Goal: Information Seeking & Learning: Learn about a topic

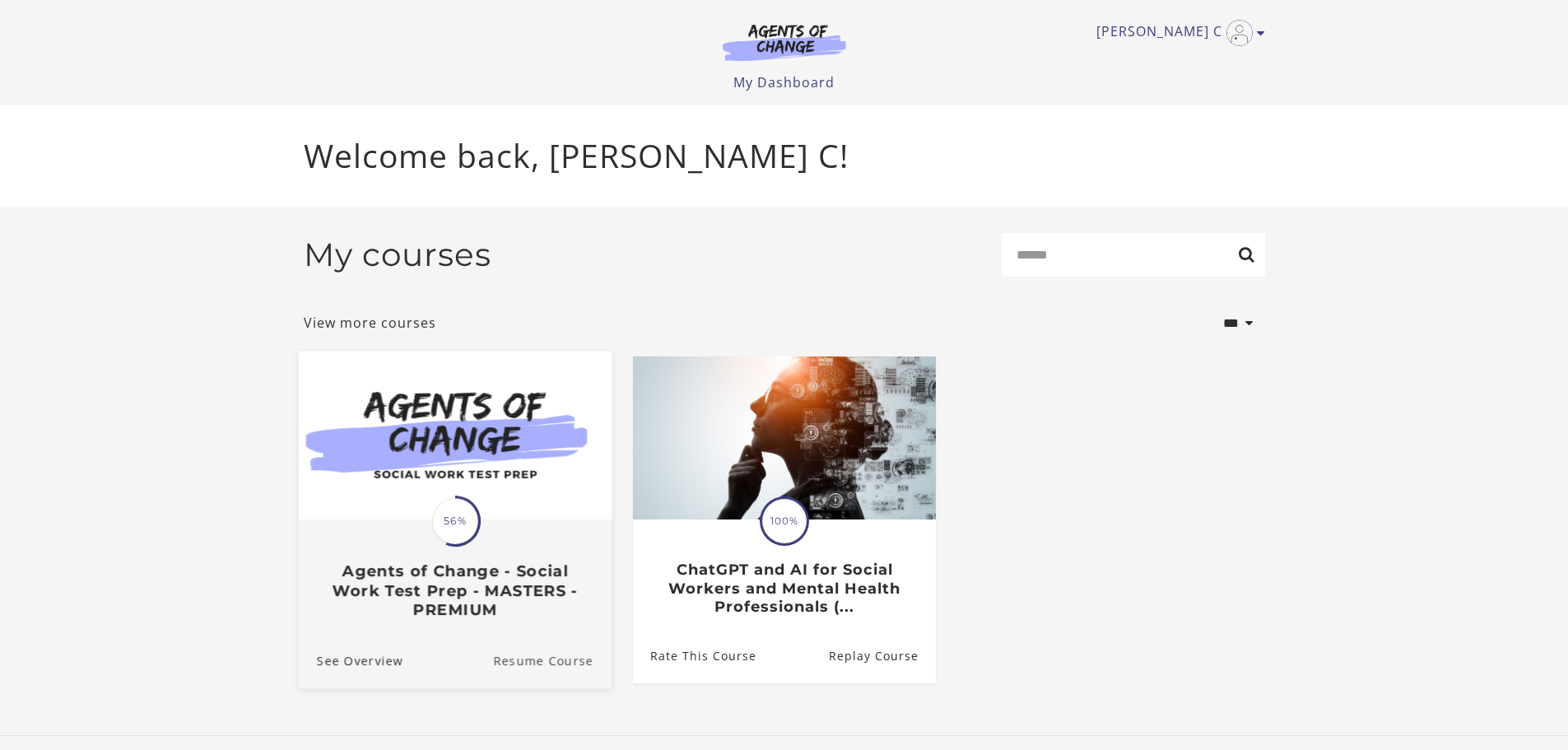
click at [536, 665] on link "Resume Course" at bounding box center [552, 659] width 119 height 55
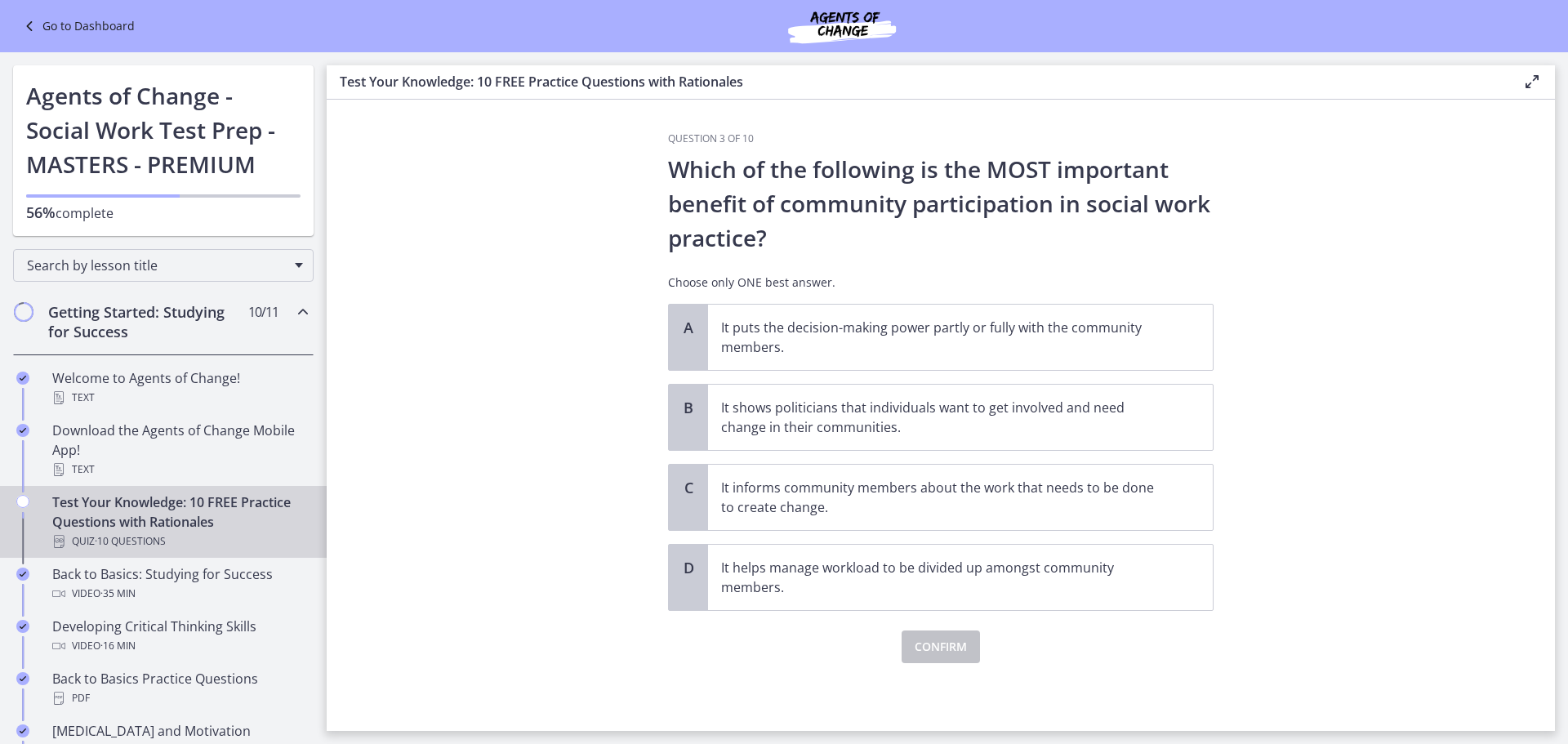
click at [170, 330] on h2 "Getting Started: Studying for Success" at bounding box center [148, 321] width 199 height 39
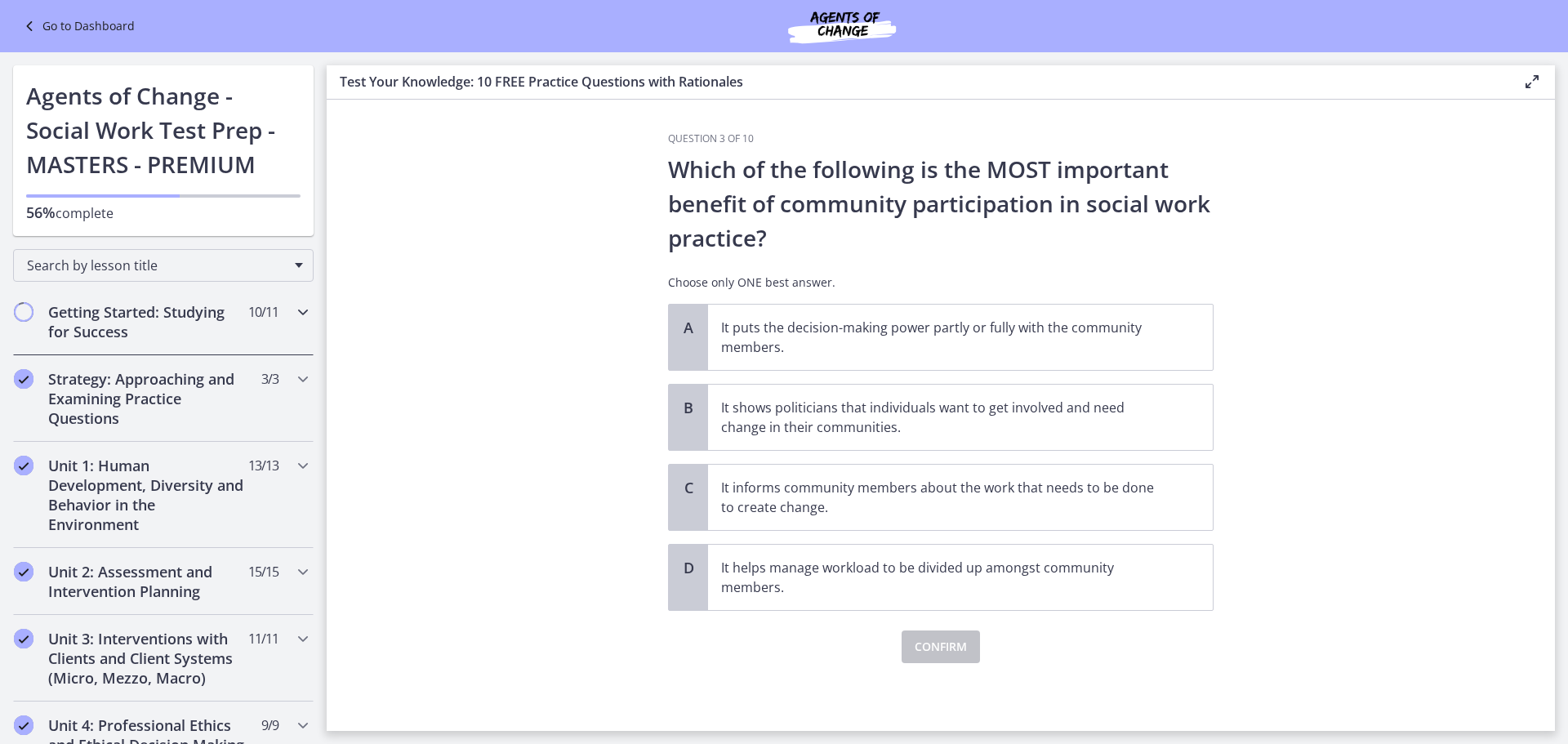
click at [293, 313] on icon "Chapters" at bounding box center [303, 312] width 19 height 19
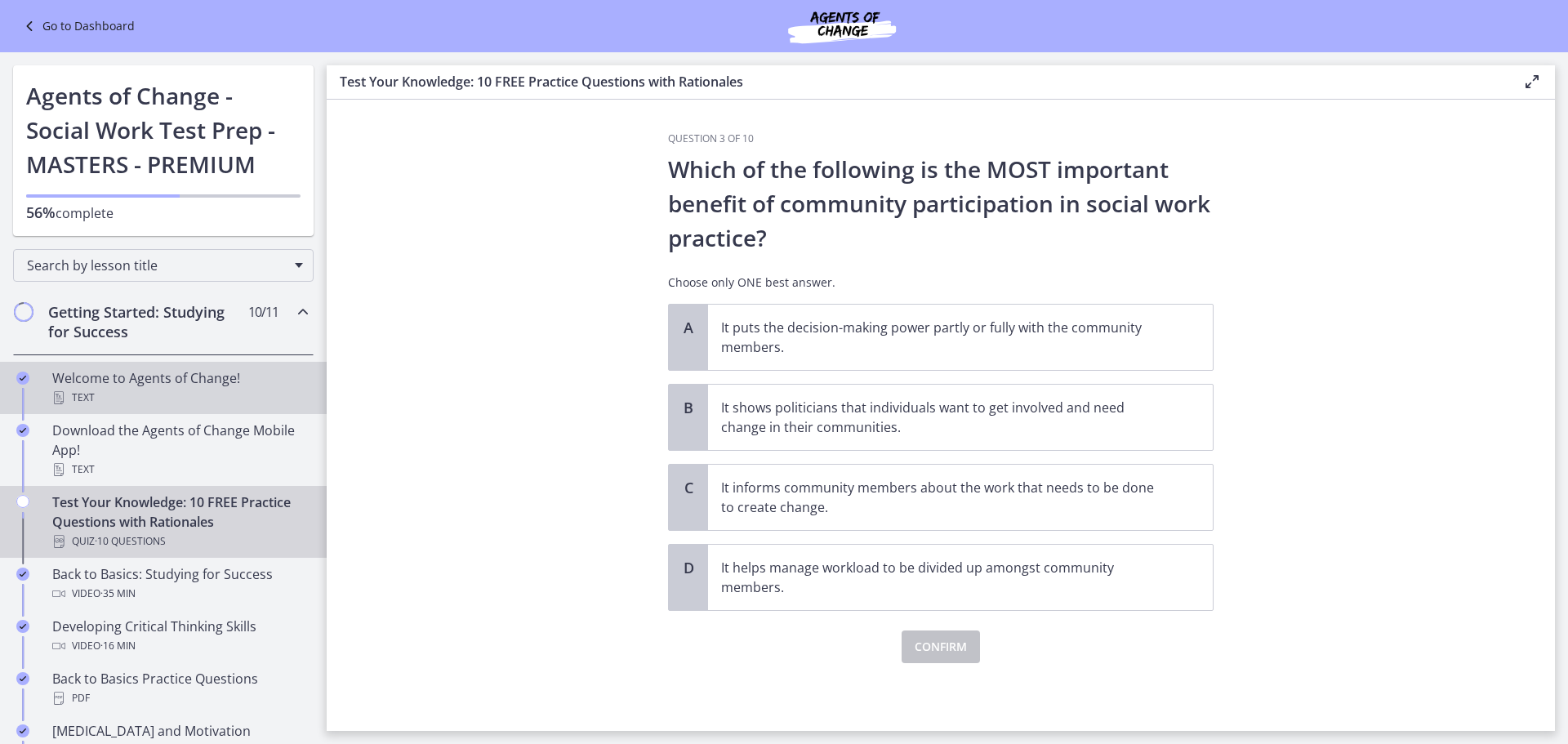
click at [153, 381] on div "Welcome to Agents of Change! Text" at bounding box center [180, 388] width 255 height 39
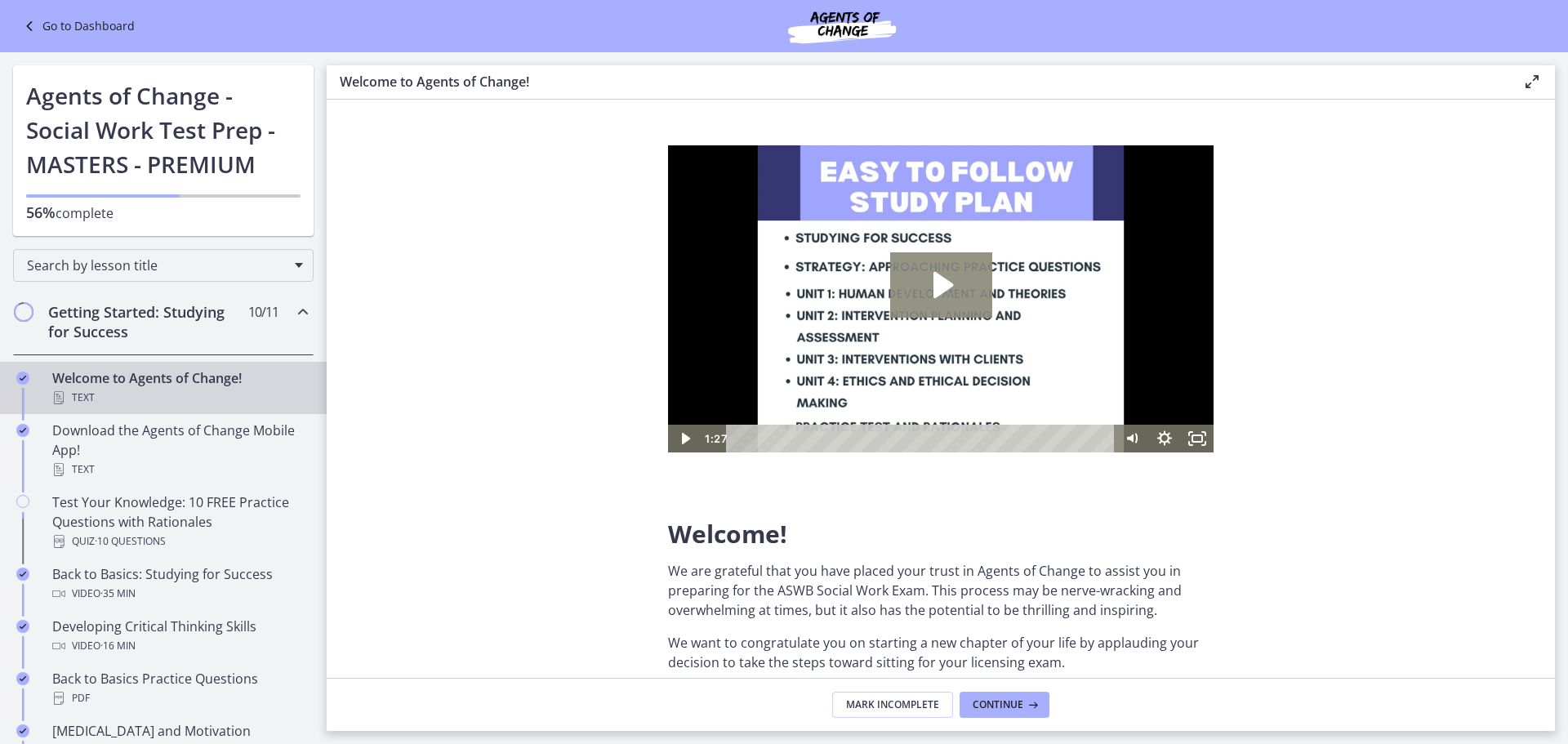
click at [915, 278] on icon "Play Video: c1o6hcmjueu5qasqsu00.mp4" at bounding box center [940, 285] width 102 height 65
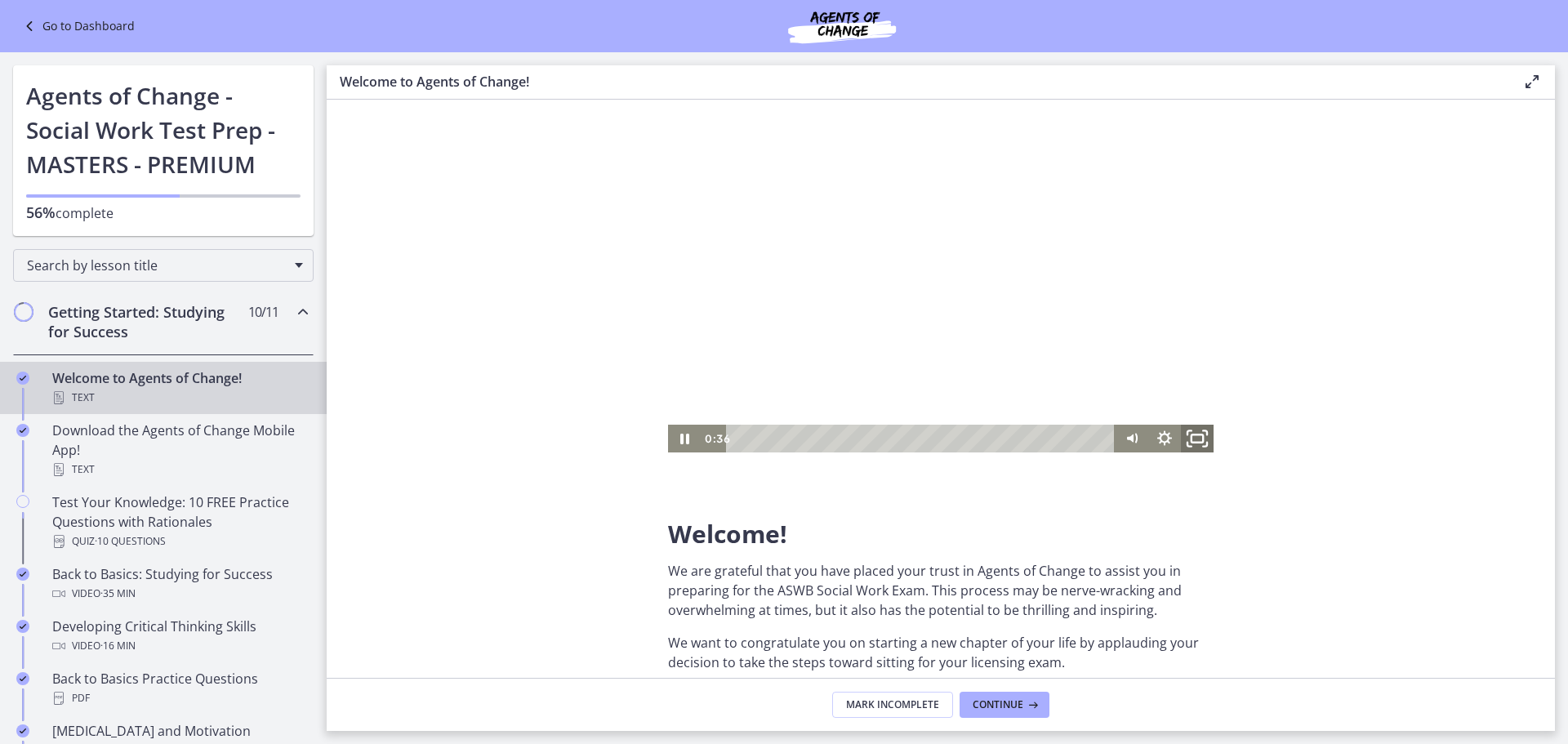
drag, startPoint x: 1195, startPoint y: 438, endPoint x: 1858, endPoint y: 683, distance: 706.8
click at [1195, 438] on icon "Fullscreen" at bounding box center [1197, 438] width 39 height 33
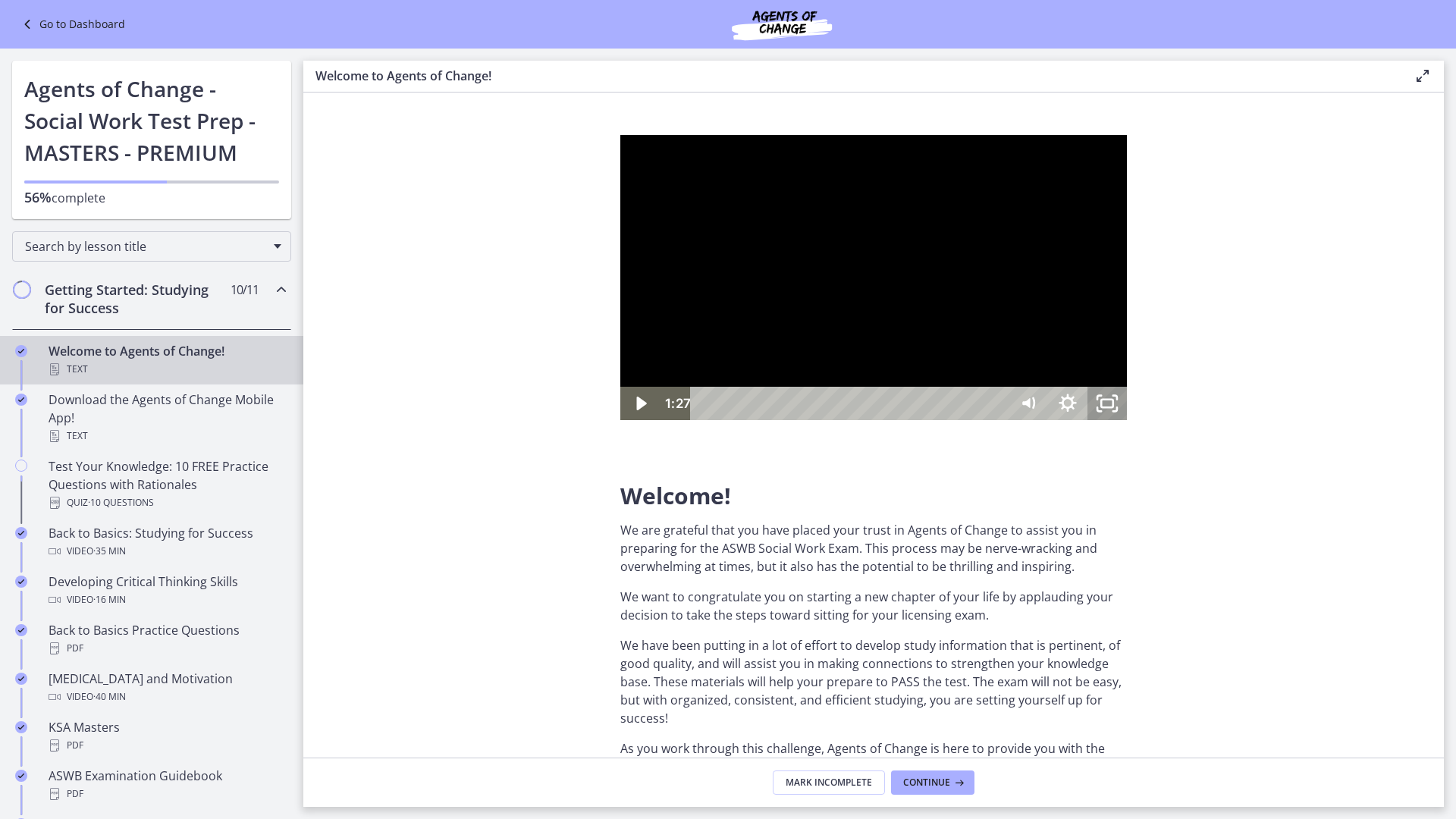
click at [1127, 420] on icon "Unfullscreen" at bounding box center [1107, 403] width 40 height 33
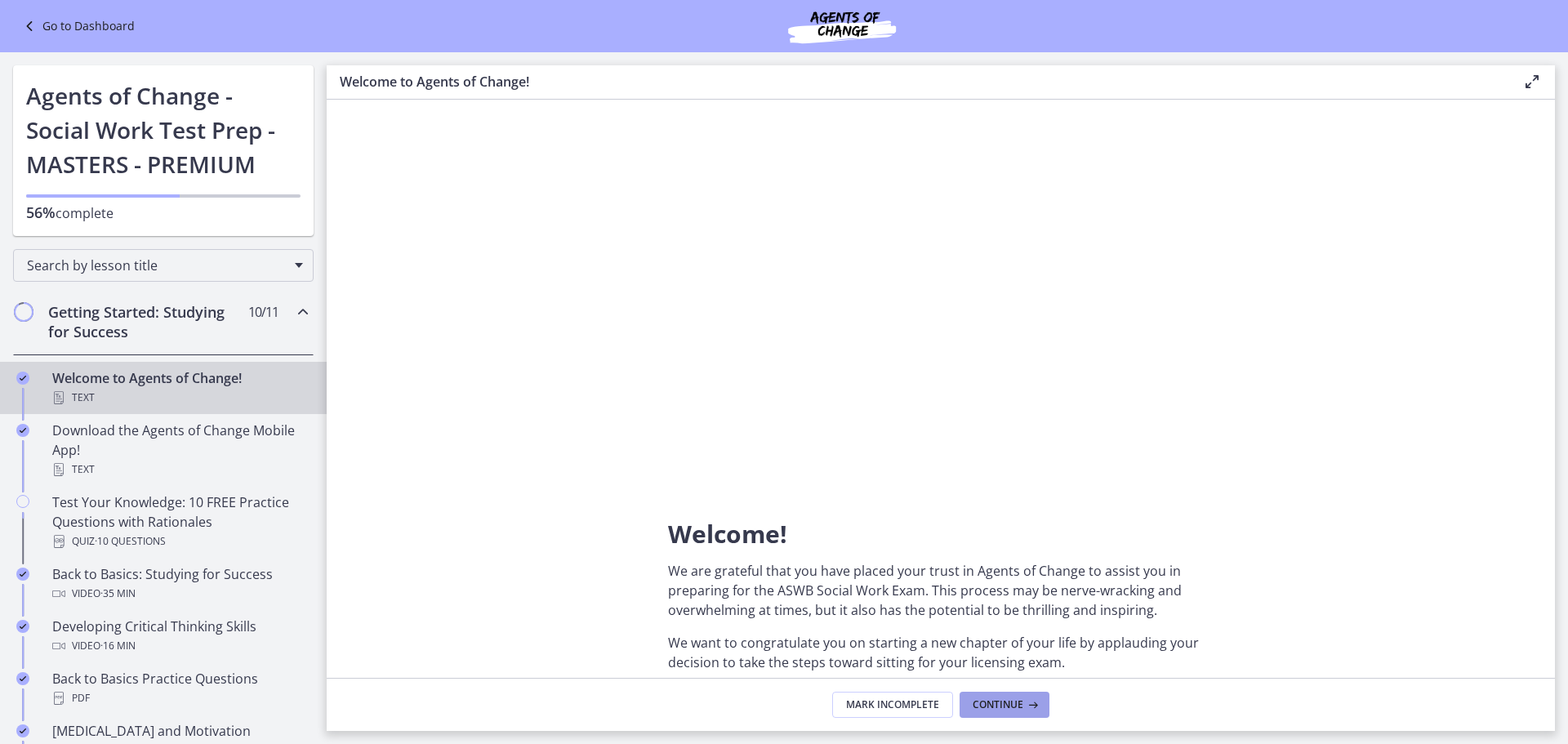
click at [1042, 706] on button "Continue" at bounding box center [1004, 705] width 90 height 26
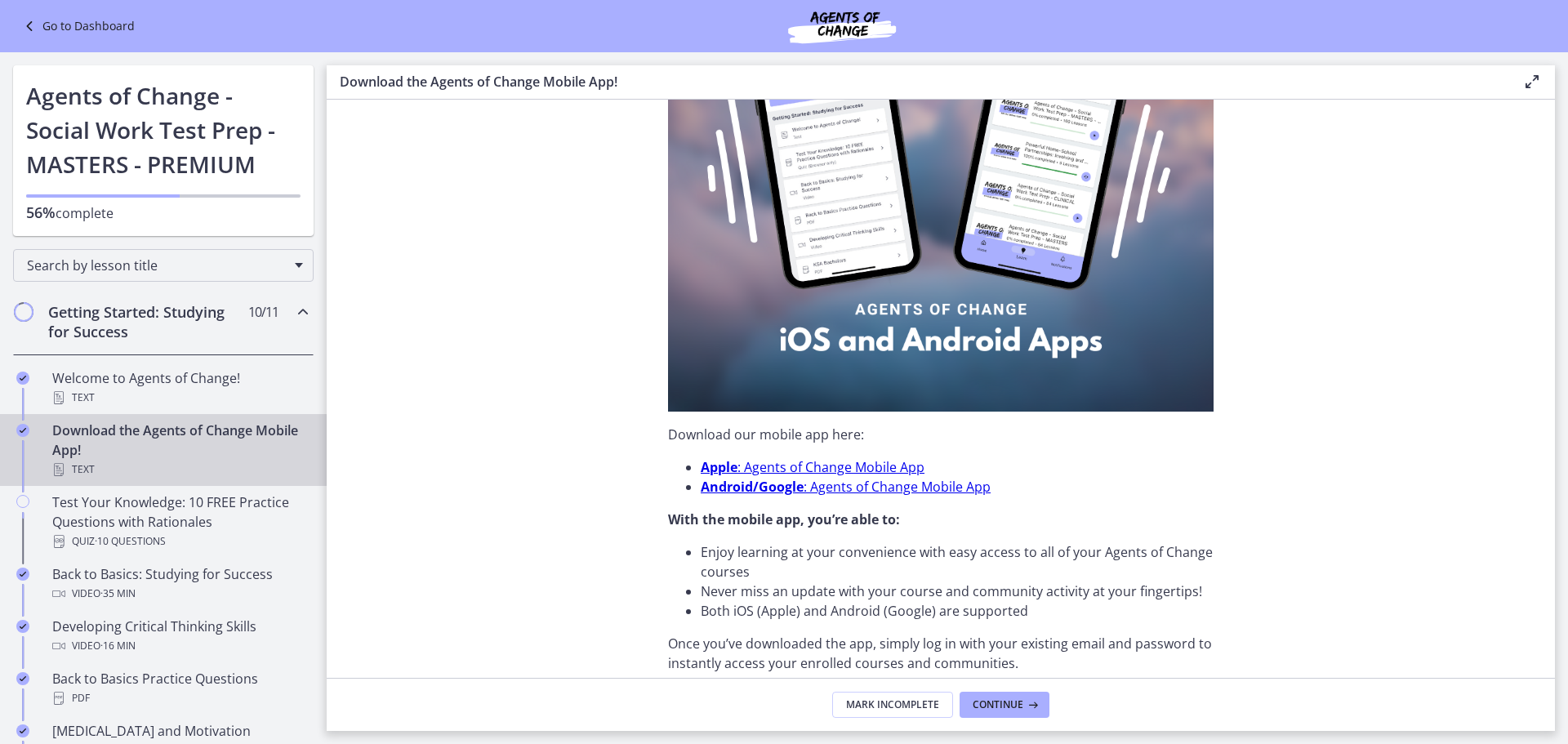
scroll to position [245, 0]
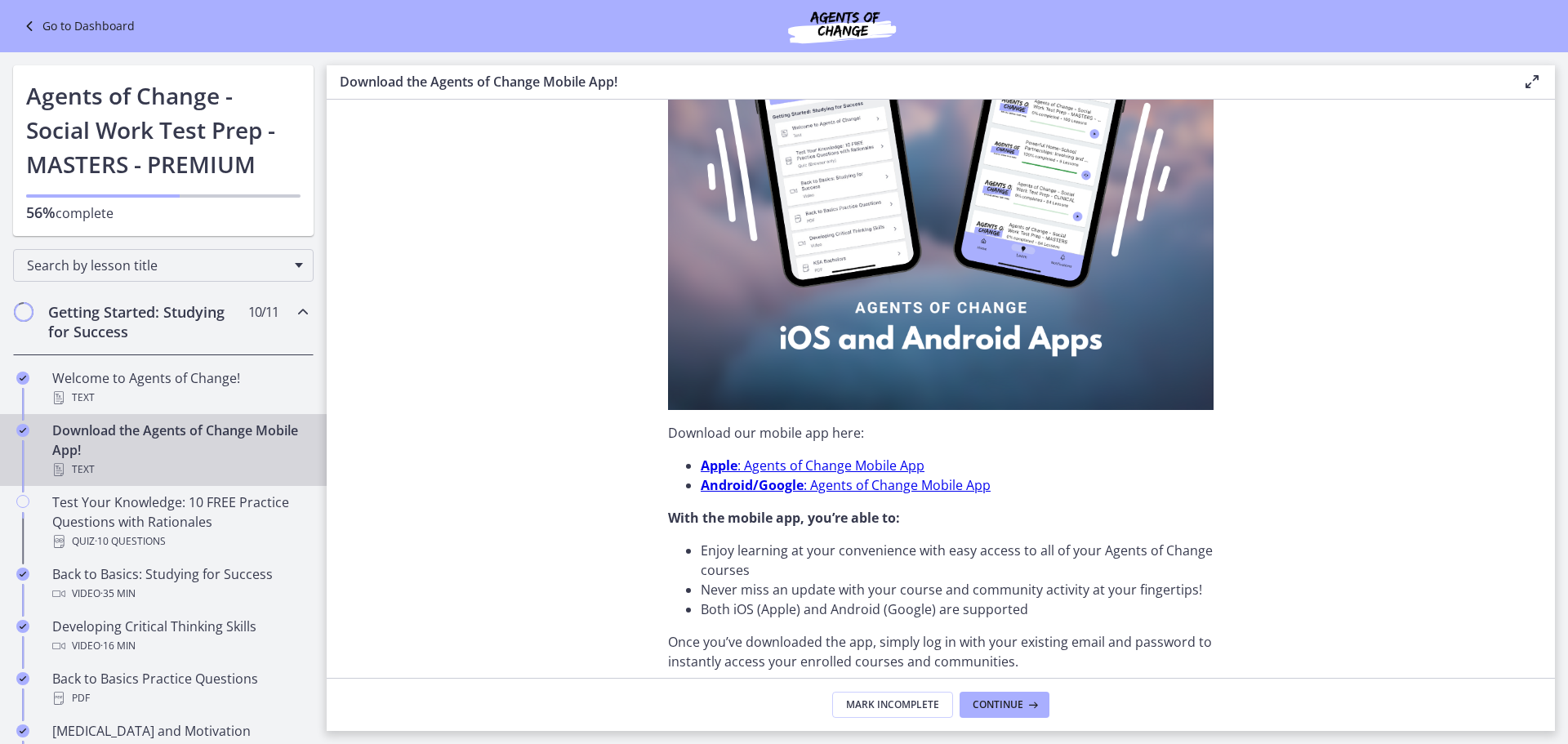
click at [973, 285] on img at bounding box center [940, 182] width 546 height 458
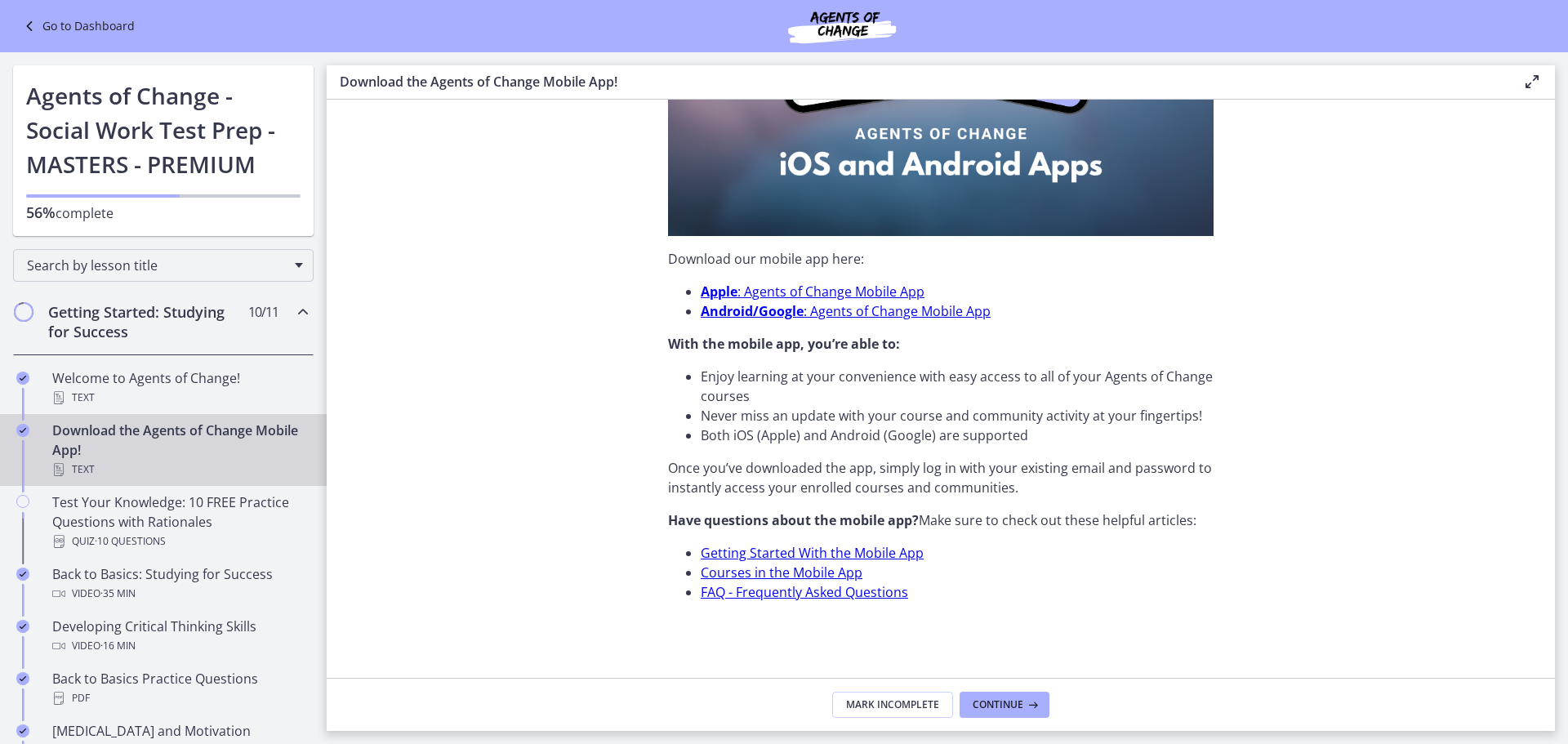
scroll to position [422, 0]
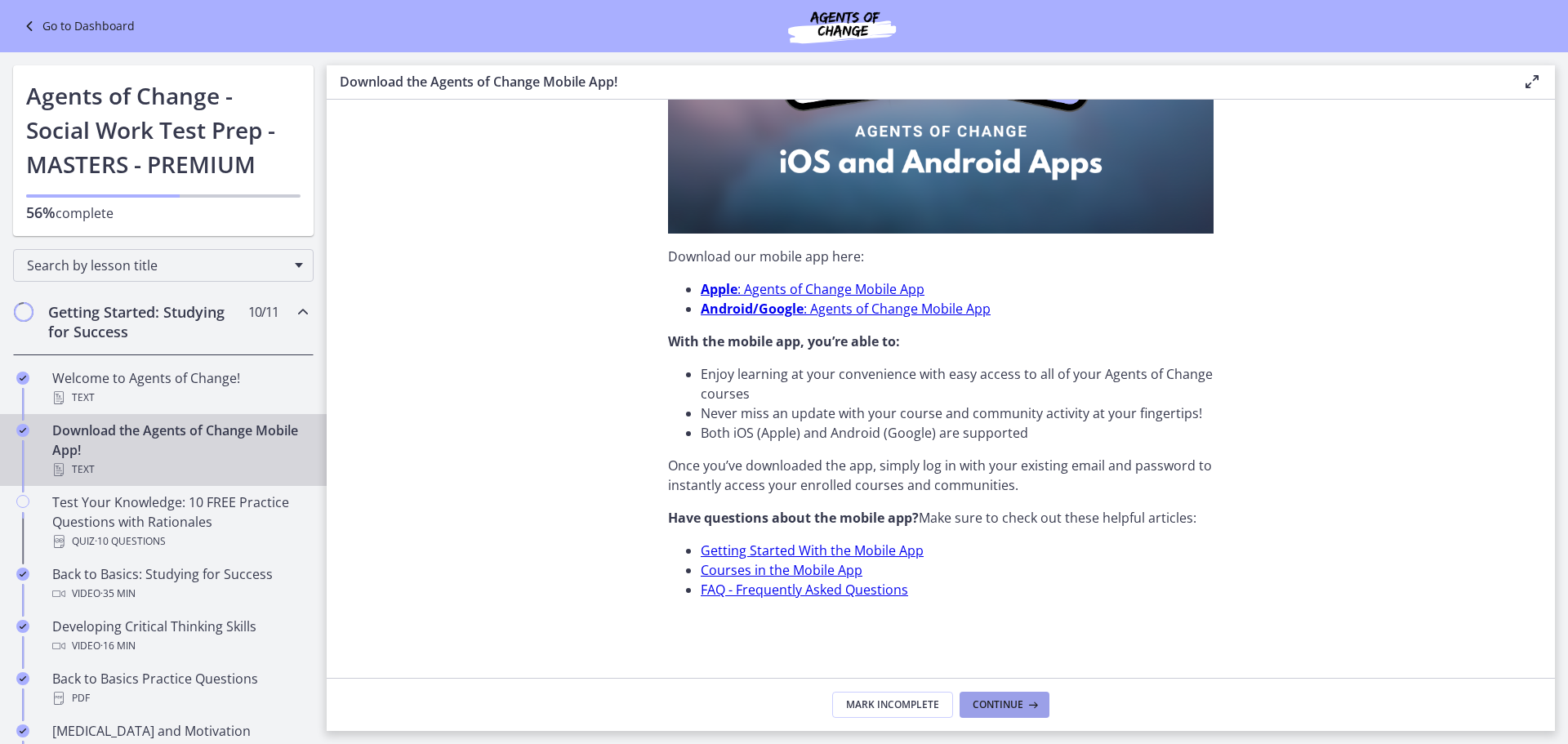
click at [1023, 706] on icon at bounding box center [1031, 705] width 17 height 13
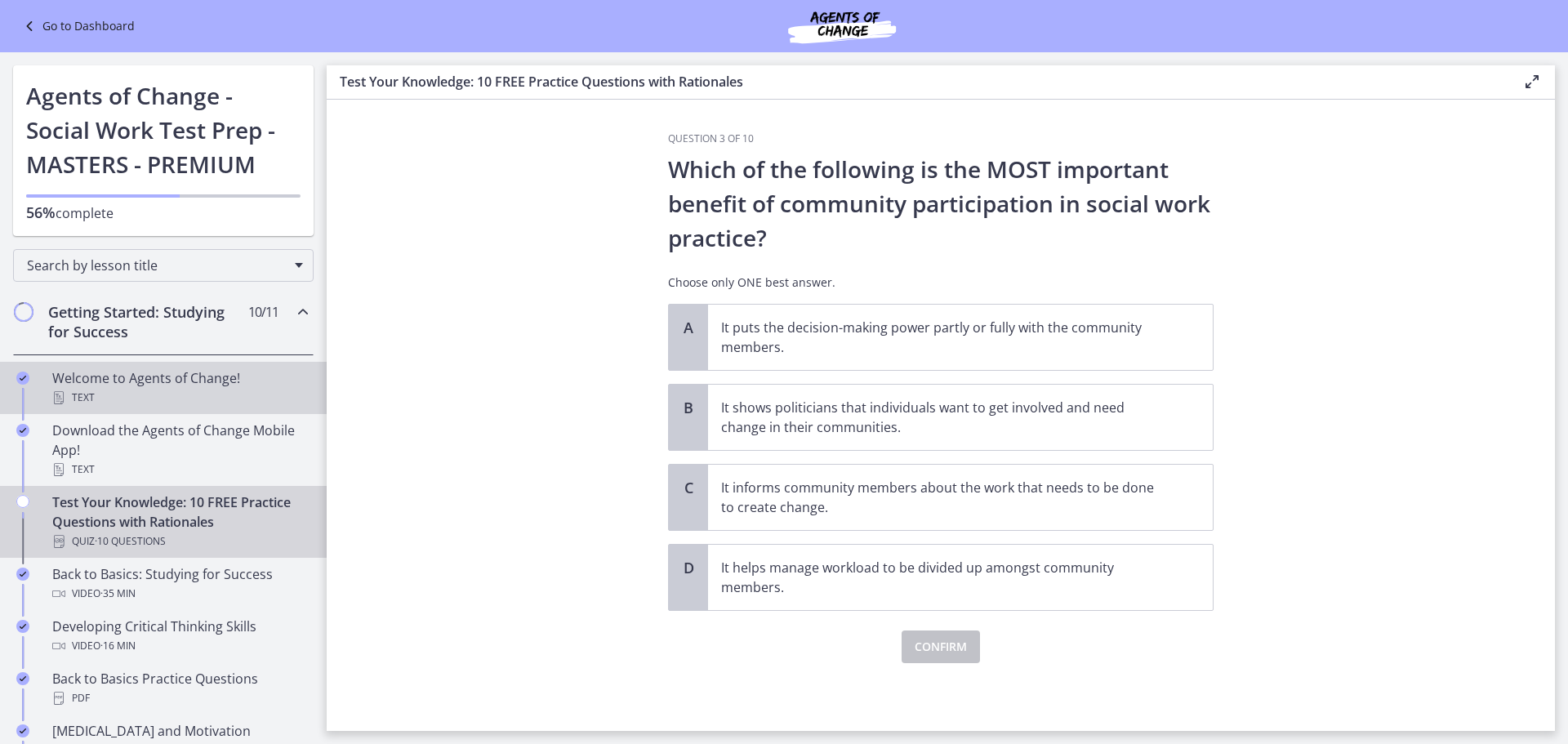
click at [151, 383] on div "Welcome to Agents of Change! Text" at bounding box center [180, 388] width 255 height 39
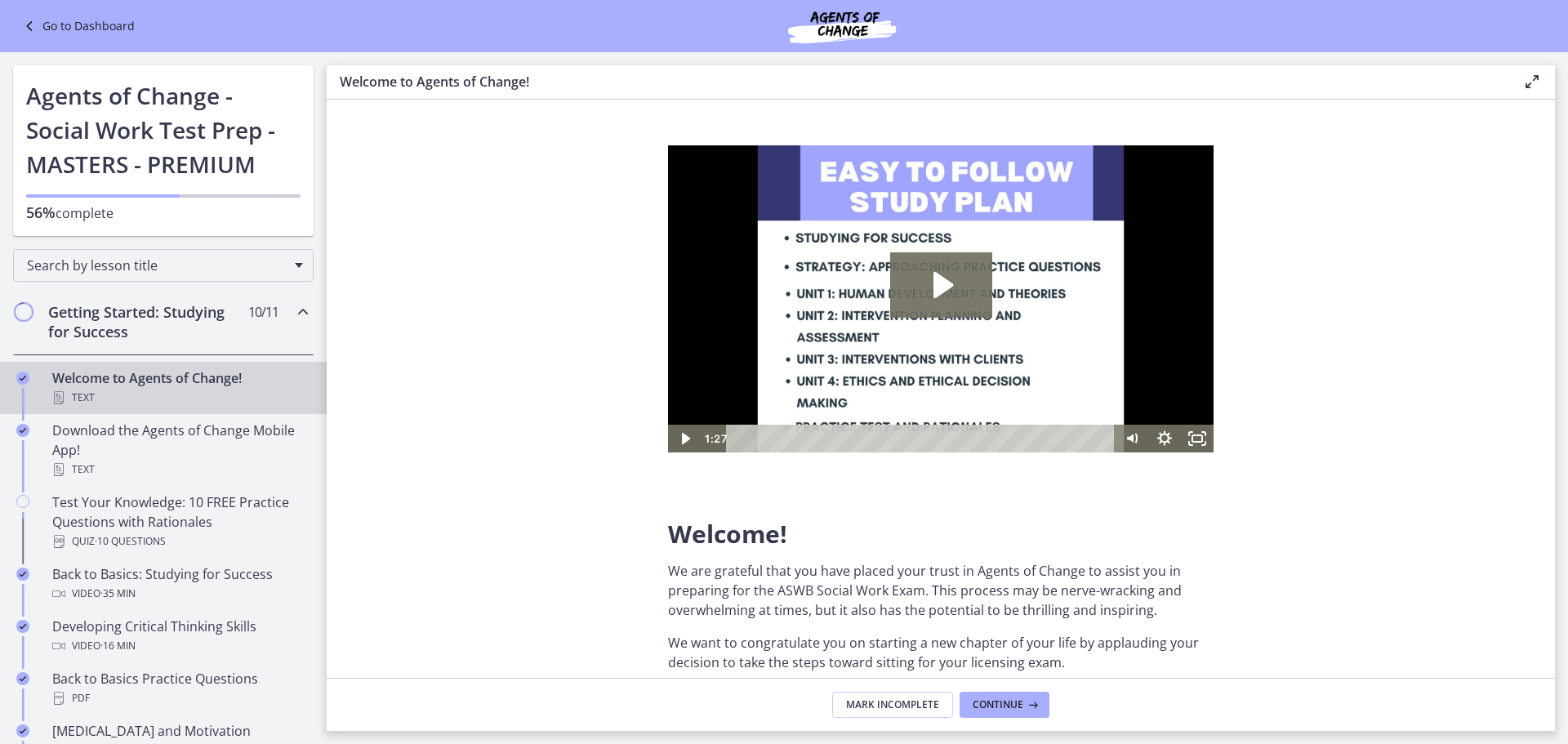
click at [195, 330] on h2 "Getting Started: Studying for Success" at bounding box center [148, 321] width 199 height 39
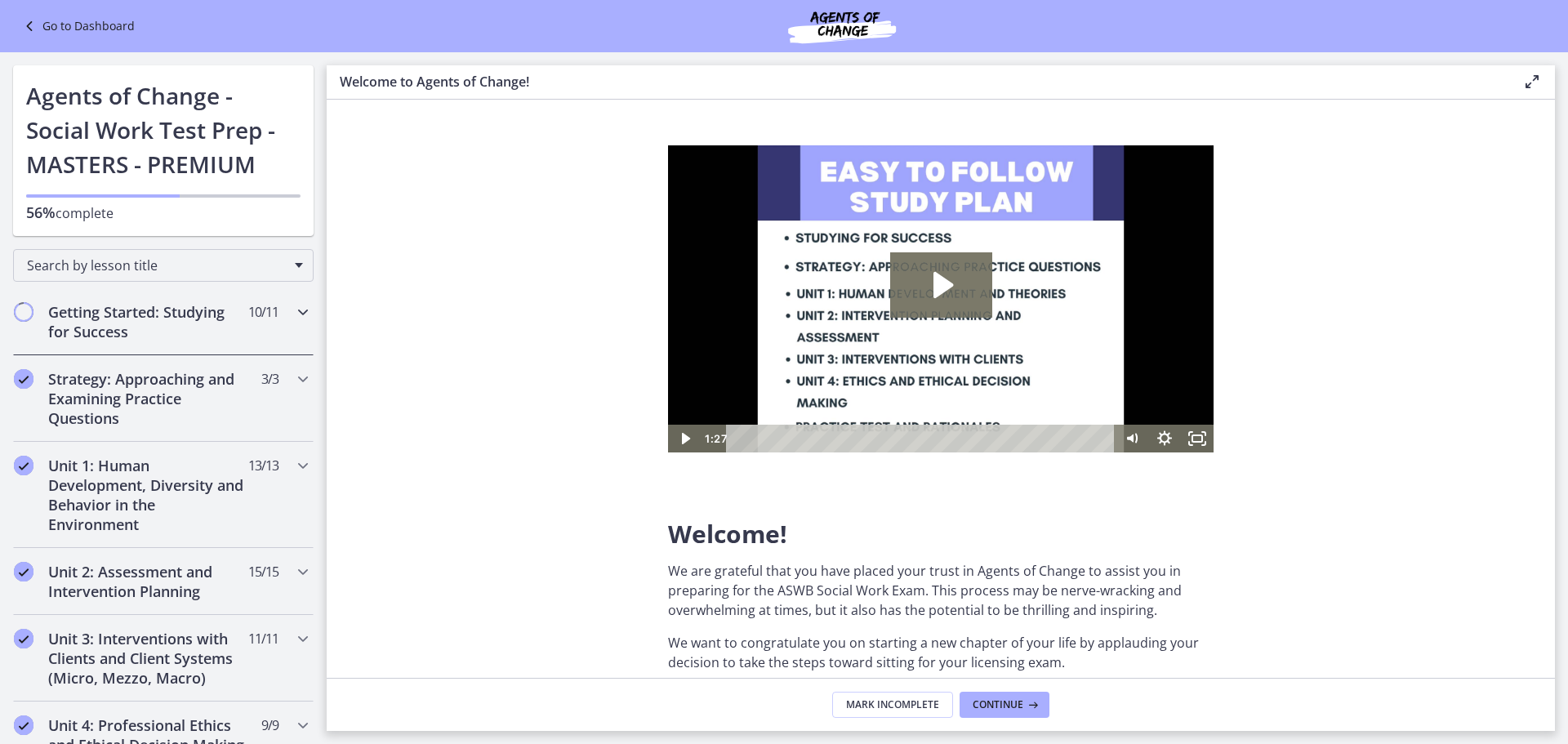
click at [199, 329] on h2 "Getting Started: Studying for Success" at bounding box center [148, 321] width 199 height 39
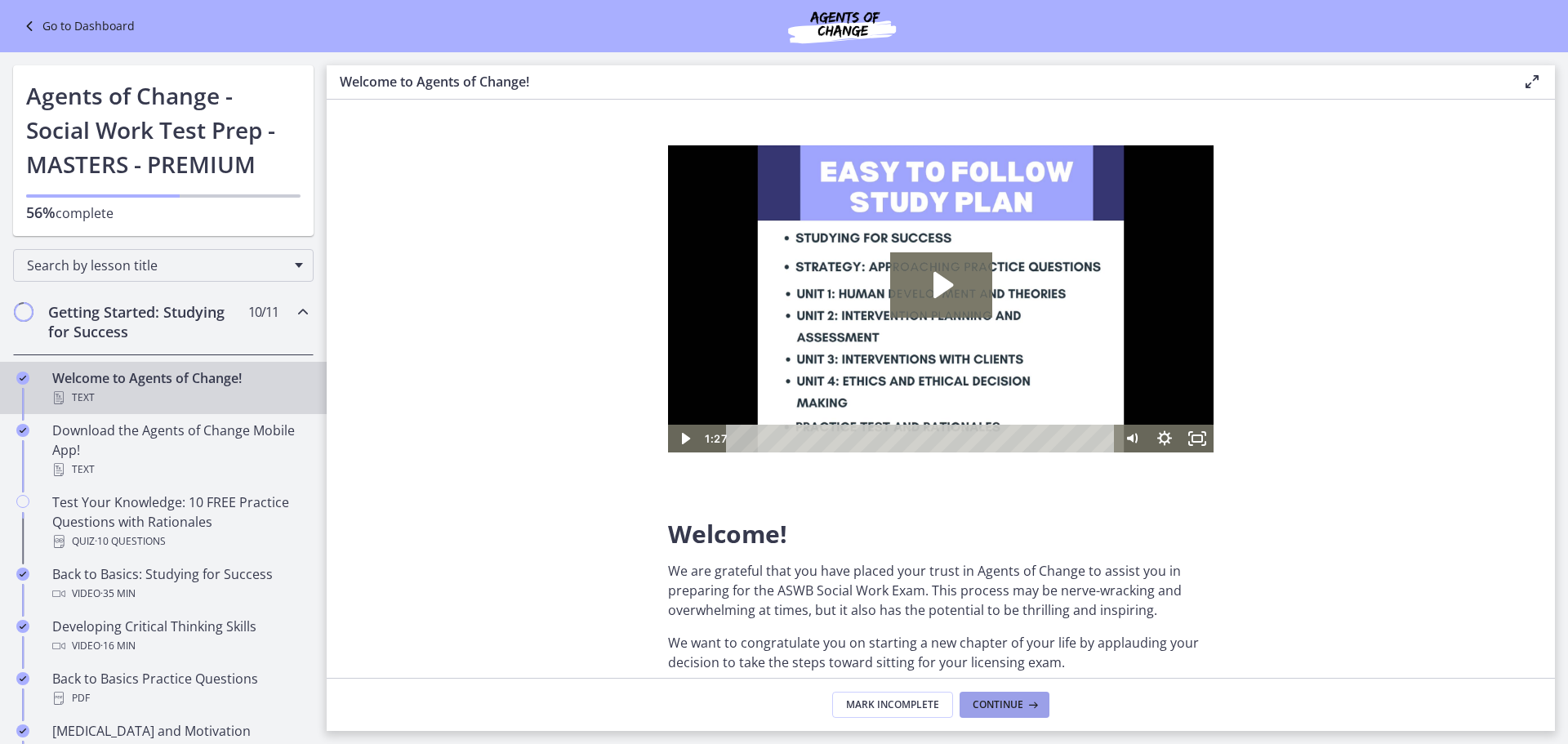
click at [1001, 700] on span "Continue" at bounding box center [998, 705] width 51 height 13
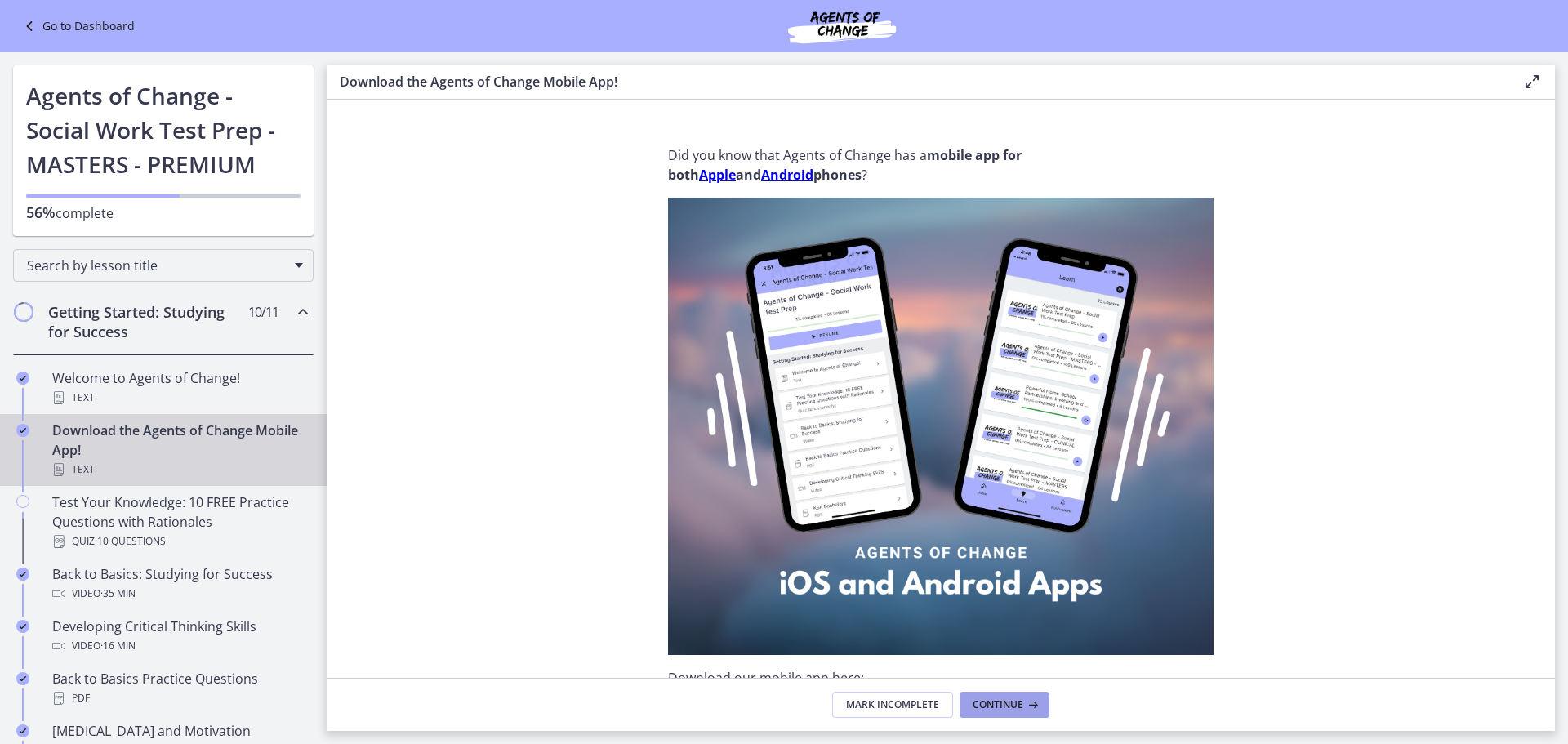
click at [1010, 699] on span "Continue" at bounding box center [998, 705] width 51 height 13
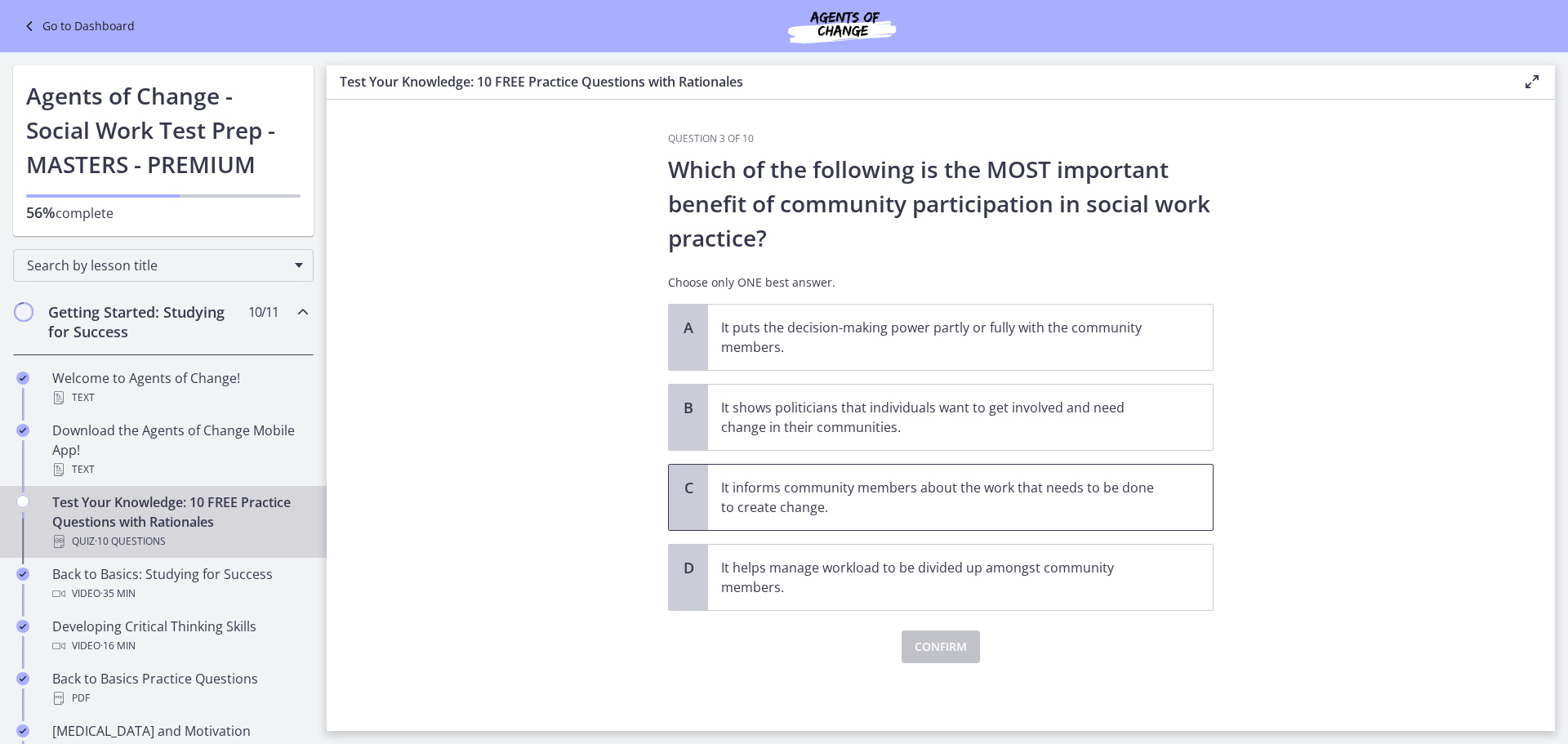
click at [825, 485] on p "It informs community members about the work that needs to be done to create cha…" at bounding box center [944, 497] width 446 height 39
click at [952, 649] on span "Confirm" at bounding box center [940, 646] width 52 height 19
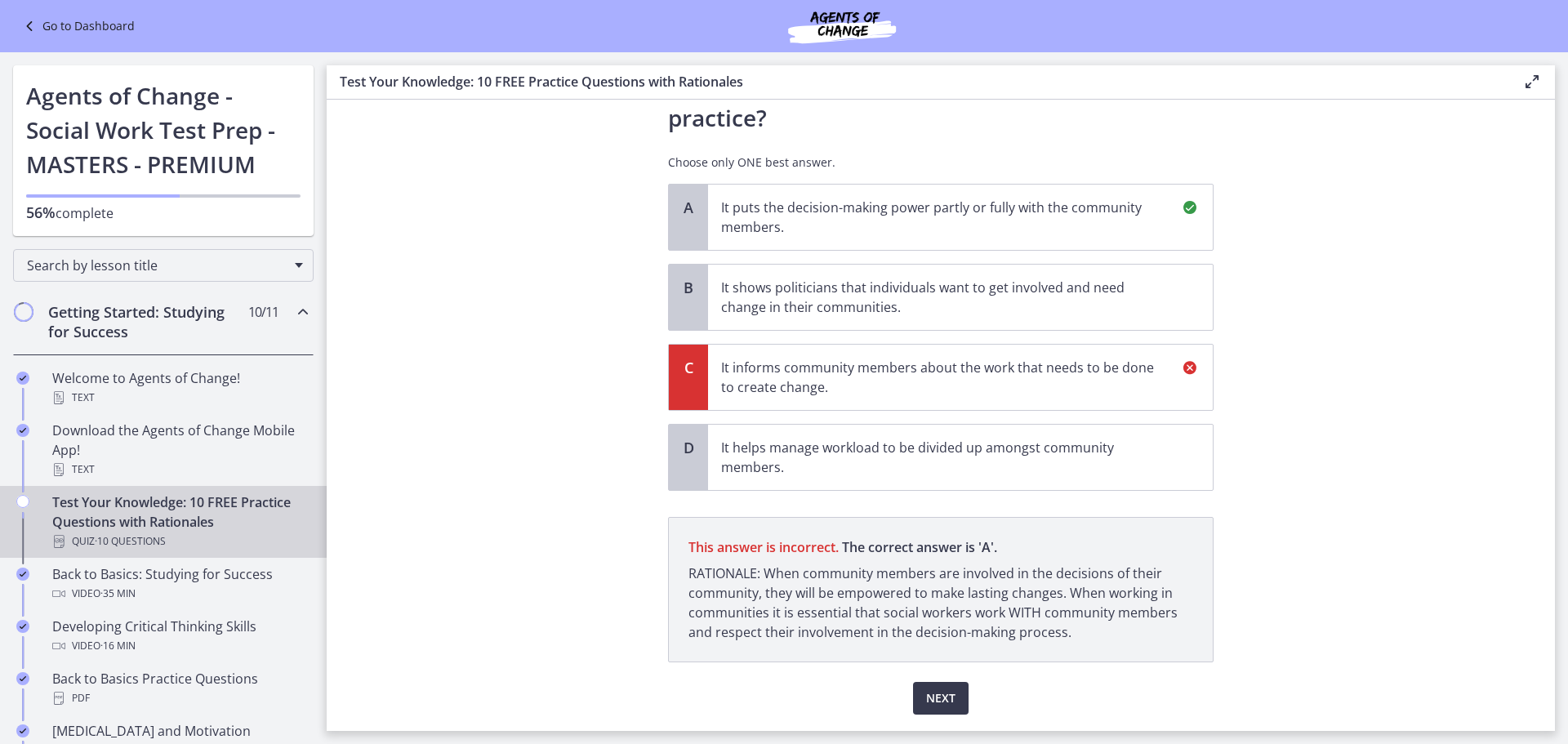
scroll to position [169, 0]
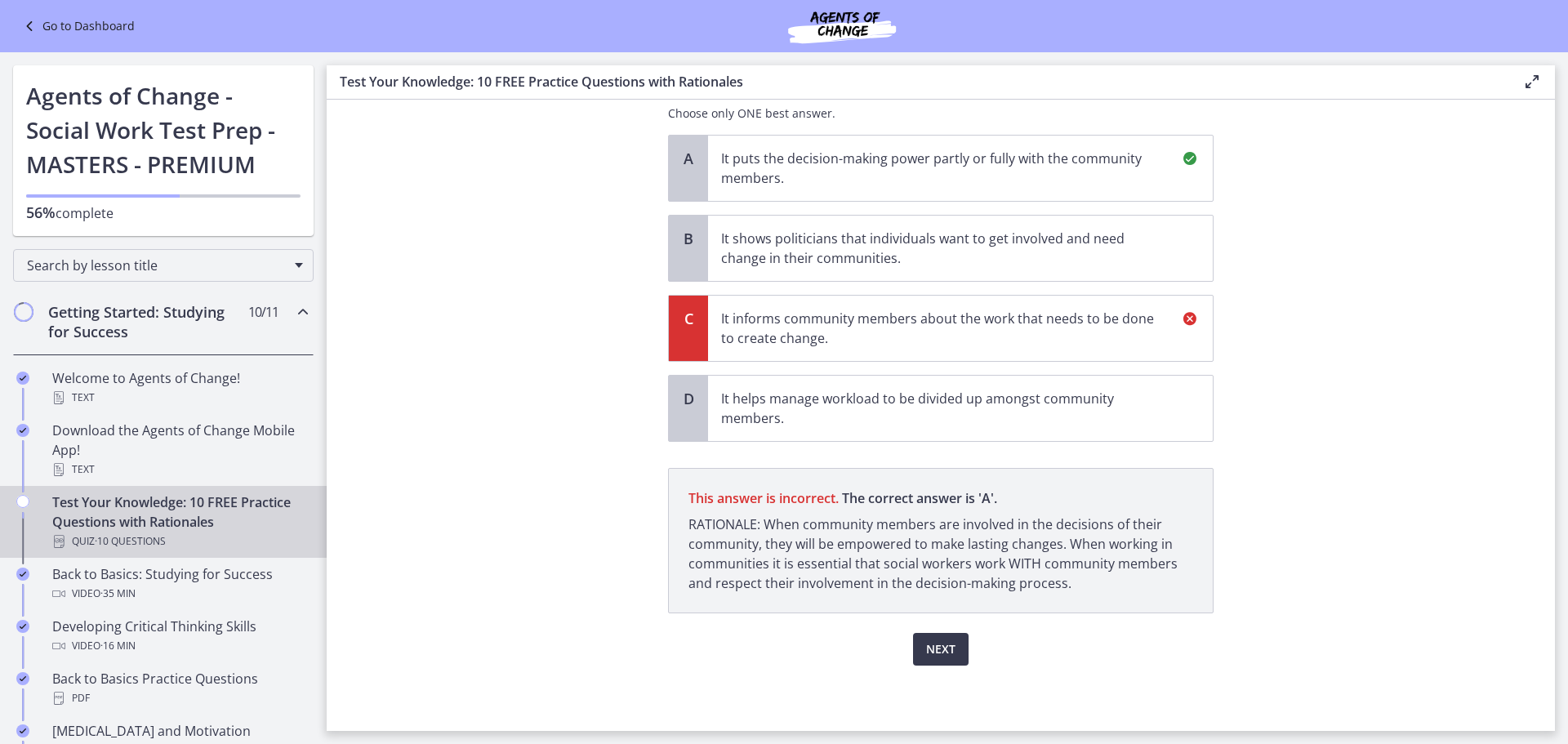
click at [1191, 315] on icon at bounding box center [1189, 319] width 19 height 19
click at [1192, 319] on icon at bounding box center [1189, 319] width 19 height 19
click at [953, 648] on button "Next" at bounding box center [941, 649] width 56 height 32
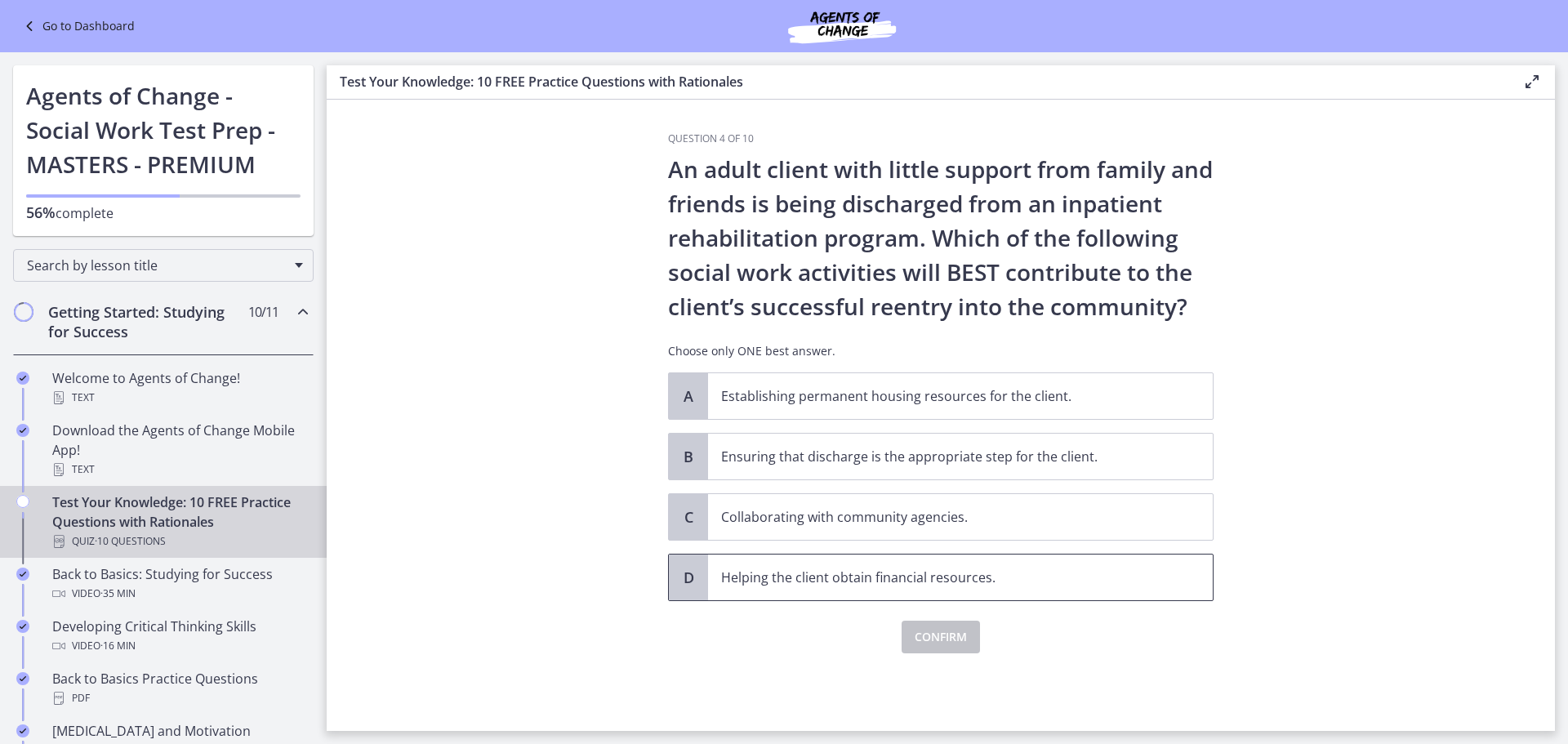
click at [822, 574] on p "Helping the client obtain financial resources." at bounding box center [944, 577] width 446 height 19
click at [967, 639] on button "Confirm" at bounding box center [940, 637] width 79 height 32
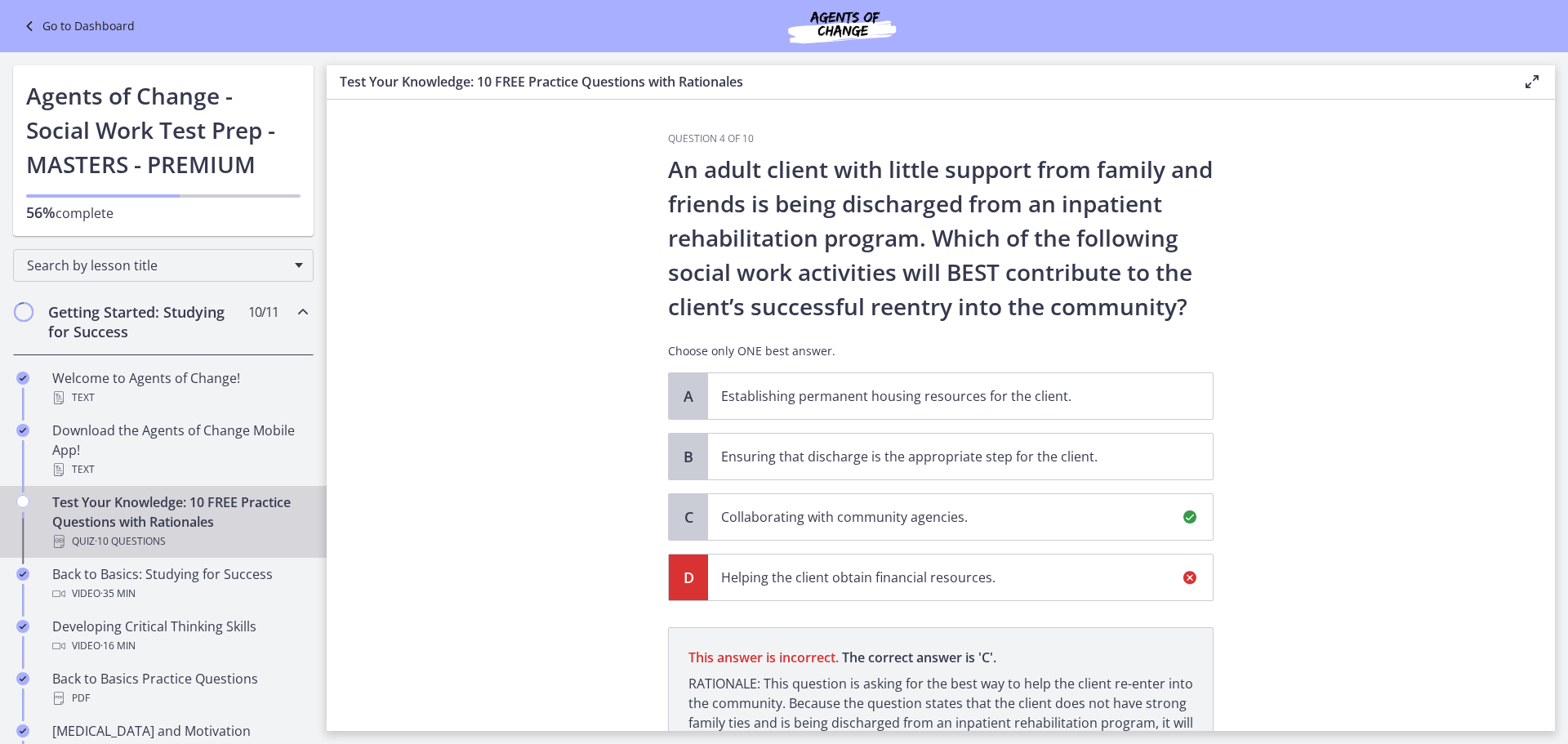
scroll to position [179, 0]
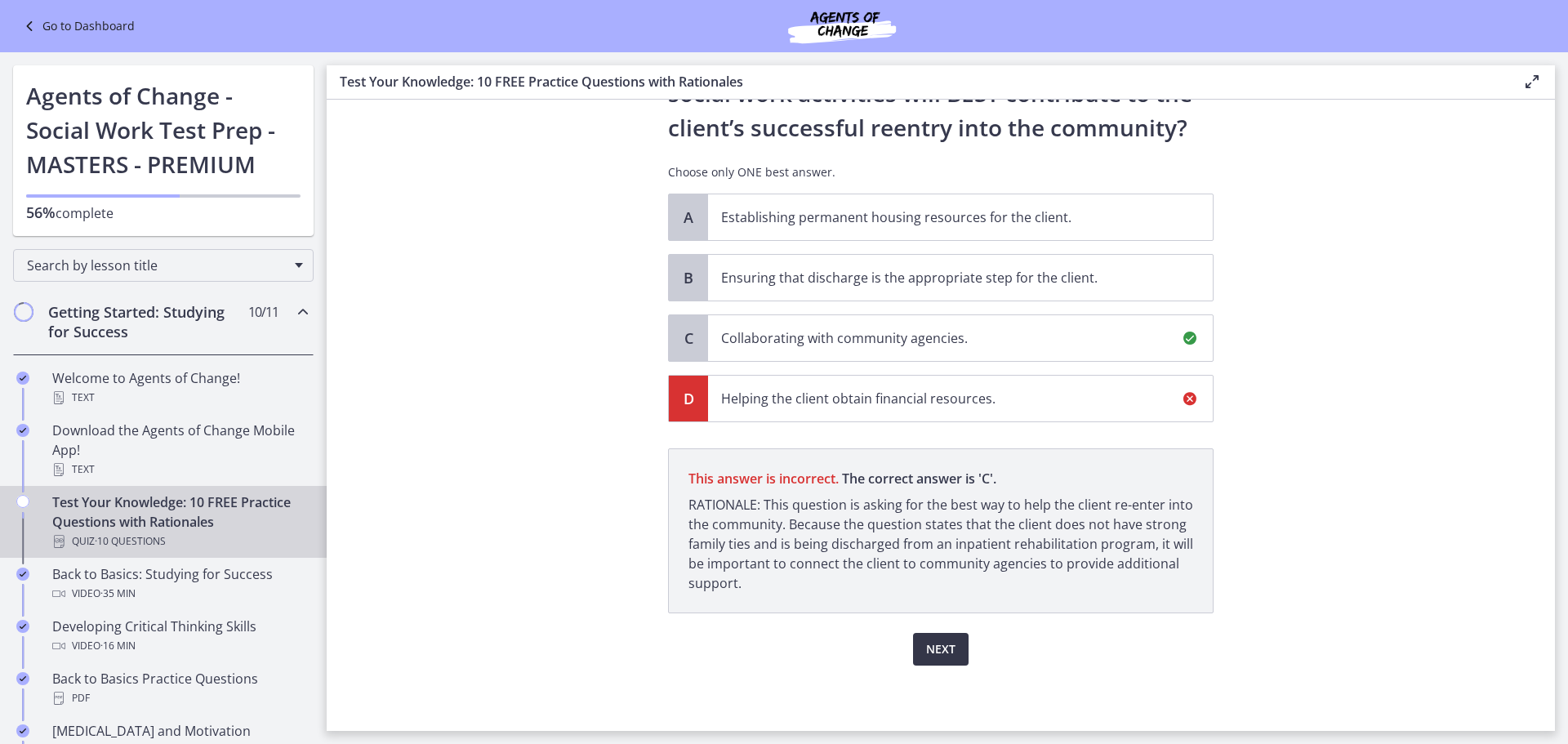
click at [954, 638] on button "Next" at bounding box center [941, 649] width 56 height 32
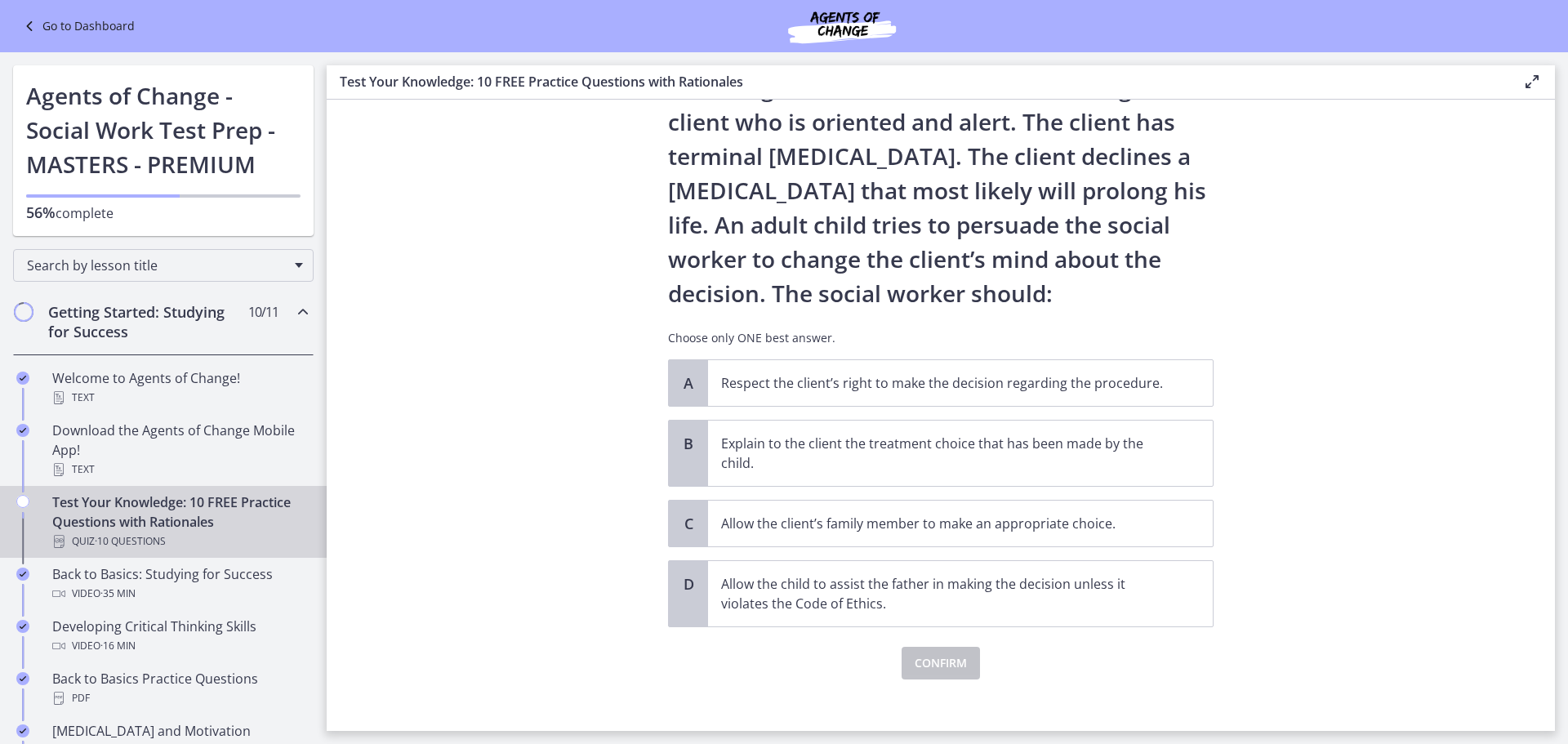
scroll to position [95, 0]
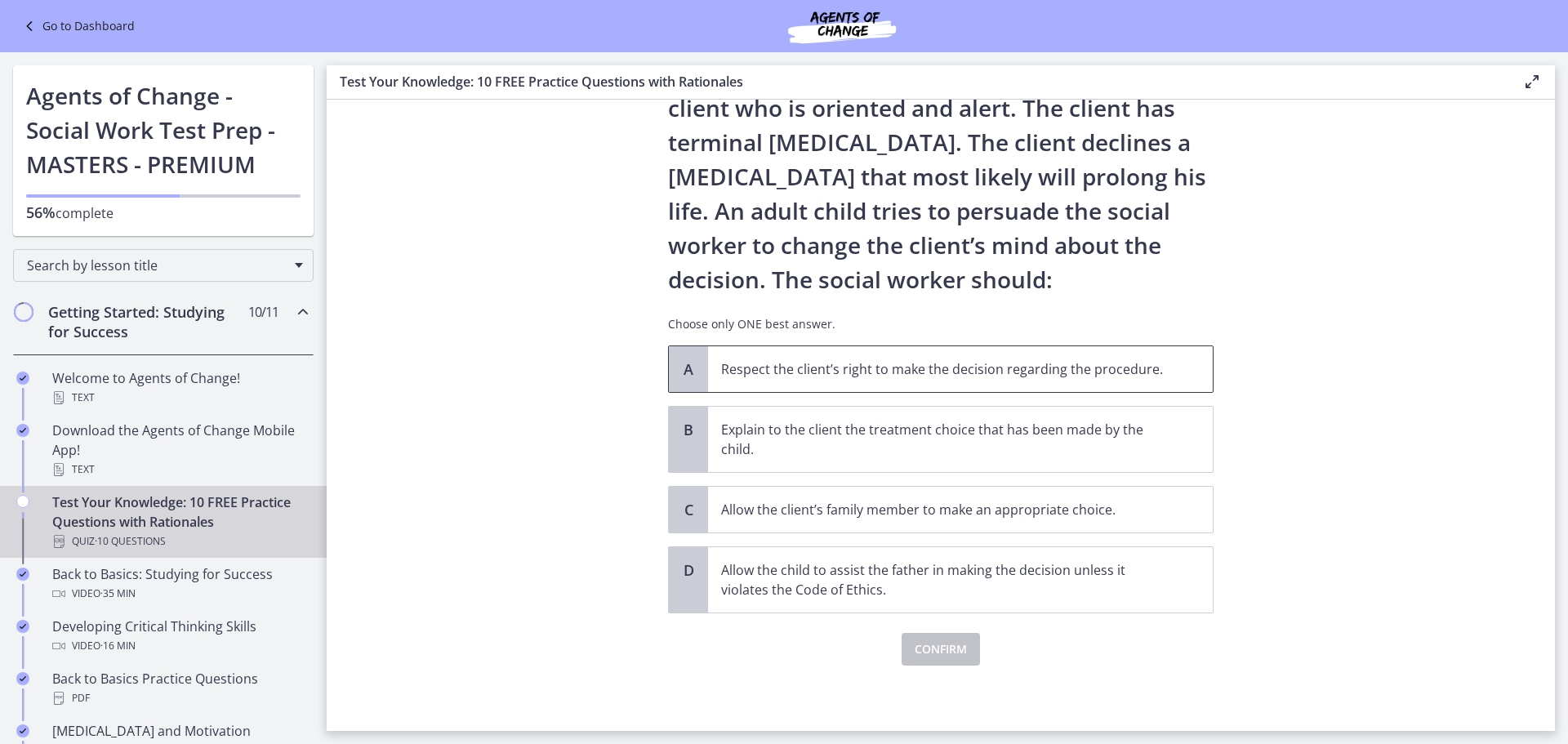
click at [903, 362] on p "Respect the client’s right to make the decision regarding the procedure." at bounding box center [944, 369] width 446 height 19
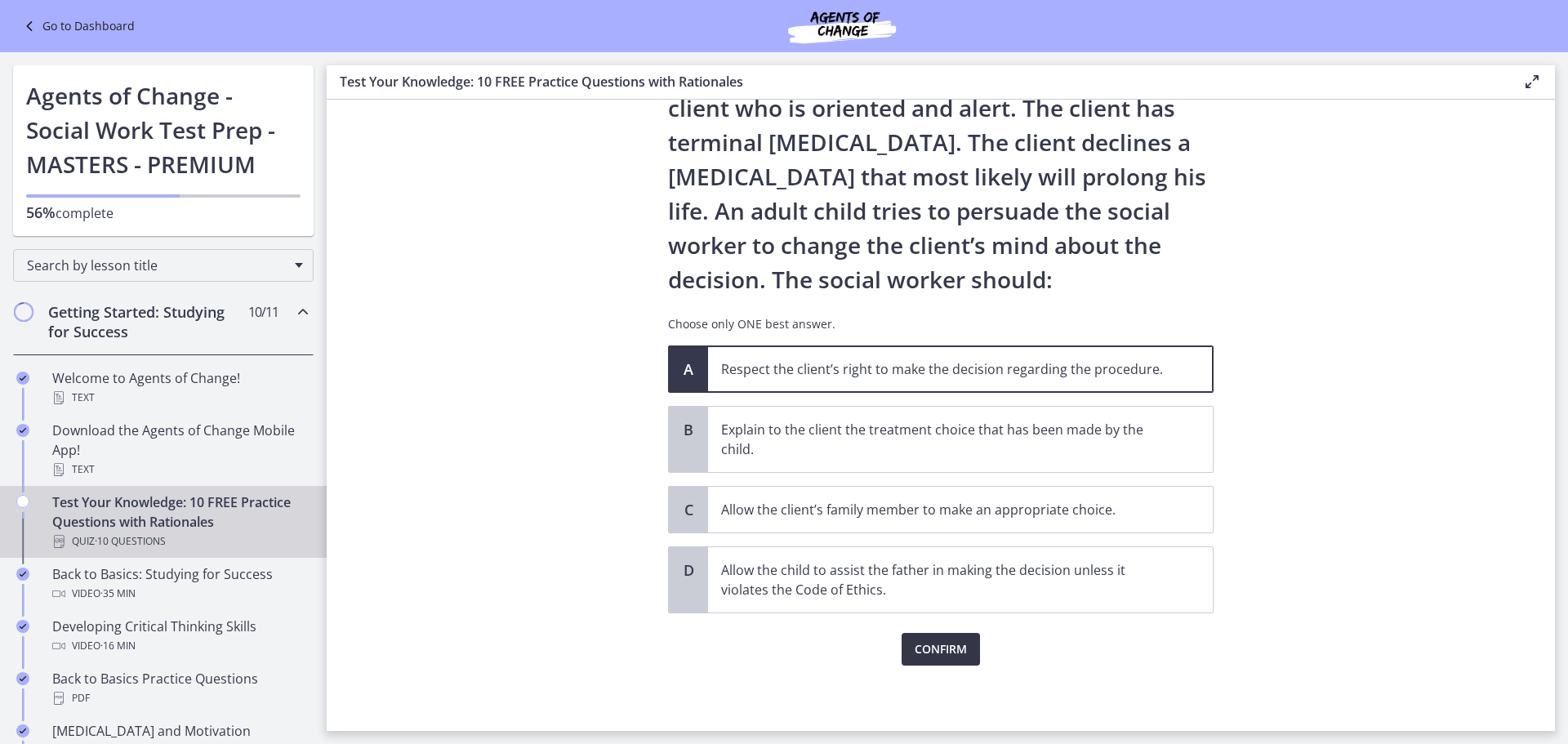
click at [948, 662] on button "Confirm" at bounding box center [940, 649] width 79 height 32
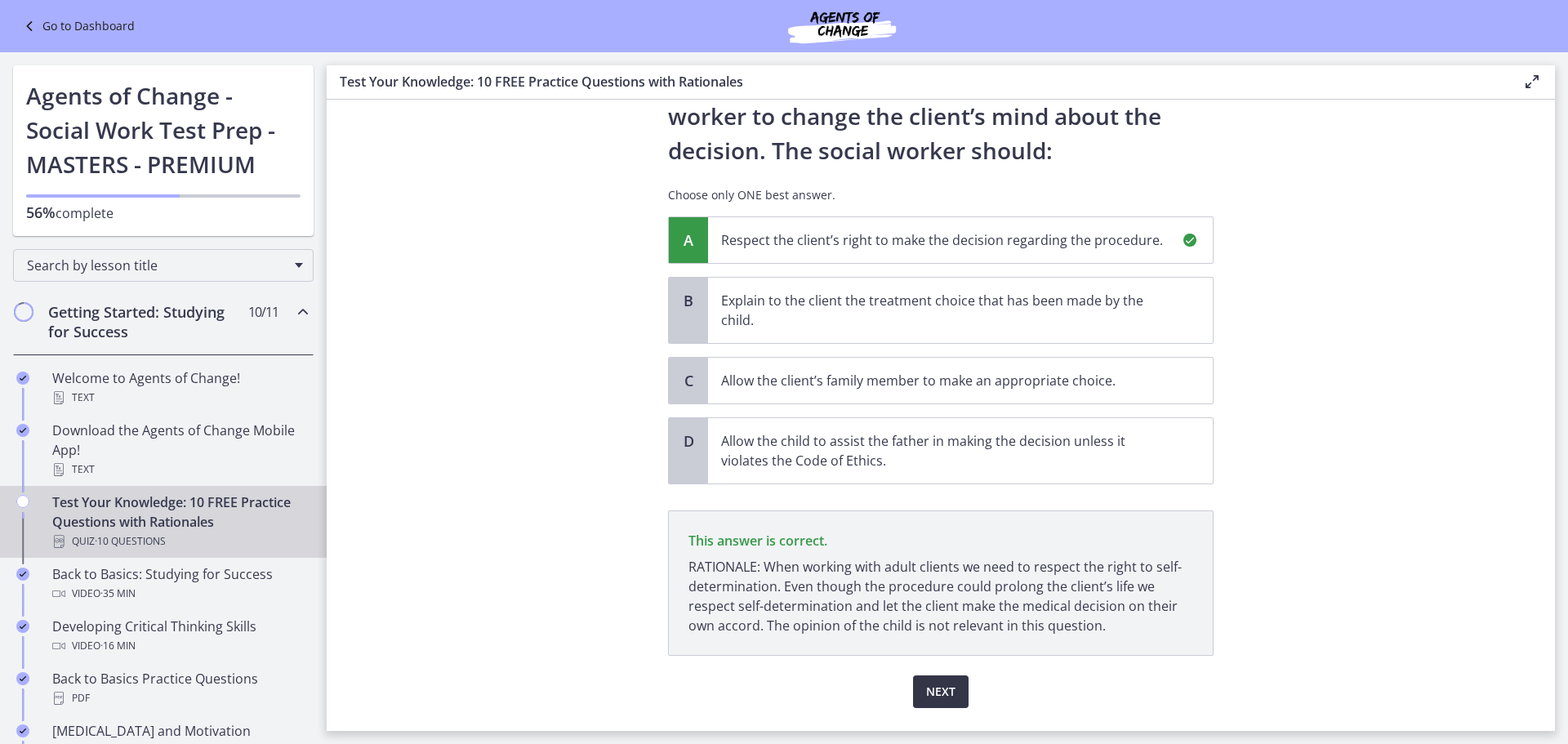
scroll to position [267, 0]
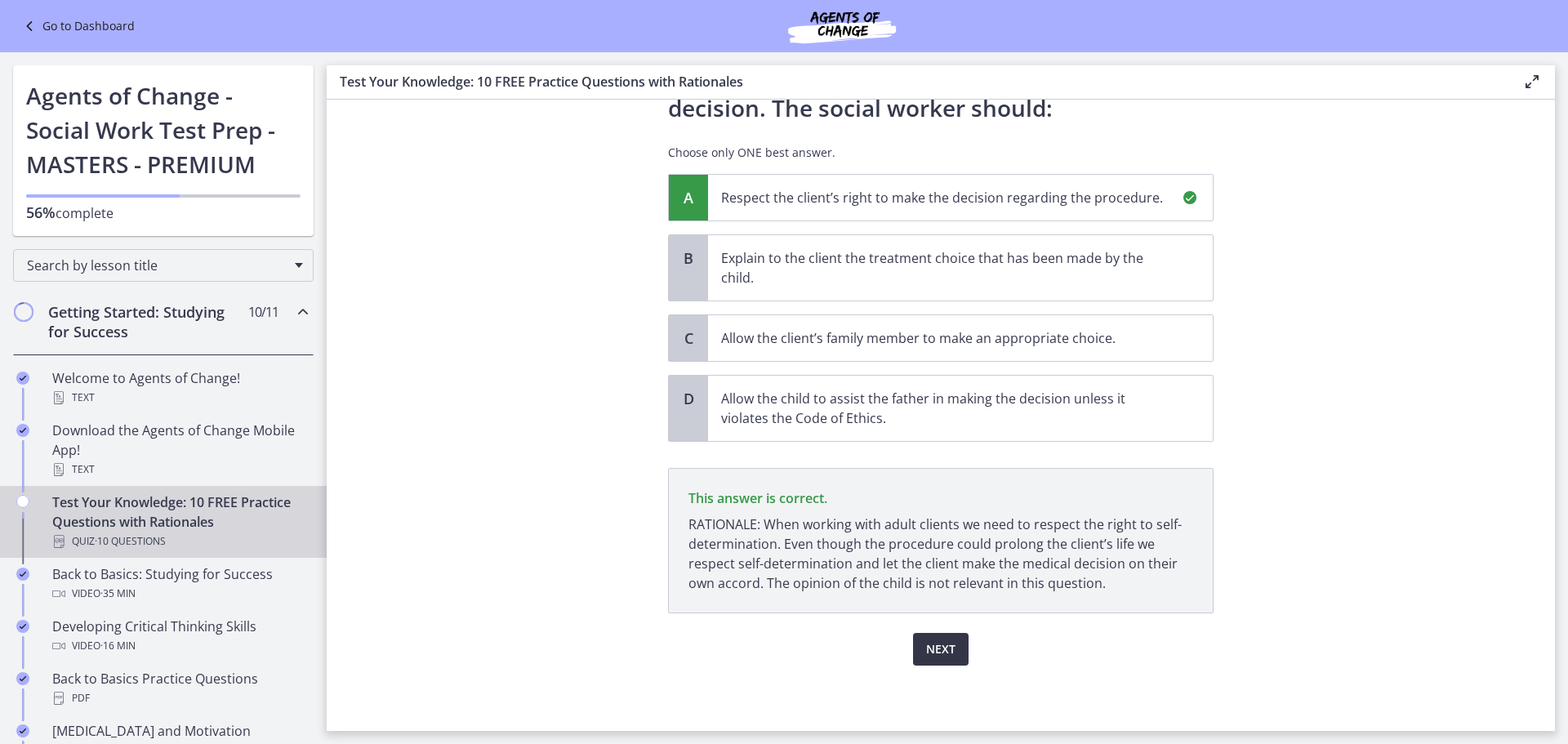
click at [943, 642] on span "Next" at bounding box center [941, 649] width 30 height 19
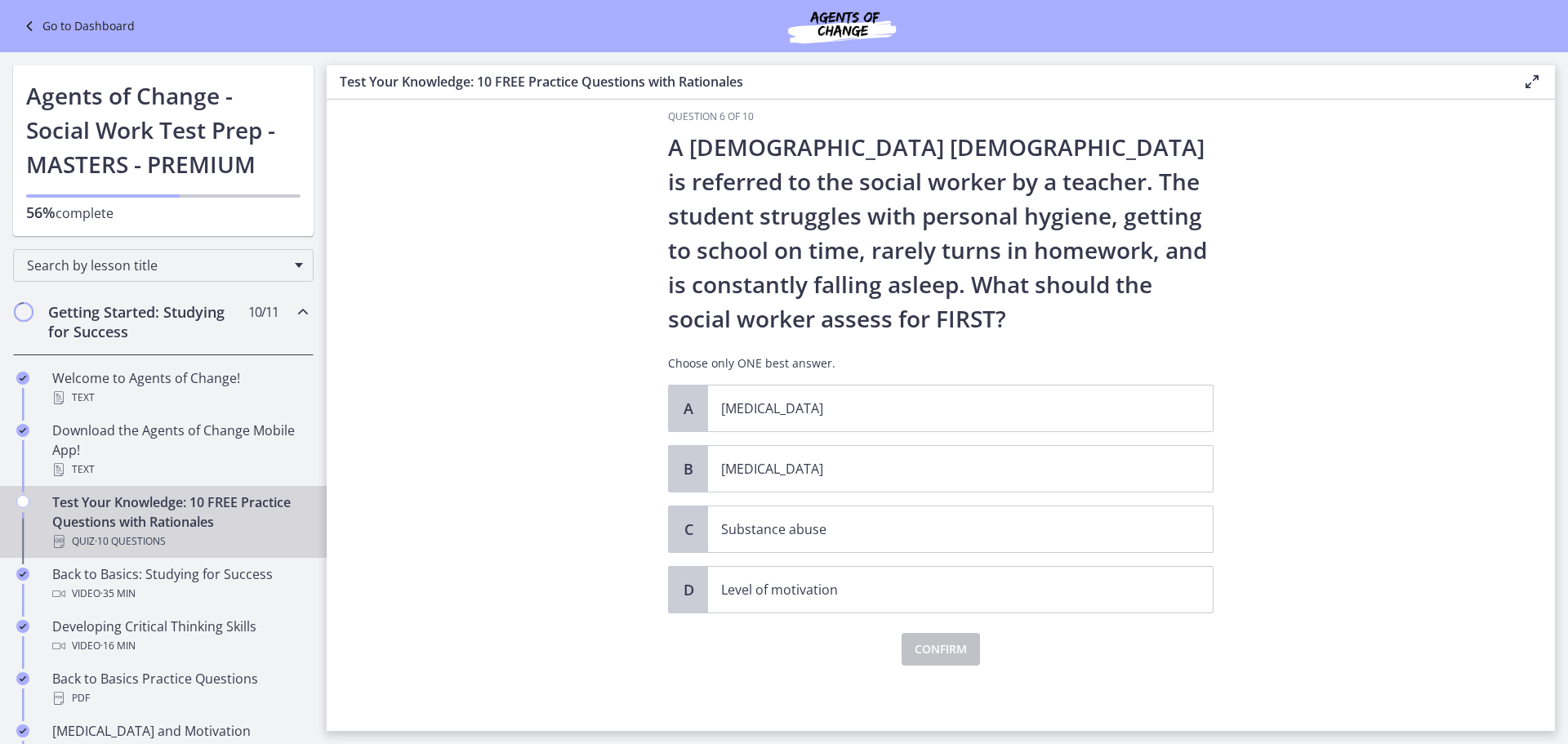
scroll to position [0, 0]
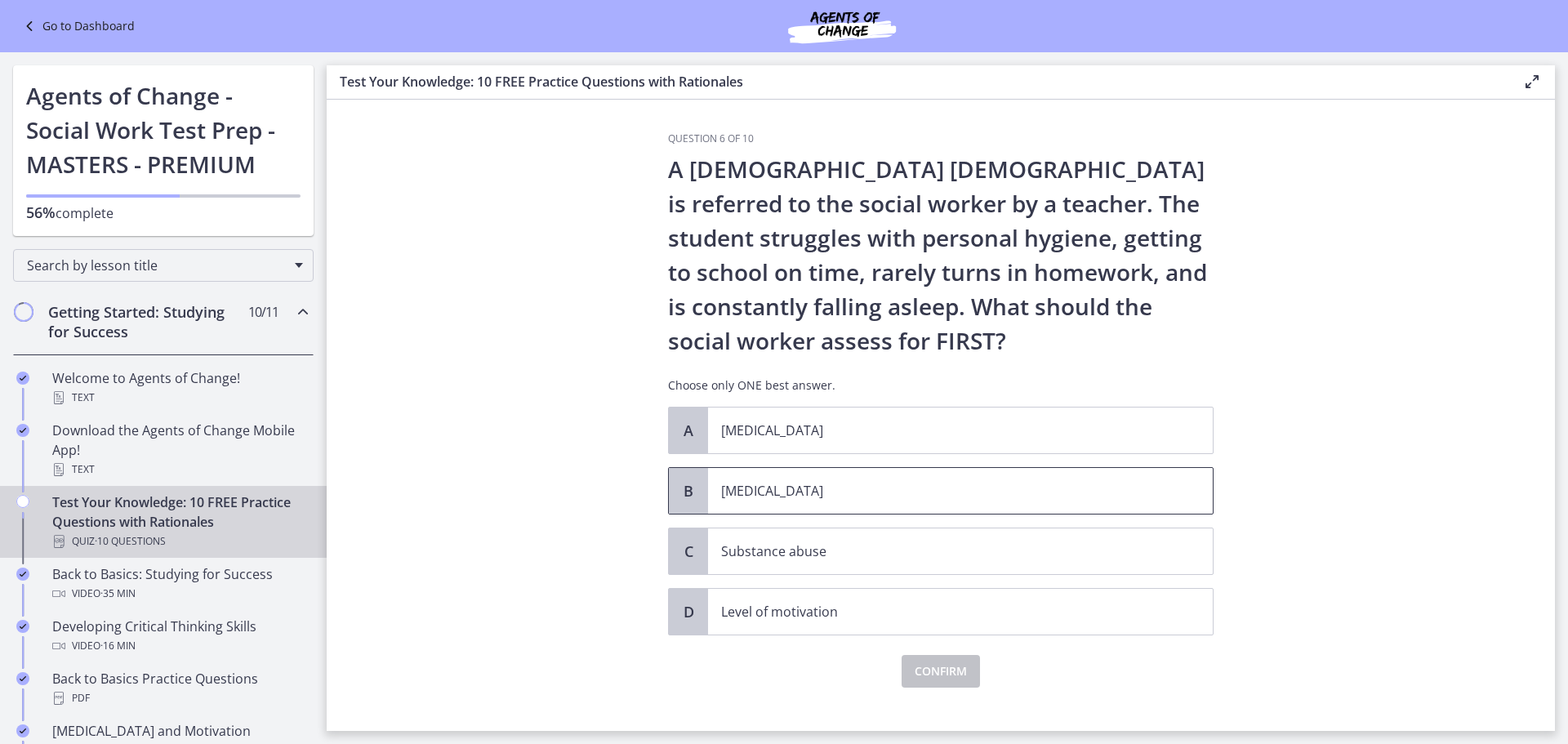
click at [810, 492] on p "[MEDICAL_DATA]" at bounding box center [944, 491] width 446 height 19
click at [933, 667] on span "Confirm" at bounding box center [940, 672] width 52 height 19
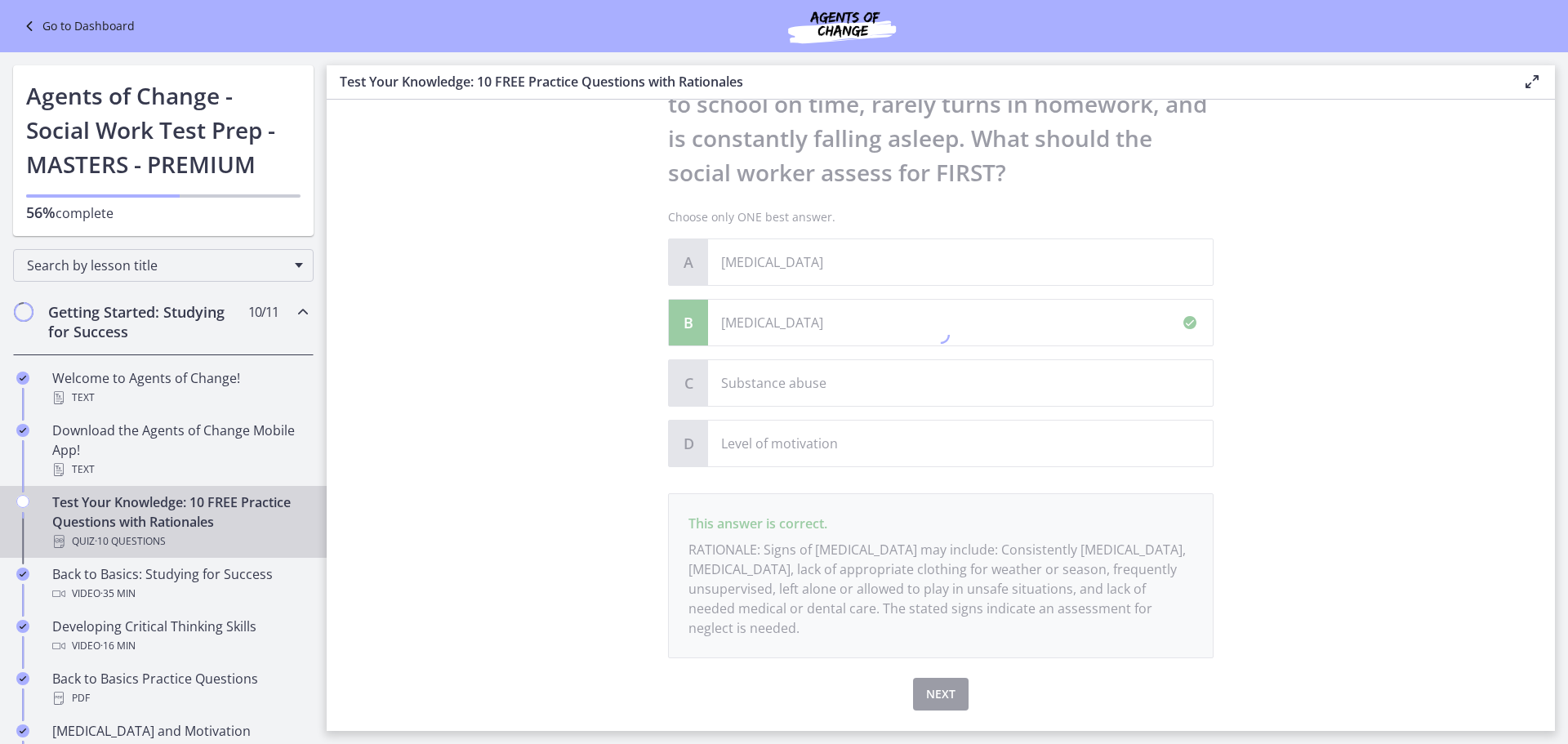
scroll to position [213, 0]
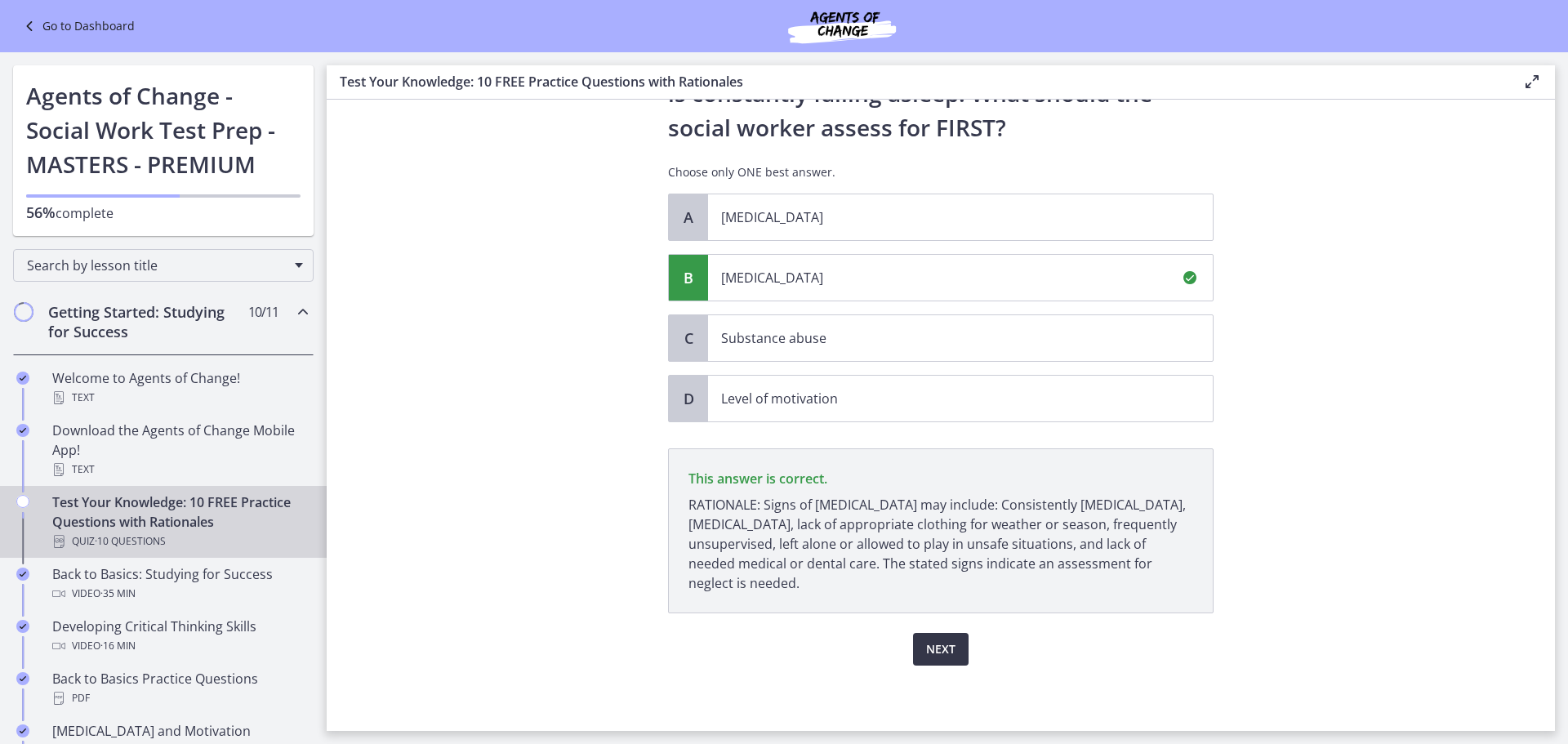
click at [946, 645] on span "Next" at bounding box center [941, 649] width 30 height 19
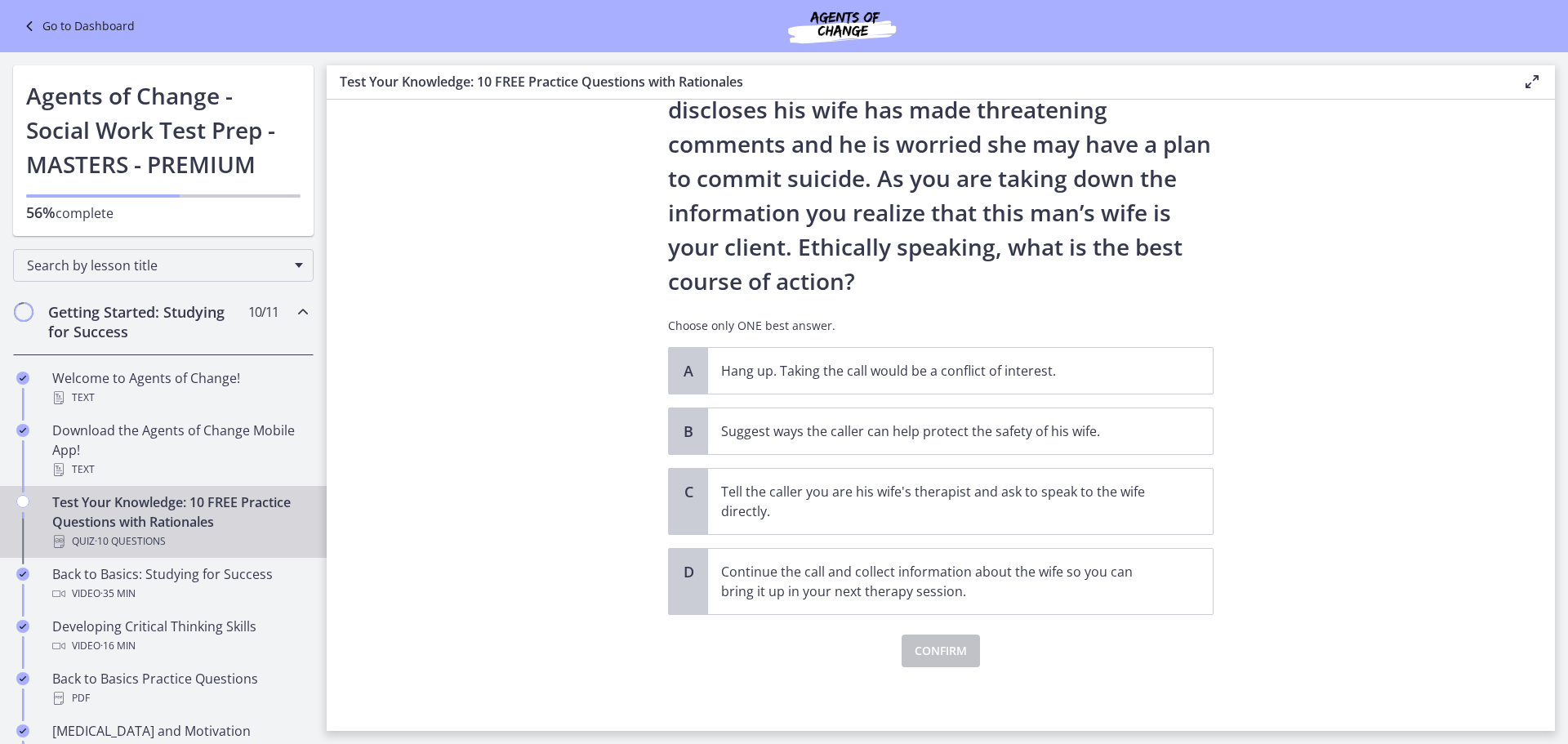
scroll to position [130, 0]
click at [874, 431] on p "Suggest ways the caller can help protect the safety of his wife." at bounding box center [944, 430] width 446 height 19
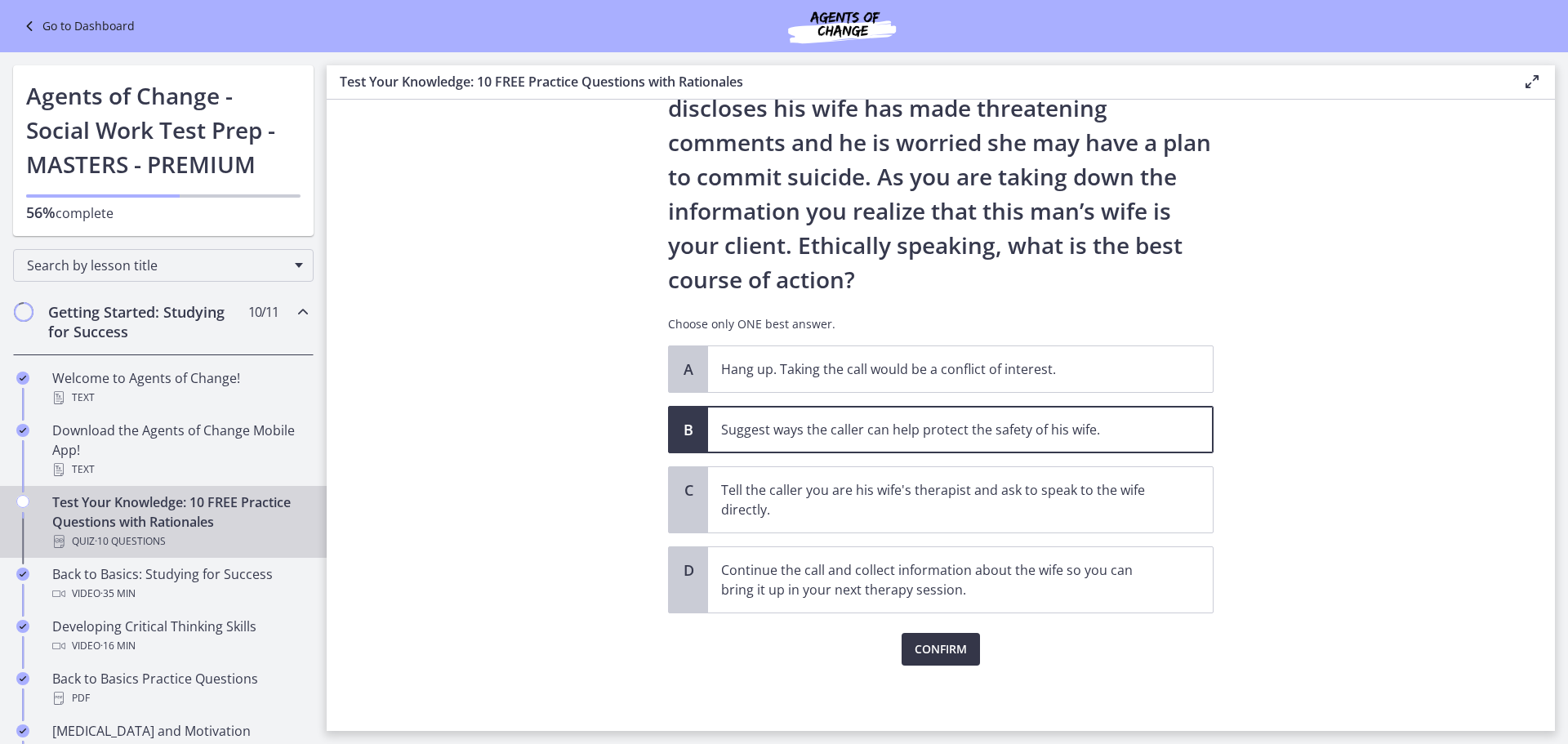
click at [964, 651] on button "Confirm" at bounding box center [940, 649] width 79 height 32
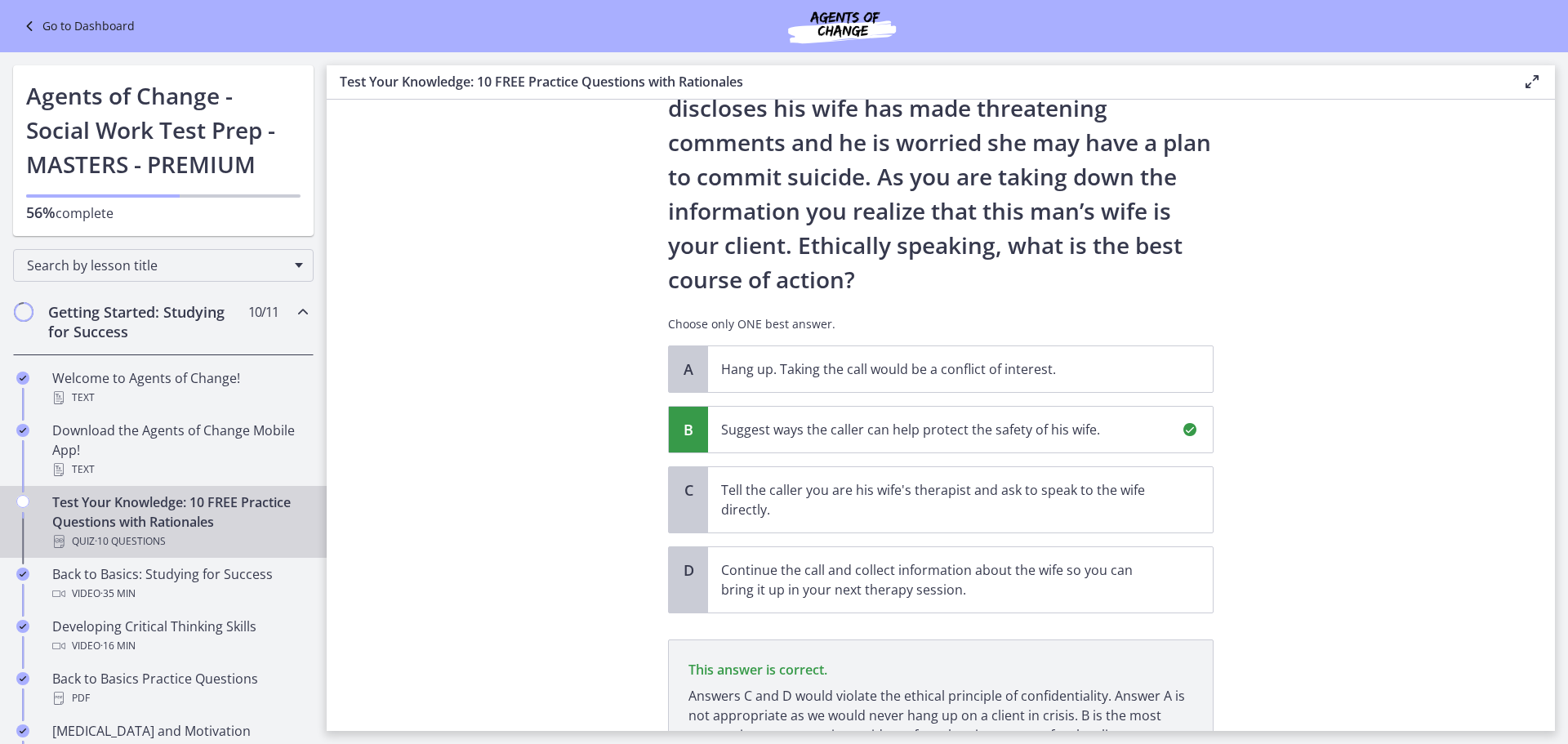
scroll to position [282, 0]
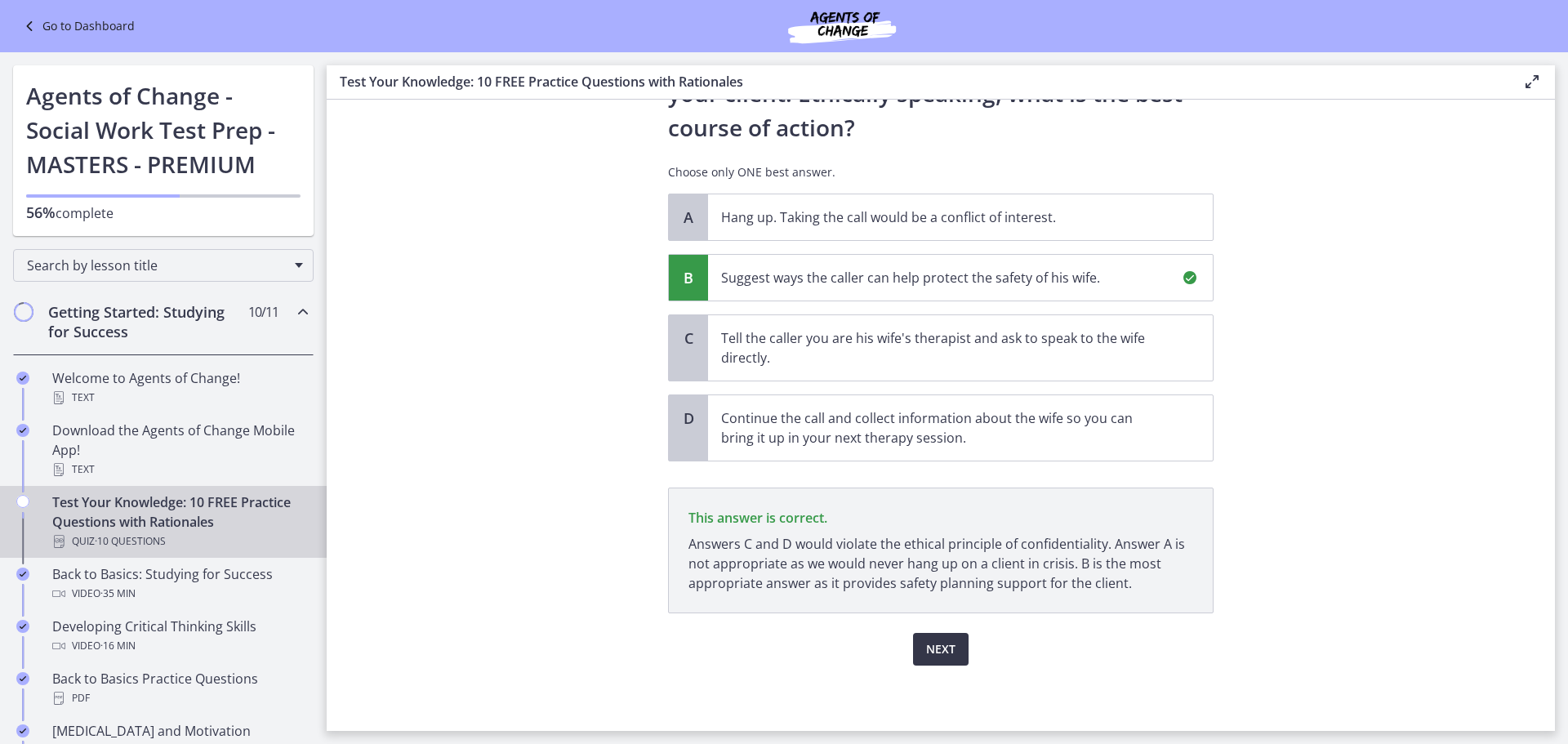
click at [932, 649] on span "Next" at bounding box center [941, 649] width 30 height 19
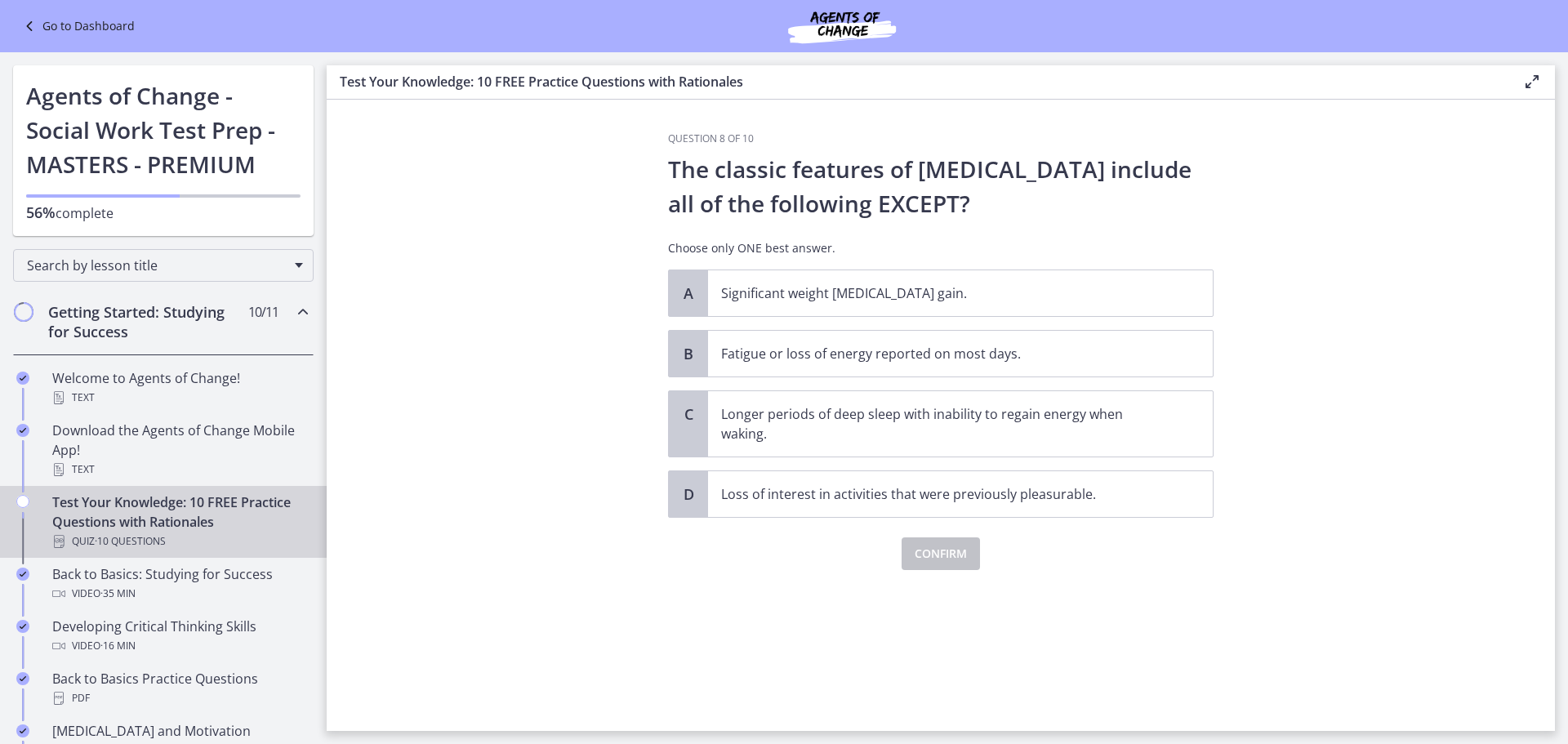
scroll to position [0, 0]
click at [855, 499] on p "Loss of interest in activities that were previously pleasurable." at bounding box center [944, 494] width 446 height 19
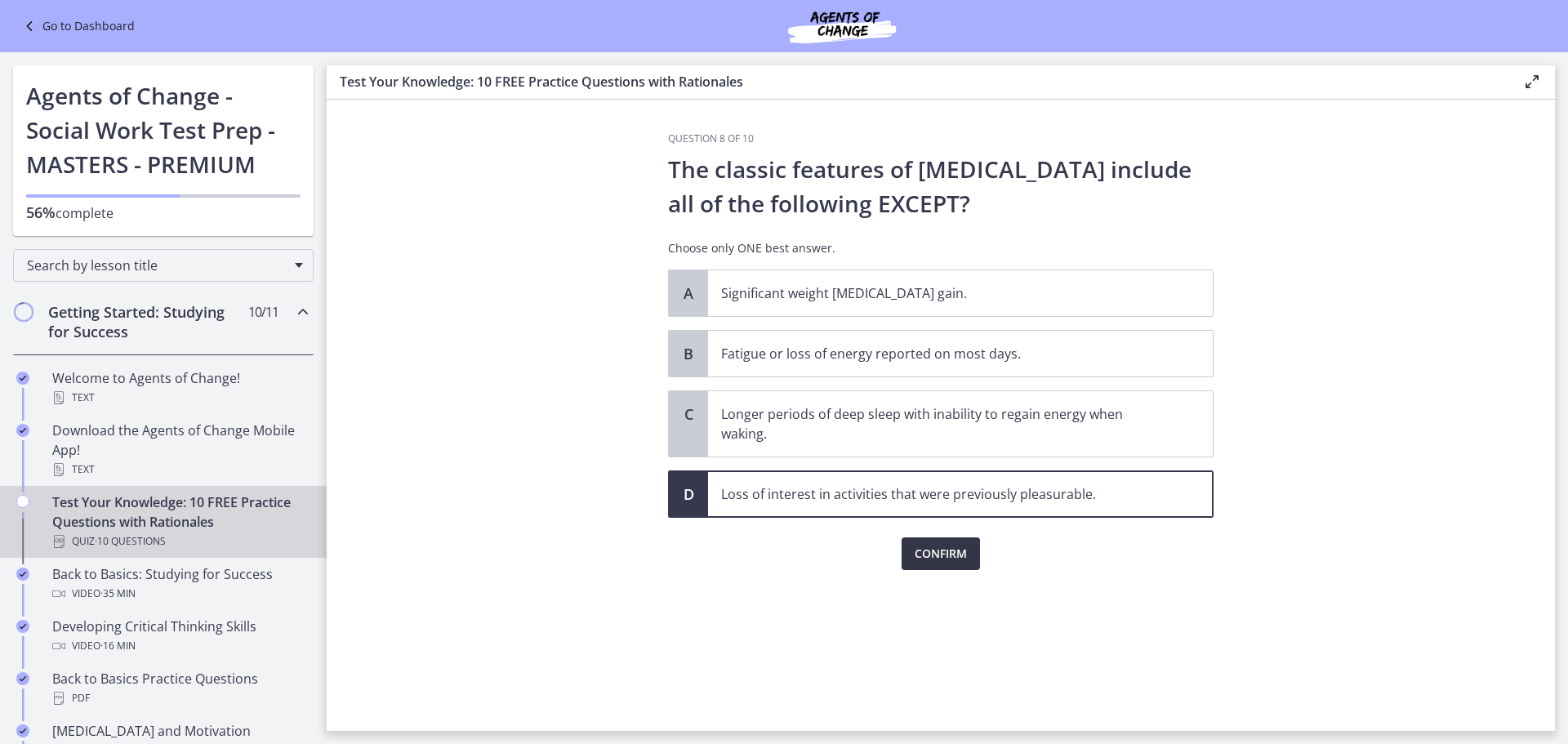
click at [952, 548] on span "Confirm" at bounding box center [940, 554] width 52 height 19
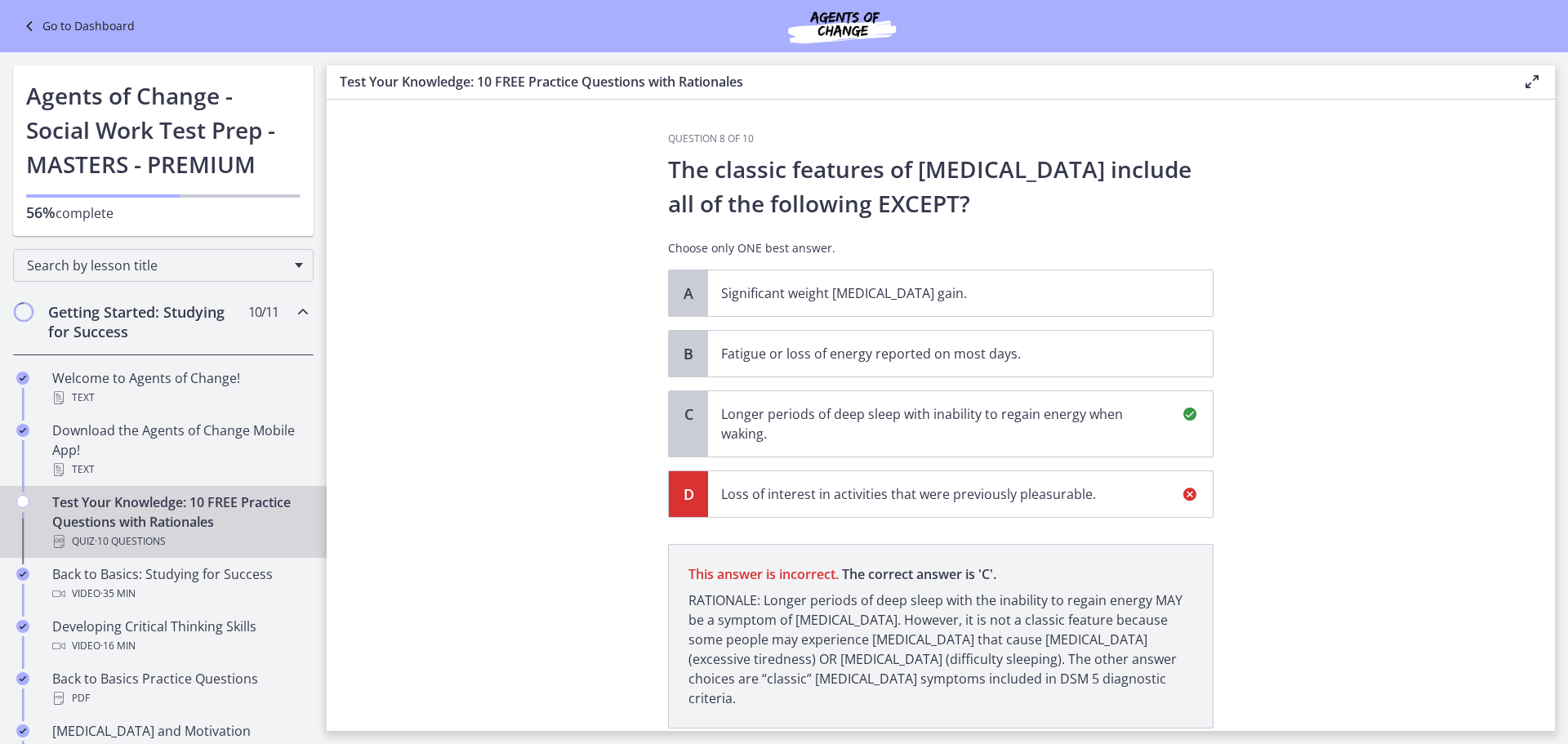
scroll to position [95, 0]
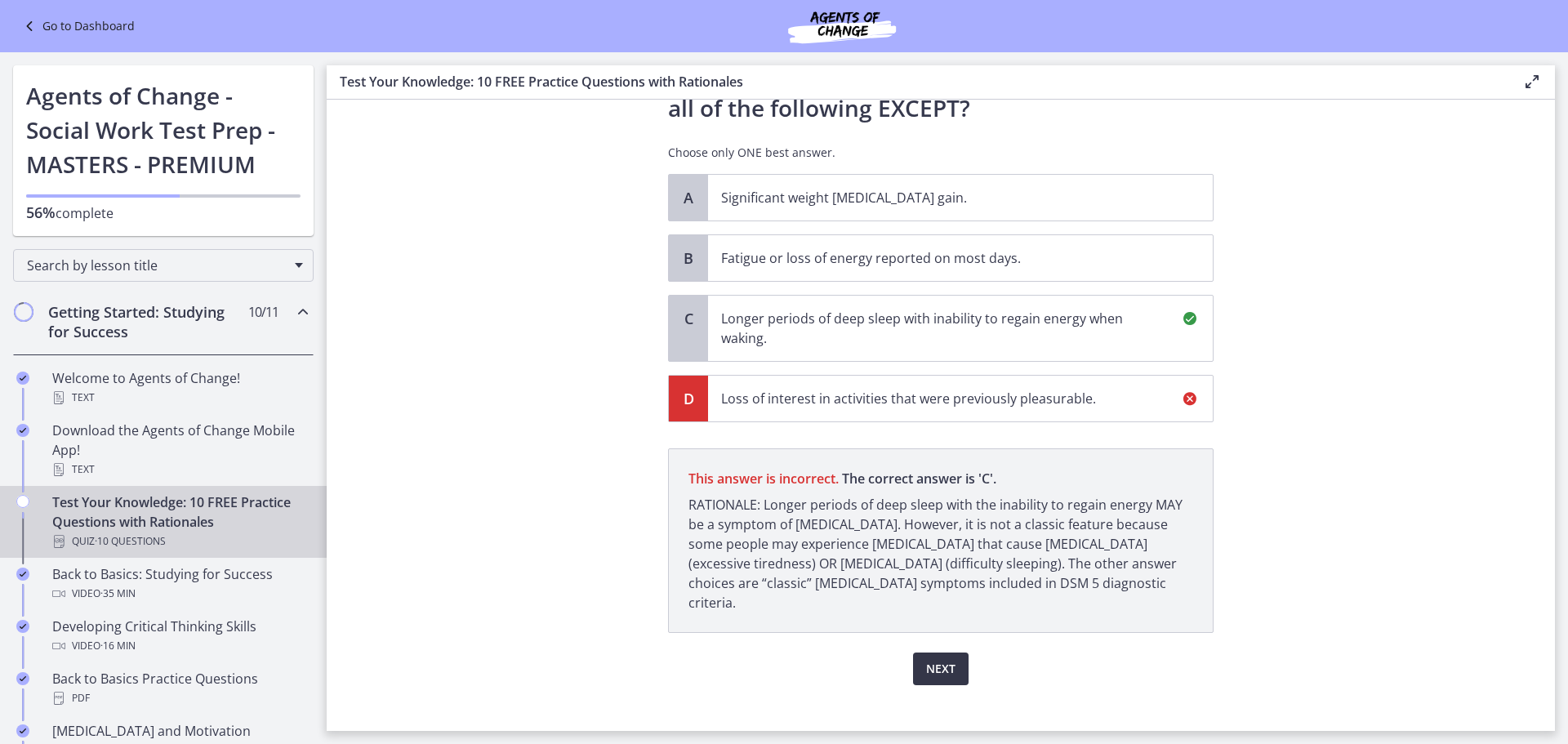
click at [946, 659] on span "Next" at bounding box center [941, 669] width 30 height 19
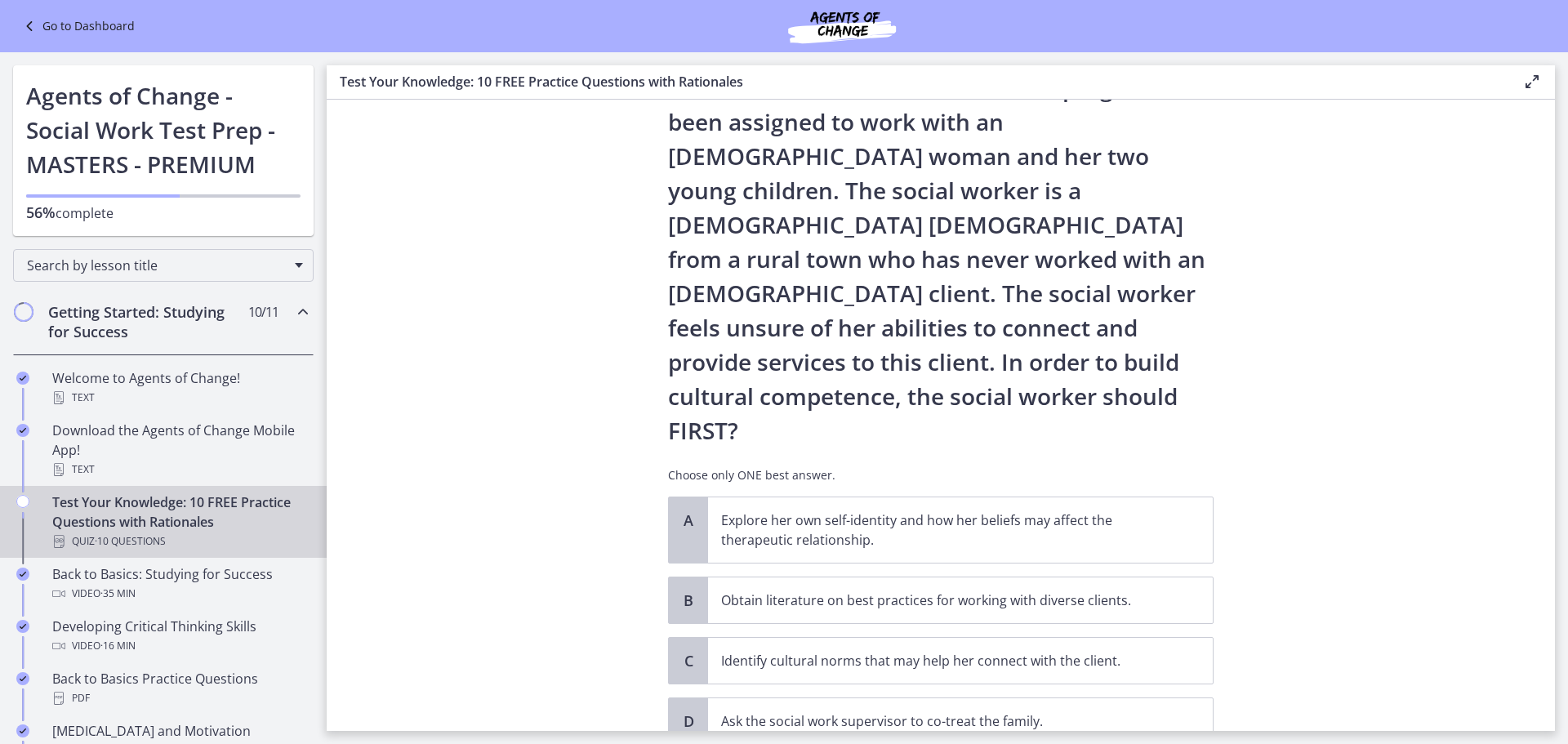
scroll to position [145, 0]
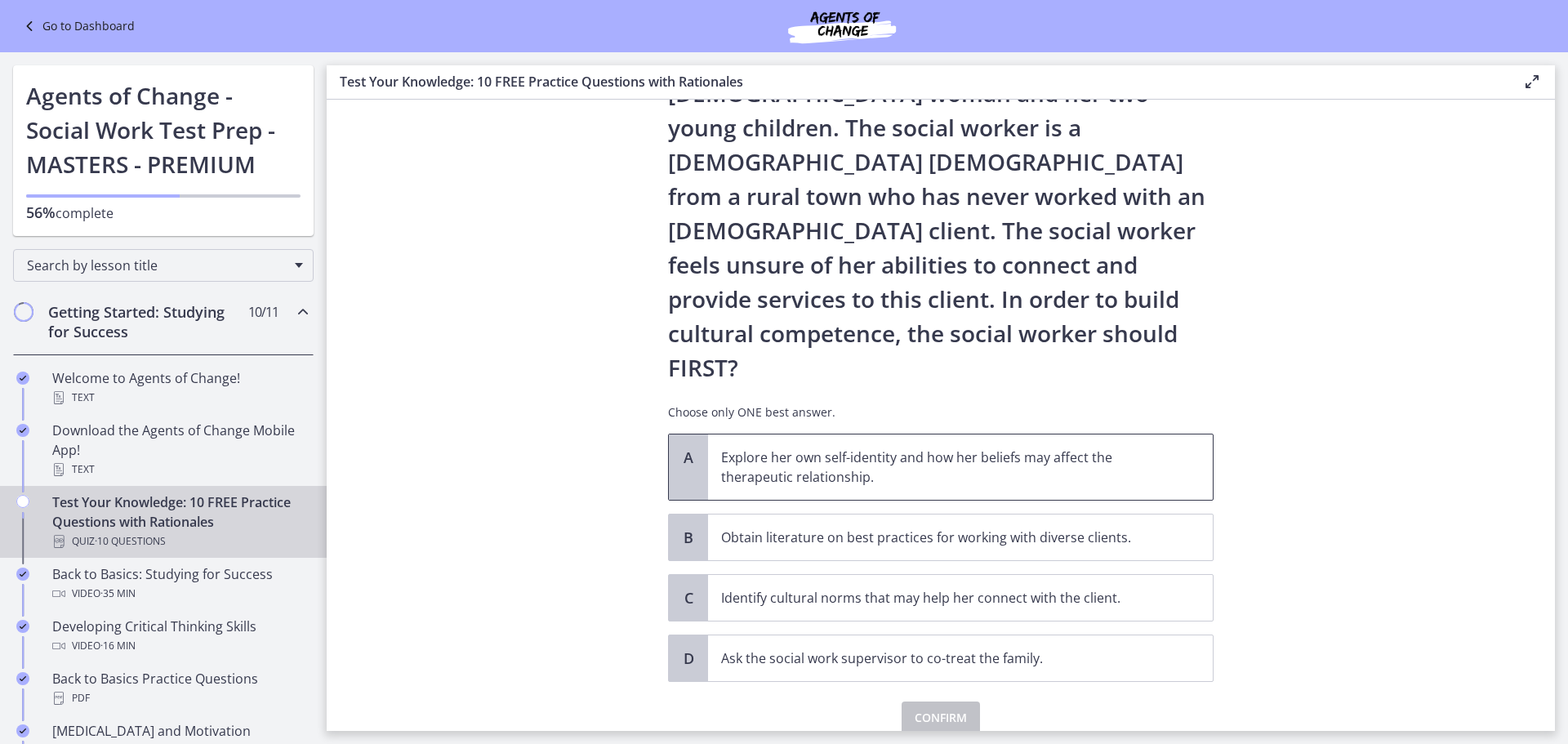
click at [824, 447] on p "Explore her own self-identity and how her beliefs may affect the therapeutic re…" at bounding box center [944, 466] width 446 height 39
click at [952, 708] on span "Confirm" at bounding box center [940, 718] width 52 height 19
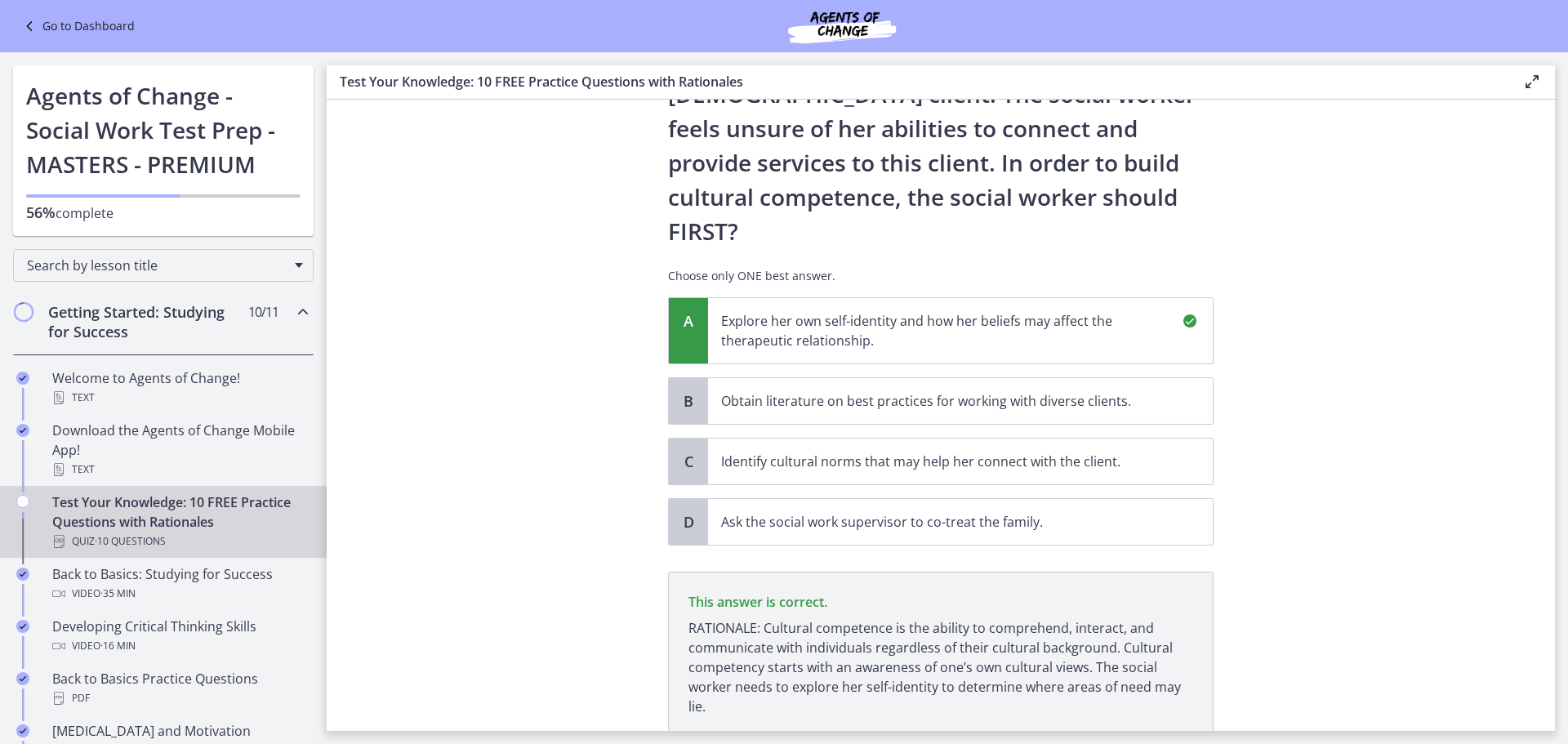
scroll to position [335, 0]
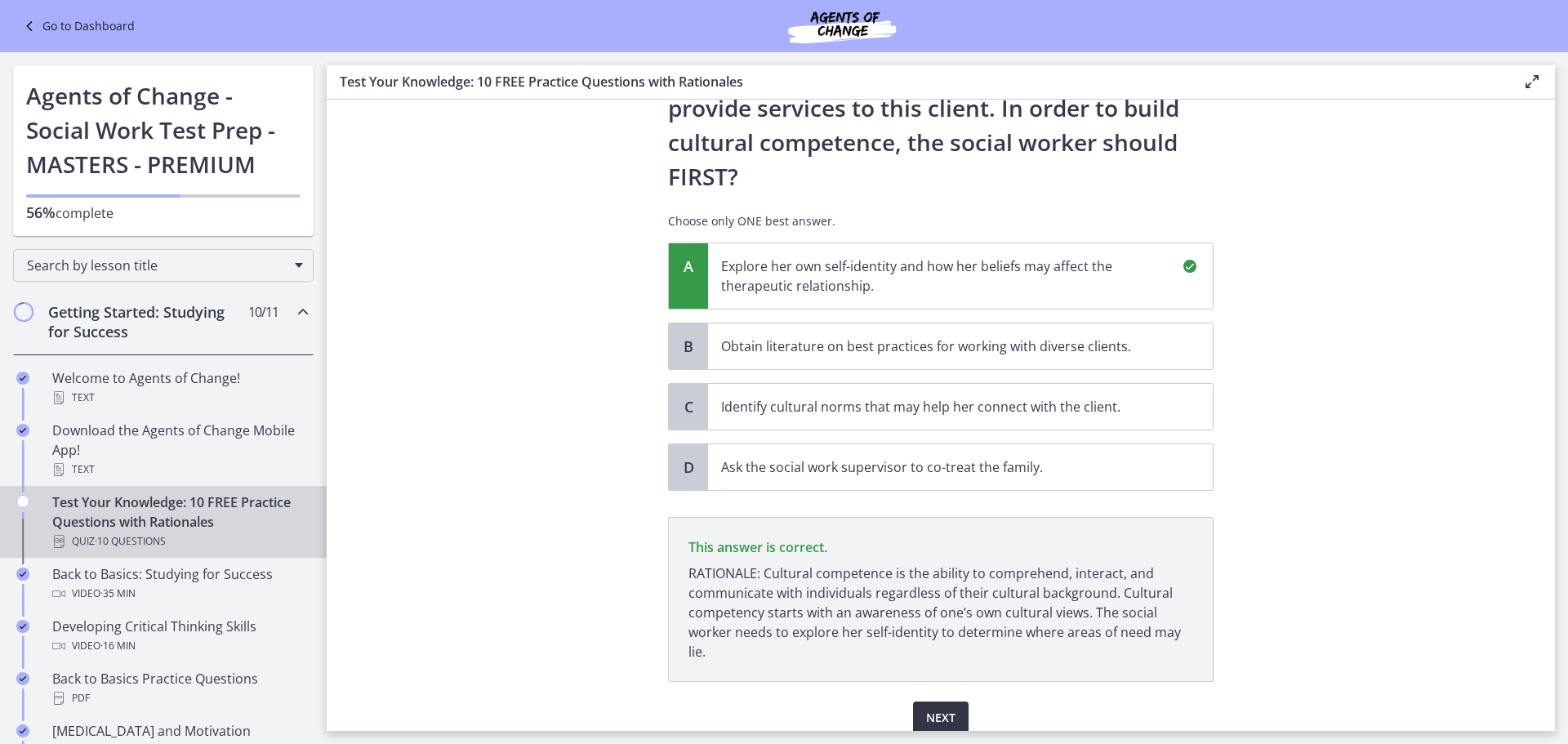
click at [940, 701] on button "Next" at bounding box center [941, 717] width 56 height 32
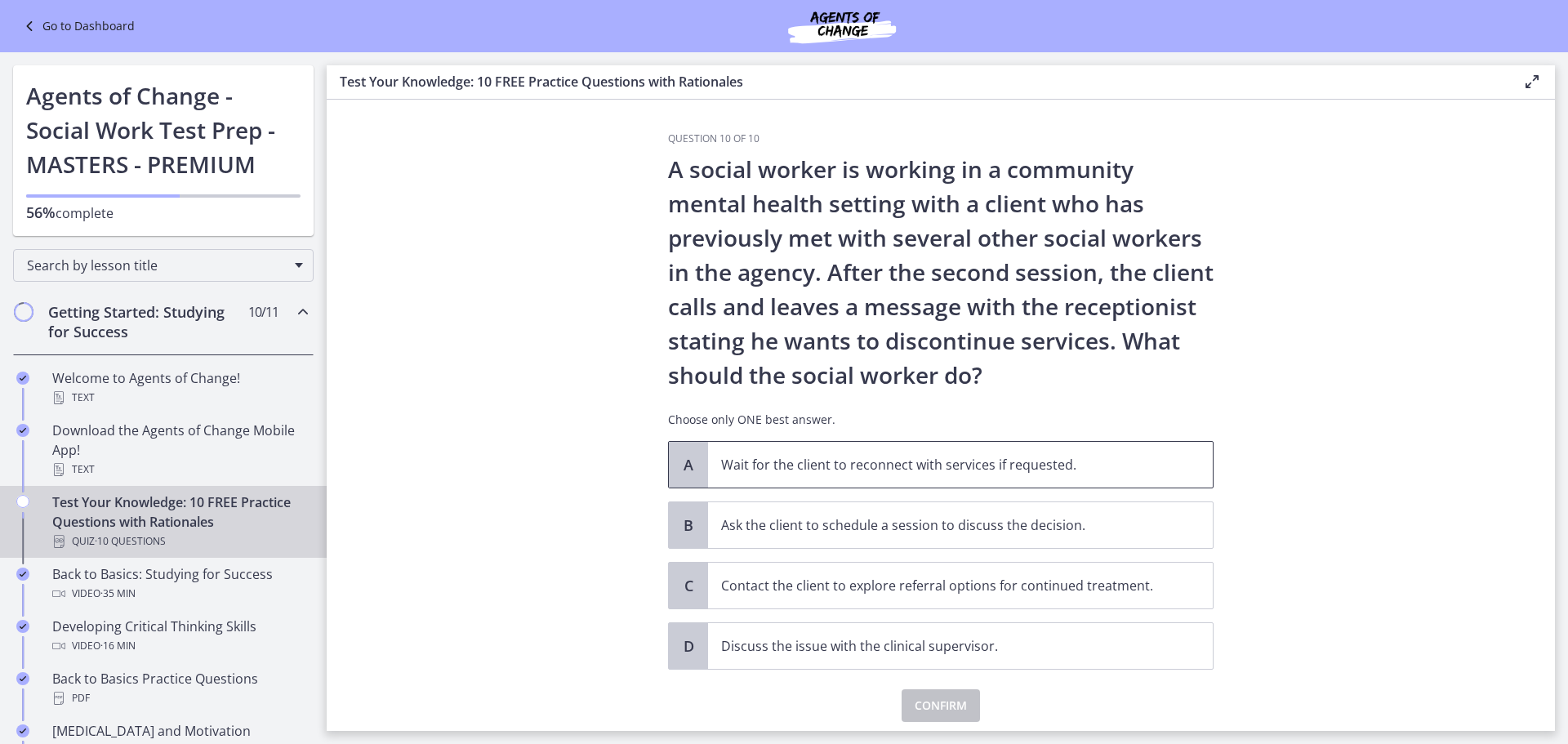
click at [815, 452] on span "Wait for the client to reconnect with services if requested." at bounding box center [960, 465] width 505 height 45
click at [937, 725] on div "Question 10 of 10 A social worker is working in a community mental health setti…" at bounding box center [940, 432] width 572 height 599
click at [931, 708] on span "Confirm" at bounding box center [940, 706] width 52 height 19
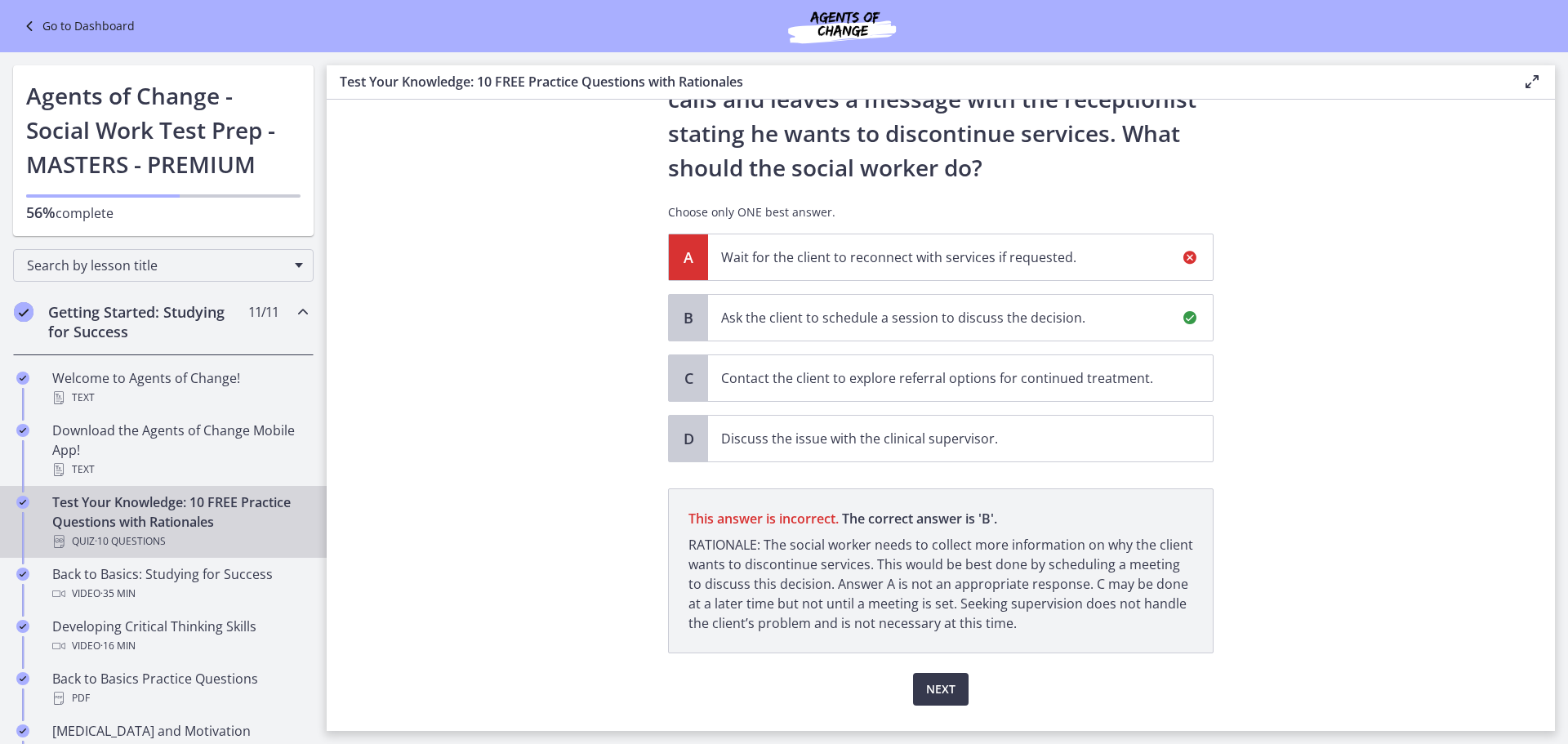
scroll to position [247, 0]
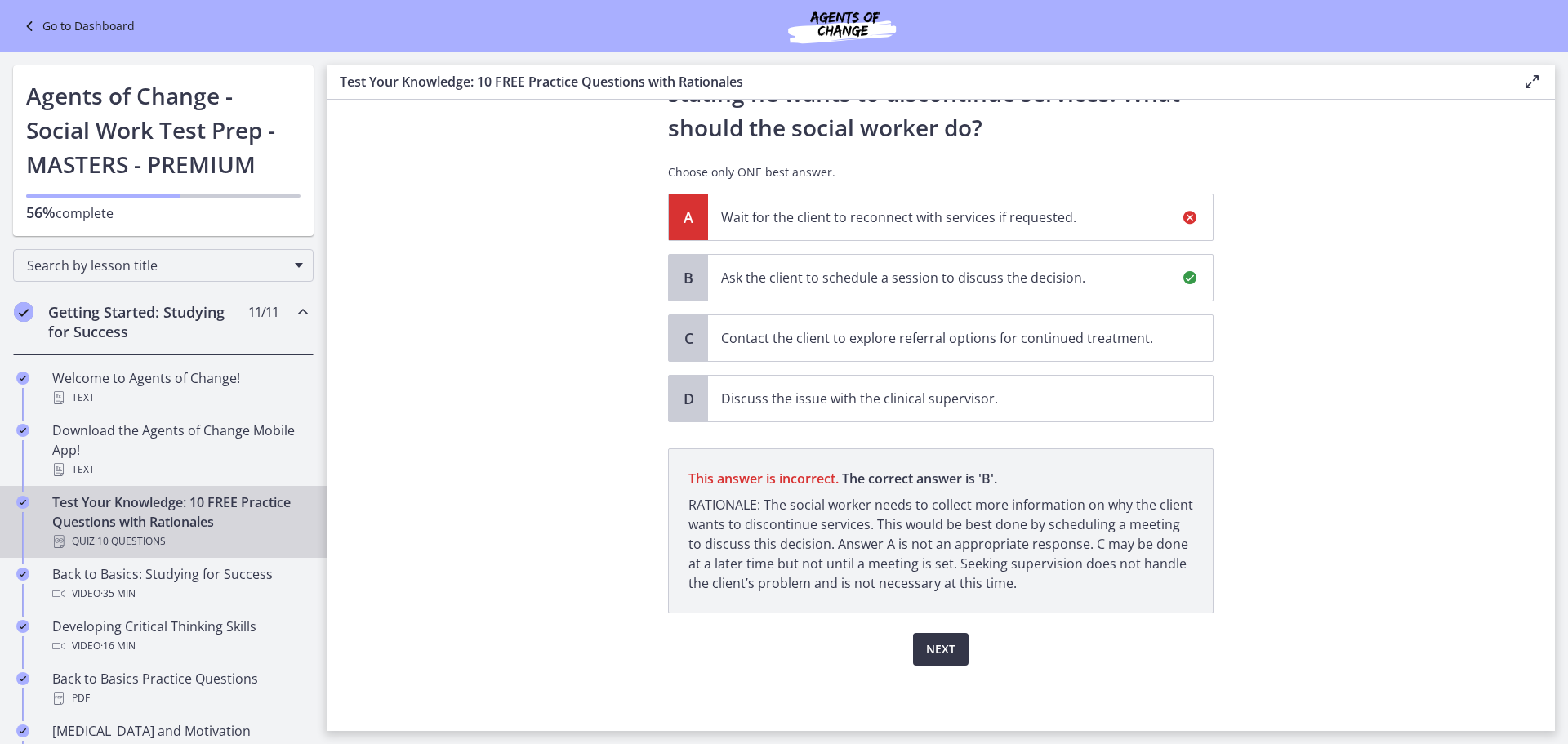
click at [940, 649] on span "Next" at bounding box center [941, 649] width 30 height 19
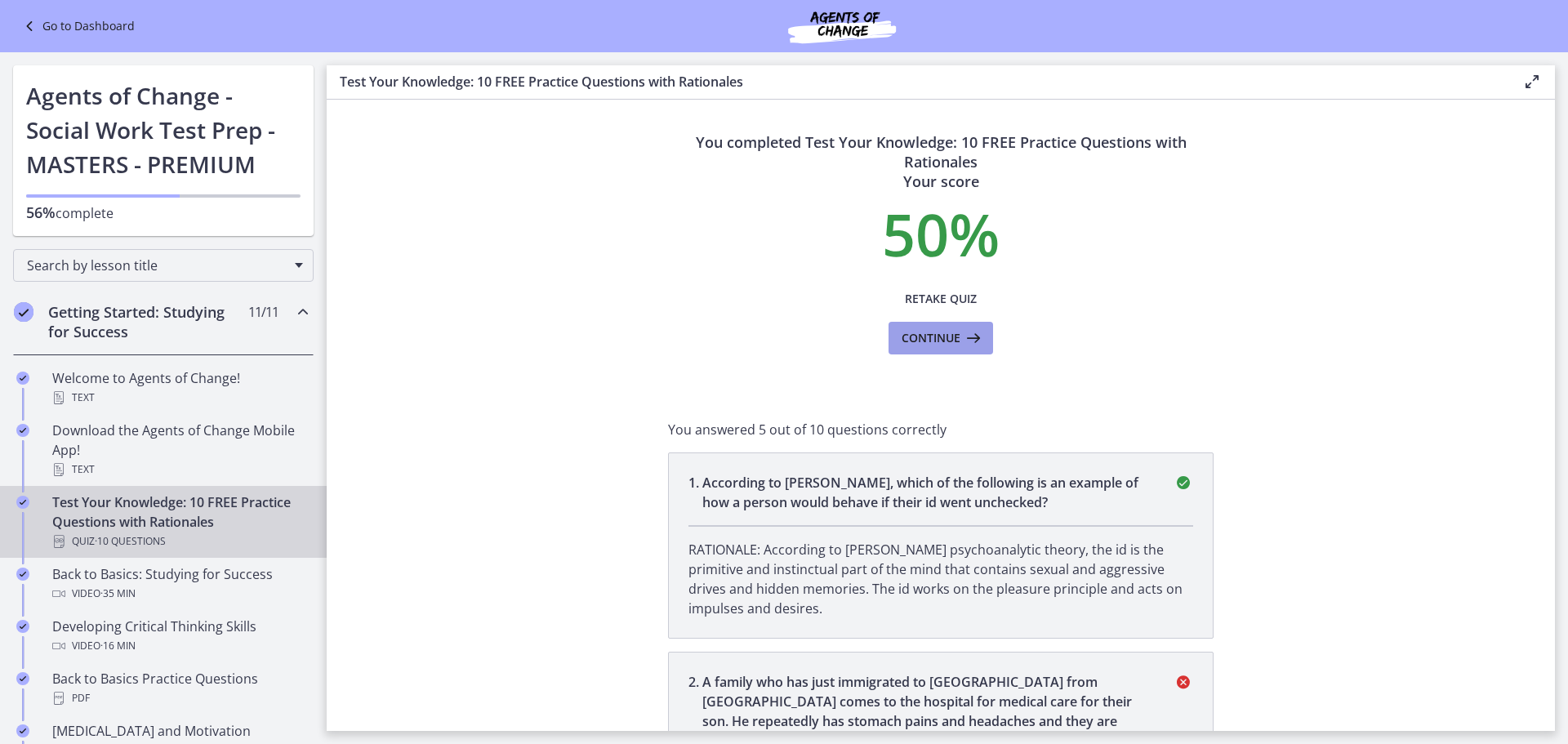
click at [962, 343] on icon at bounding box center [972, 338] width 23 height 19
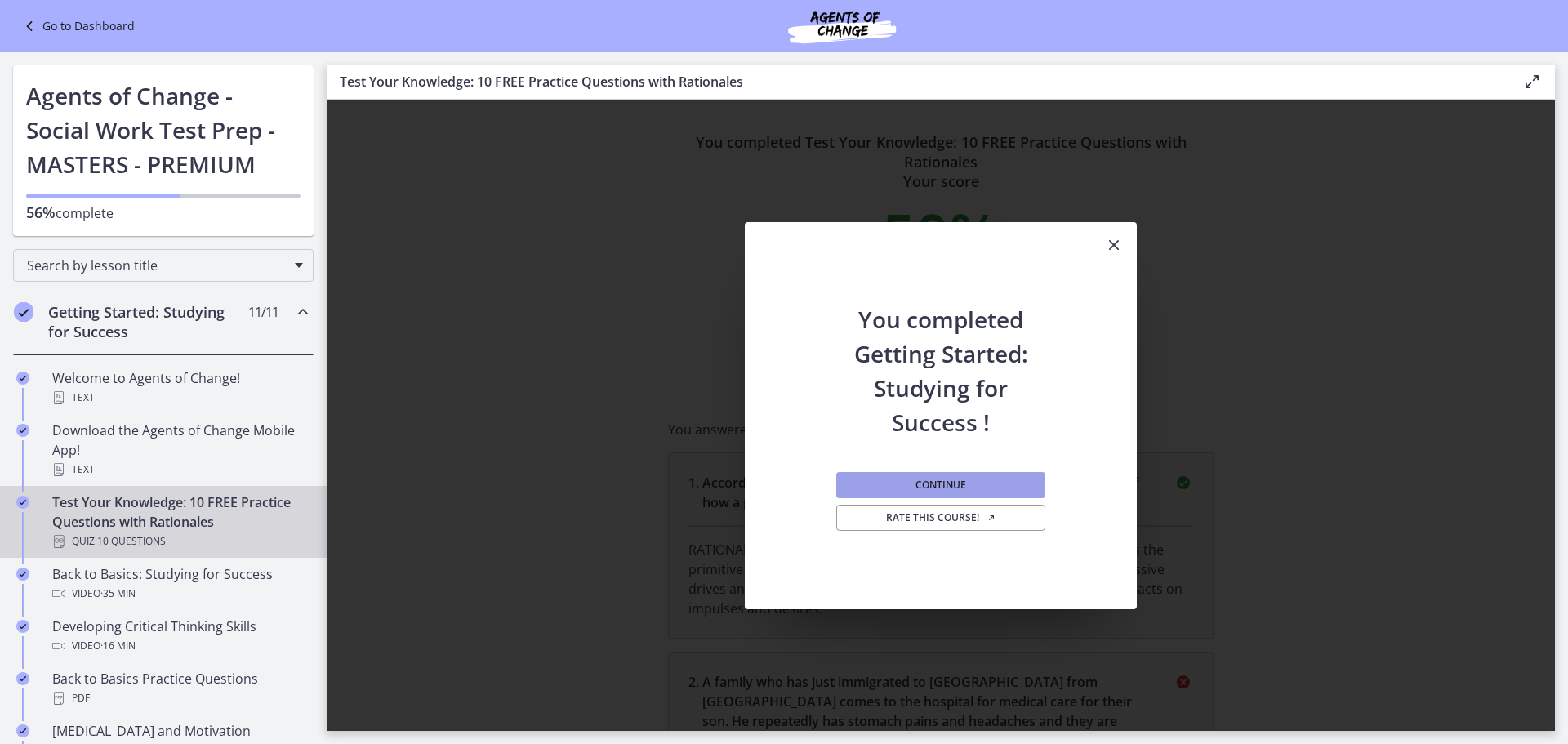
click at [997, 485] on button "Continue" at bounding box center [940, 486] width 209 height 26
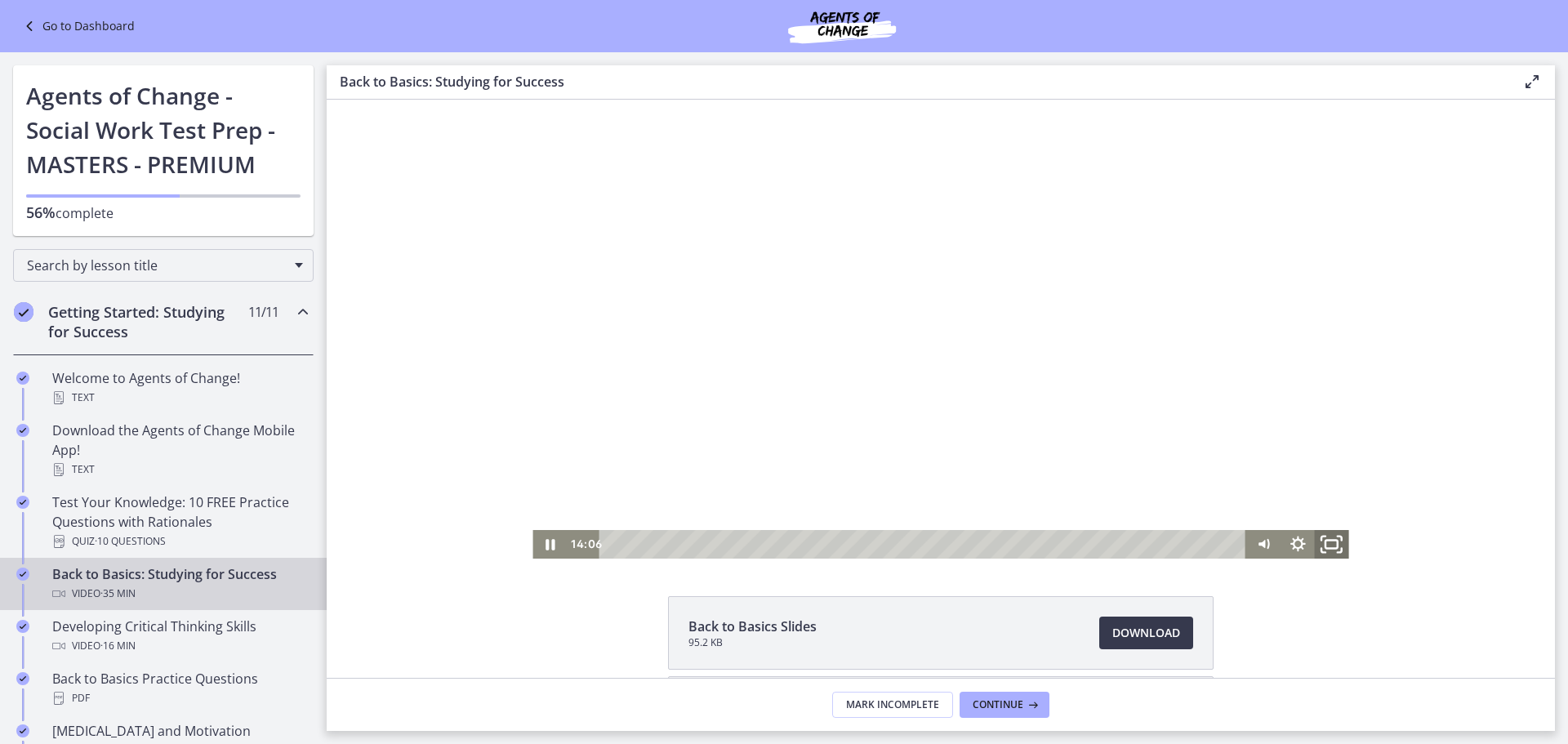
click at [1332, 541] on icon "Fullscreen" at bounding box center [1331, 543] width 41 height 34
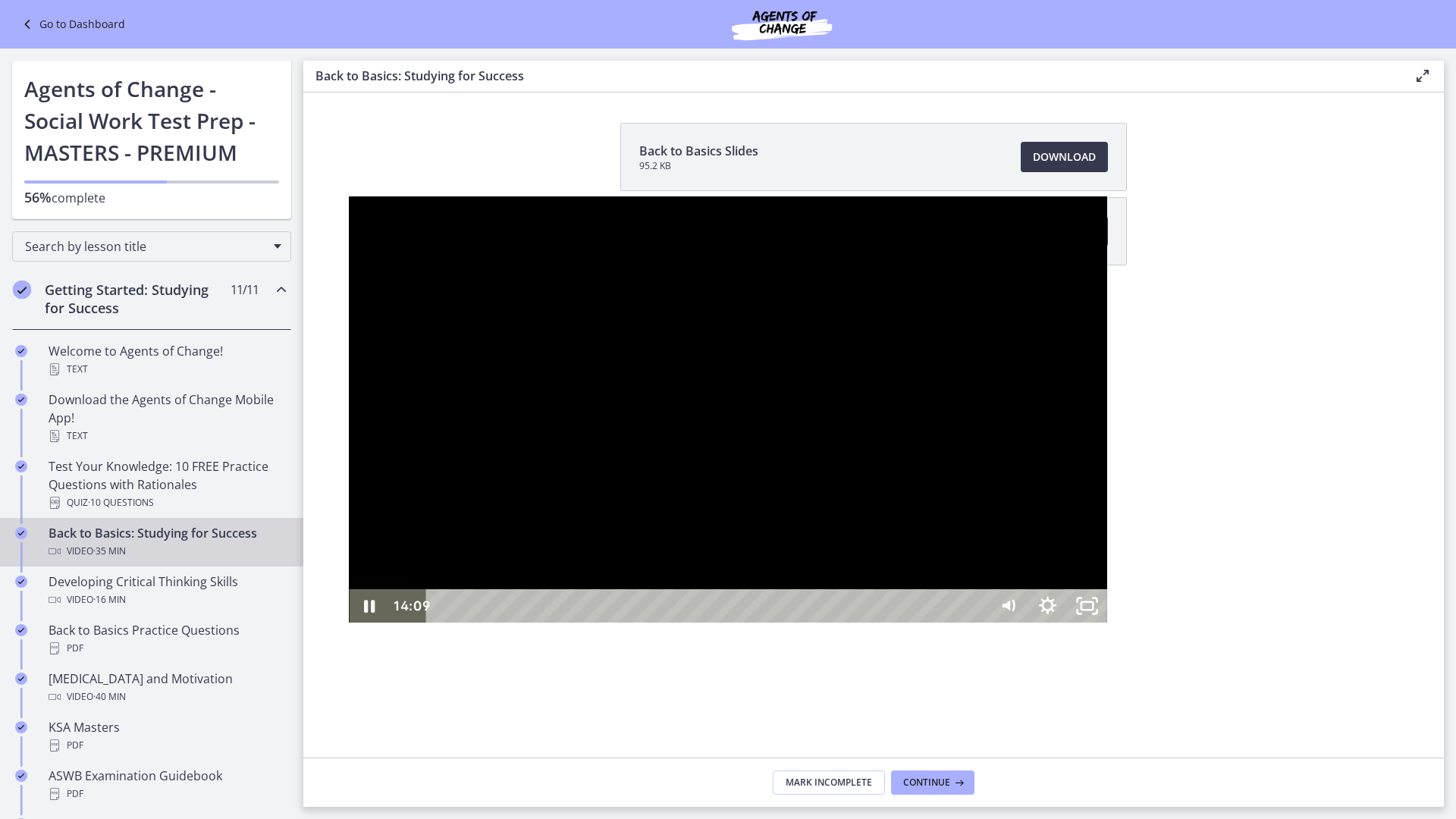
click at [349, 196] on div at bounding box center [727, 410] width 757 height 427
click at [1081, 602] on icon "Unfullscreen" at bounding box center [1079, 600] width 4 height 4
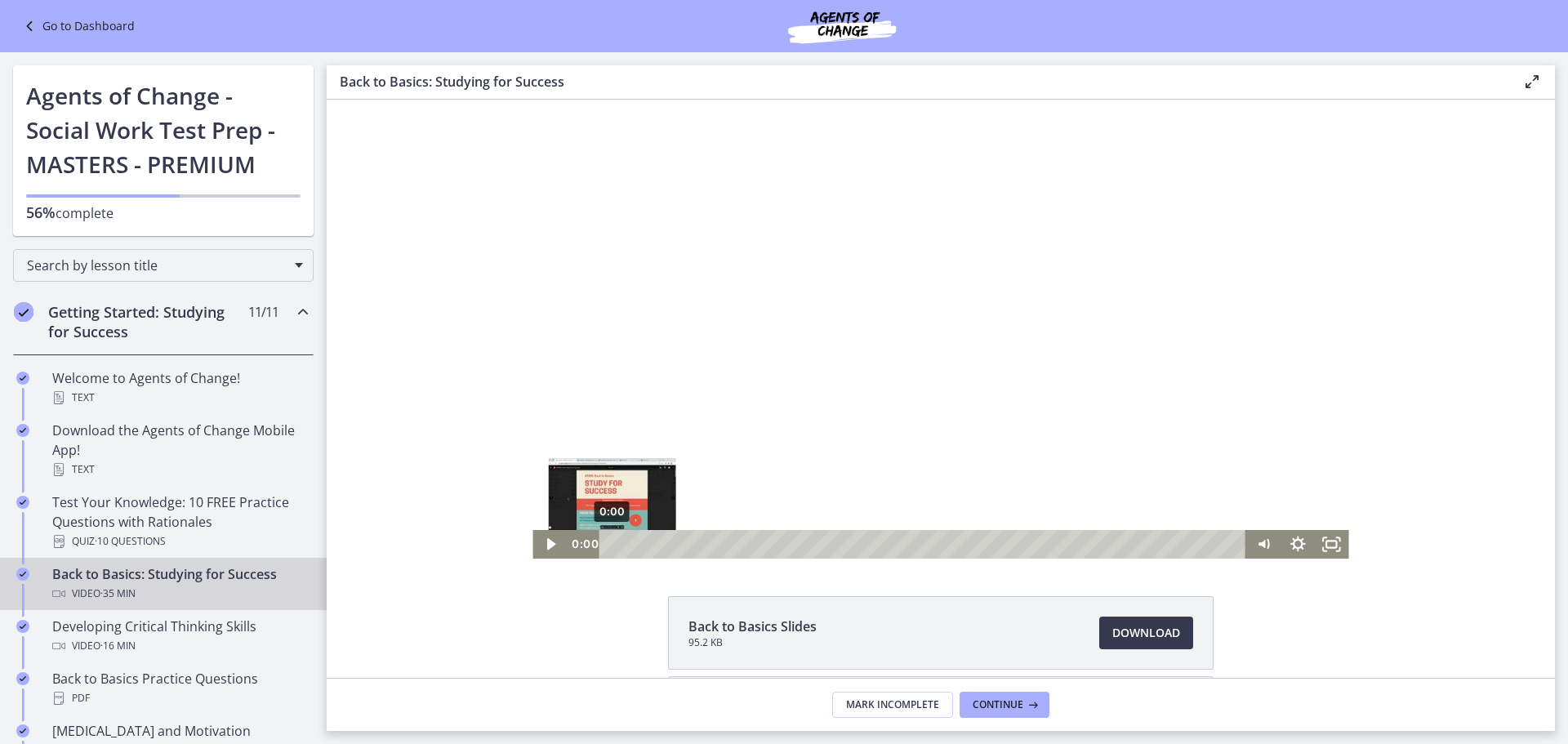
click at [612, 555] on div "0:00" at bounding box center [925, 544] width 626 height 29
click at [973, 334] on div at bounding box center [940, 329] width 815 height 459
click at [1330, 539] on icon "Fullscreen" at bounding box center [1331, 544] width 34 height 29
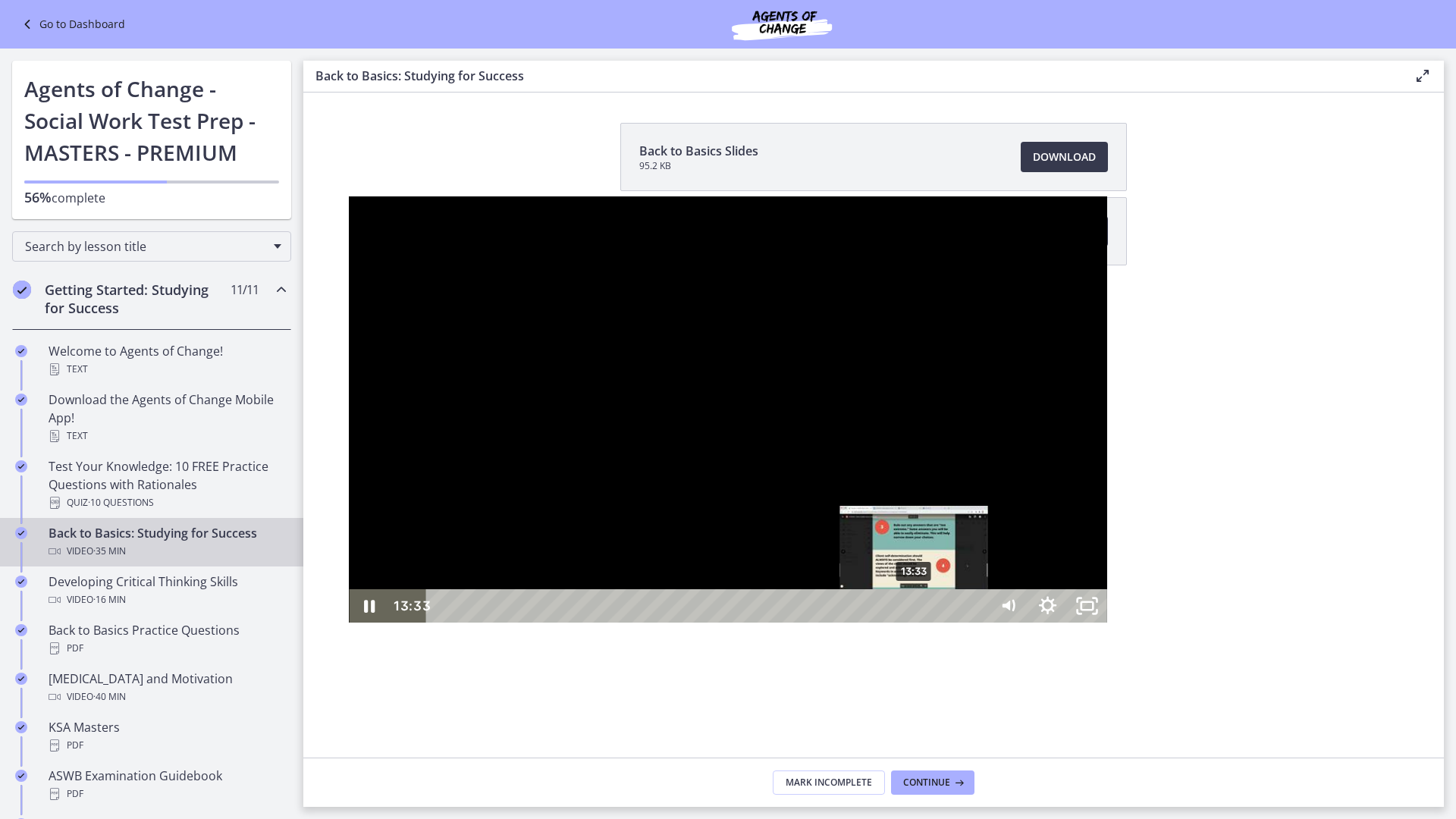
drag, startPoint x: 590, startPoint y: 806, endPoint x: 564, endPoint y: 802, distance: 26.3
click at [907, 612] on div "Playbar" at bounding box center [913, 607] width 11 height 11
click at [913, 612] on div "Playbar" at bounding box center [919, 607] width 11 height 11
click at [1106, 539] on div at bounding box center [727, 410] width 757 height 427
click at [1106, 623] on div at bounding box center [727, 410] width 757 height 427
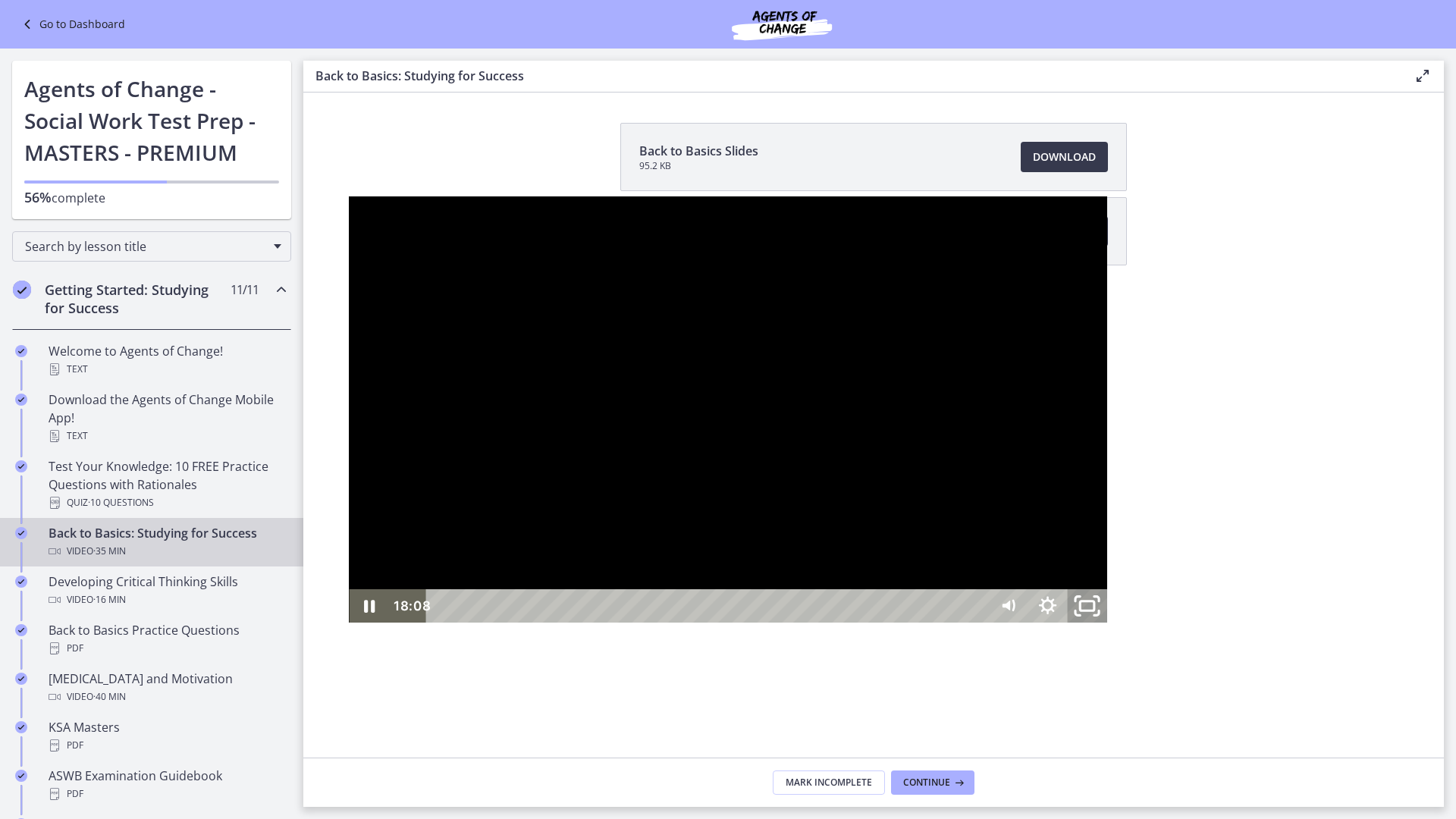
click at [1110, 626] on icon "Unfullscreen" at bounding box center [1086, 607] width 47 height 41
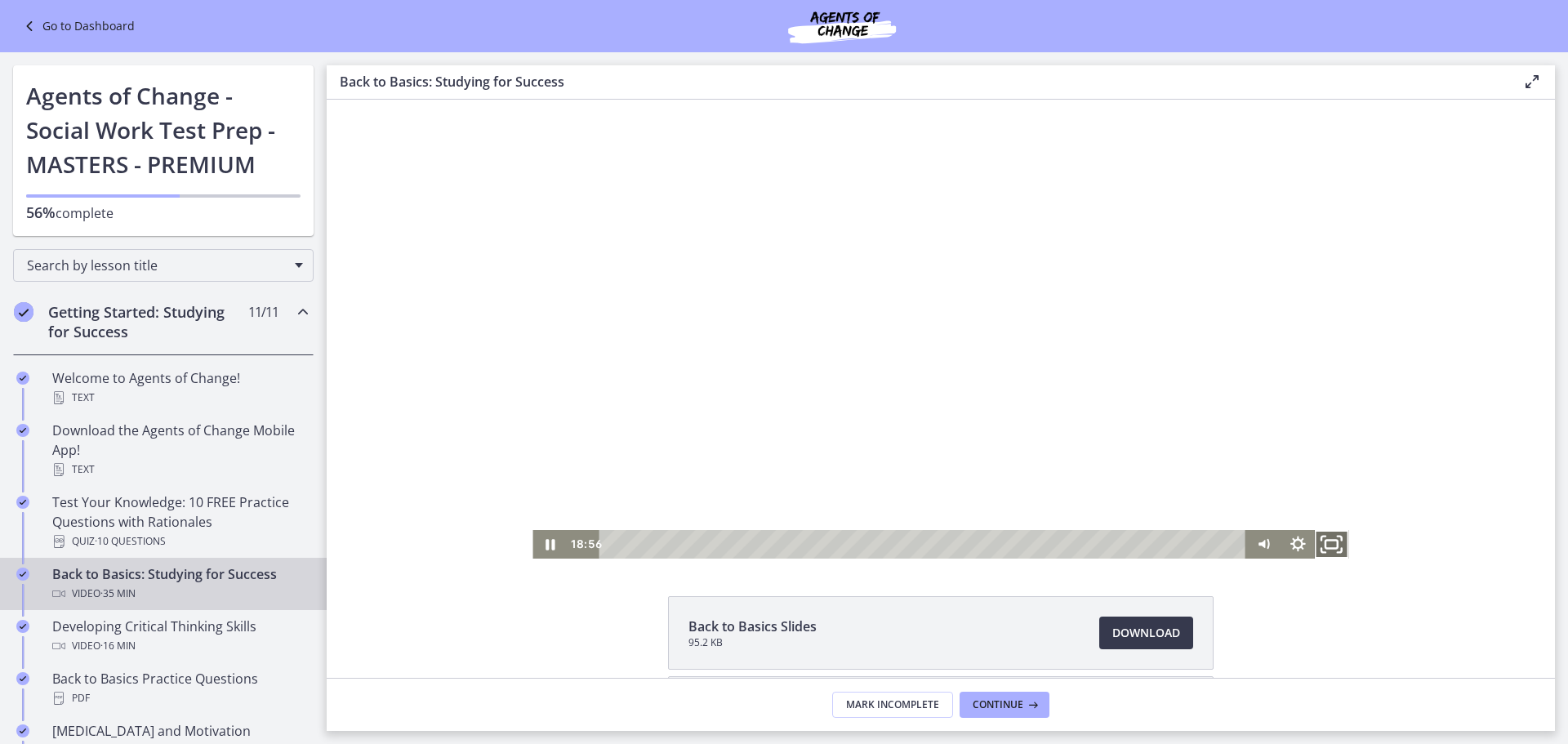
click at [1333, 542] on icon "Fullscreen" at bounding box center [1331, 543] width 41 height 34
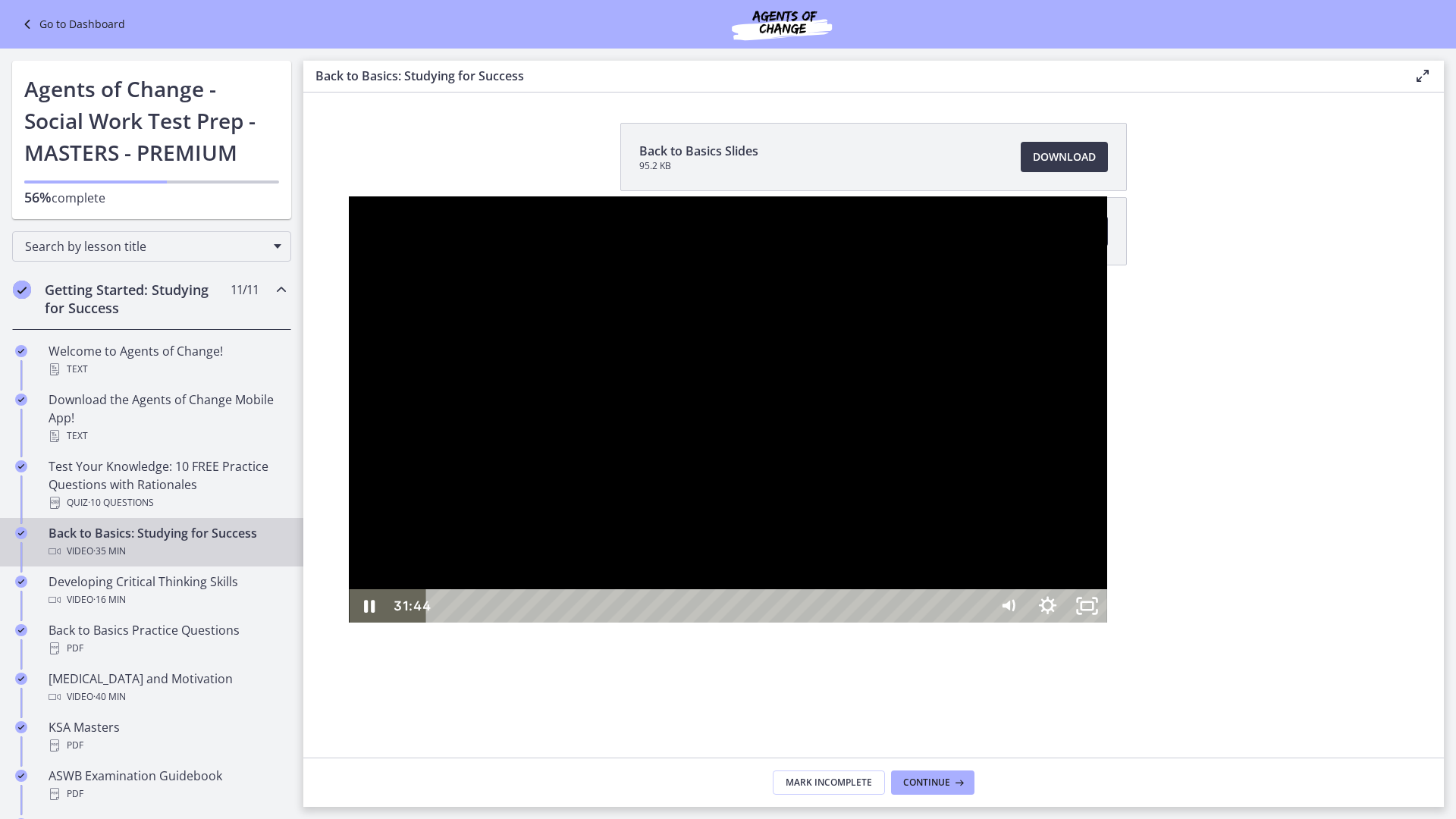
click at [1106, 212] on div at bounding box center [727, 410] width 757 height 427
click at [907, 462] on div at bounding box center [727, 410] width 757 height 427
click at [947, 524] on div at bounding box center [727, 410] width 757 height 427
click at [1110, 626] on icon "Unfullscreen" at bounding box center [1086, 607] width 47 height 41
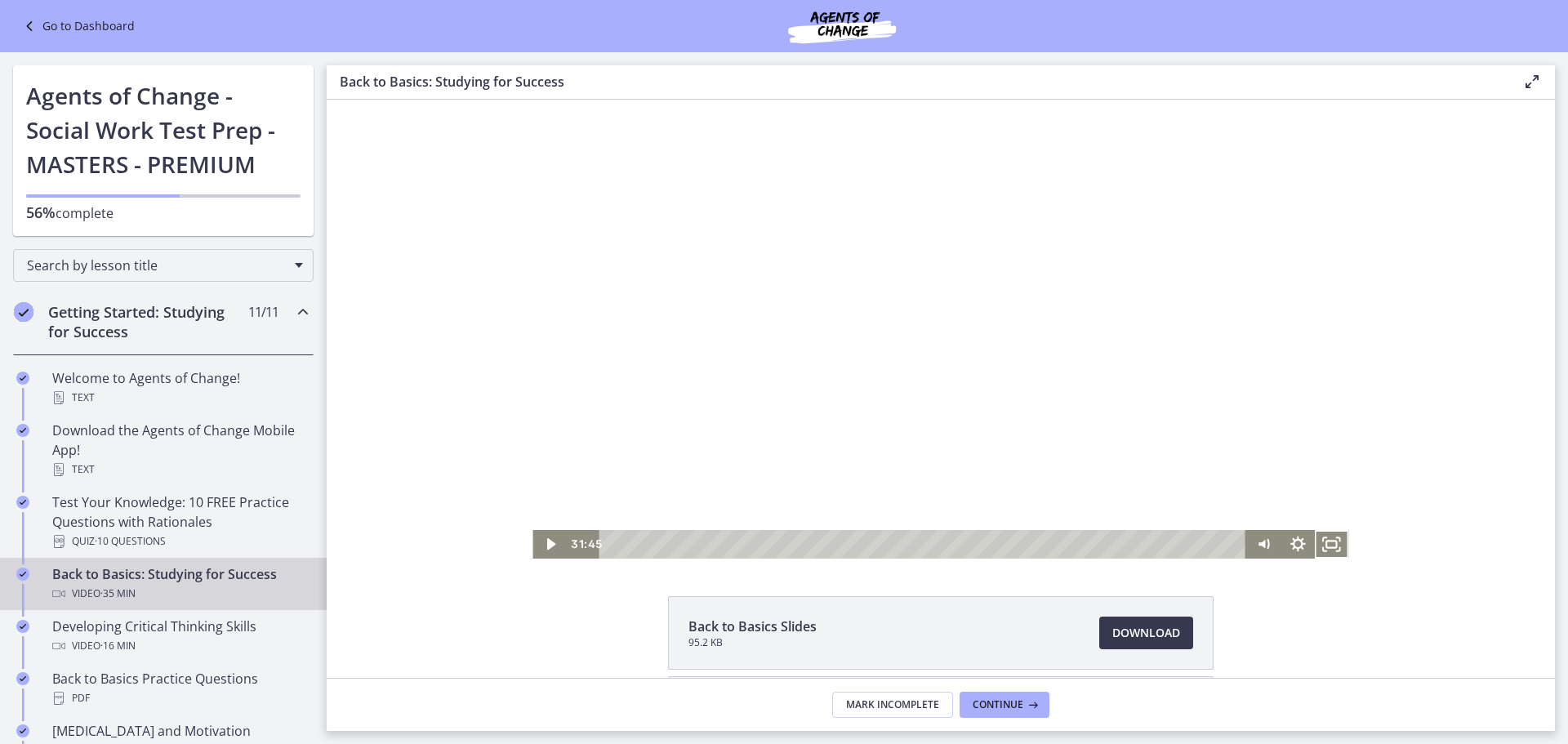
click at [910, 382] on div at bounding box center [940, 329] width 815 height 459
click at [1159, 545] on div "31:16" at bounding box center [925, 544] width 626 height 29
click at [1170, 548] on div "Playbar" at bounding box center [1174, 544] width 10 height 10
click at [1169, 544] on div "31:49" at bounding box center [925, 544] width 626 height 29
click at [1166, 542] on div "Playbar" at bounding box center [1170, 544] width 10 height 10
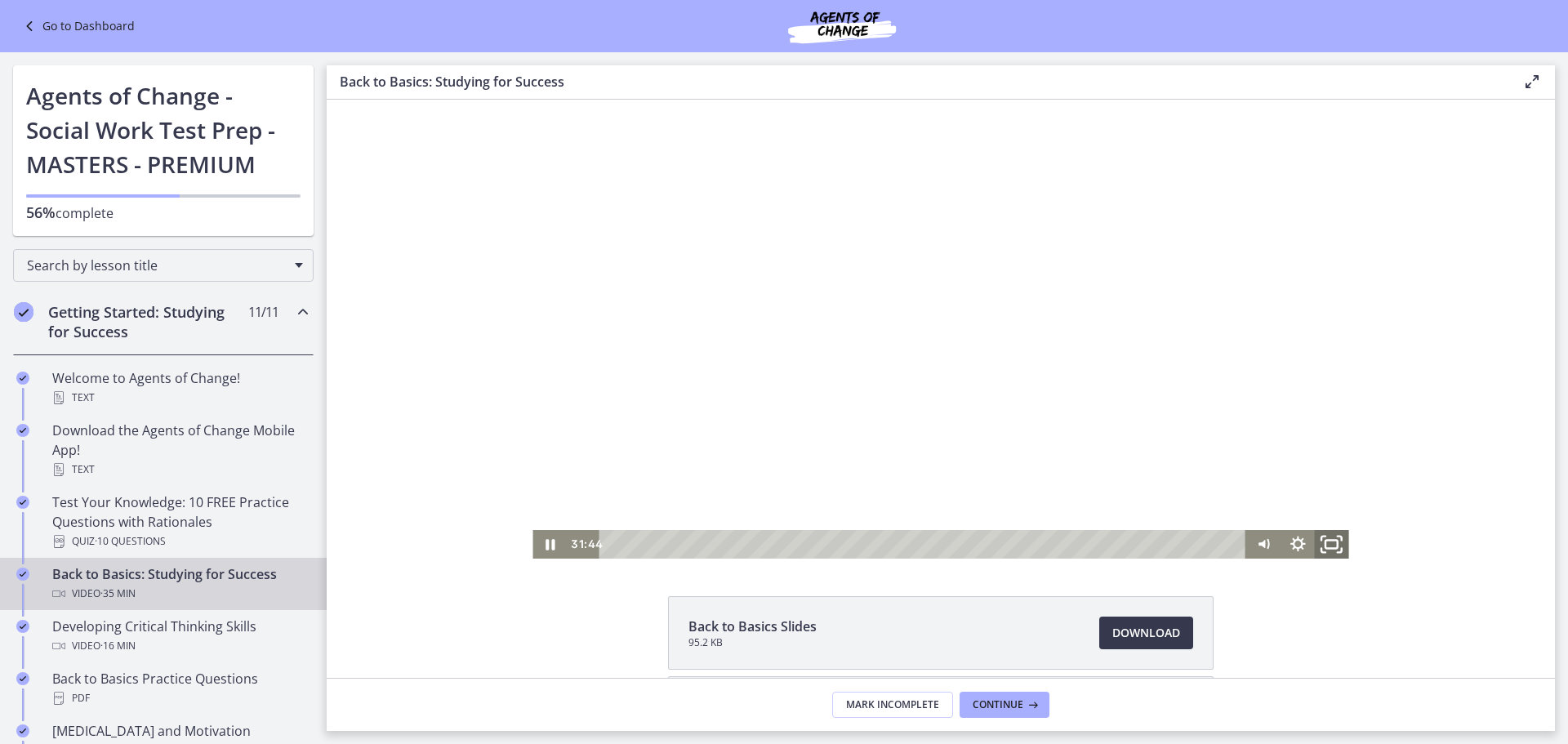
click at [1327, 542] on icon "Fullscreen" at bounding box center [1331, 543] width 41 height 34
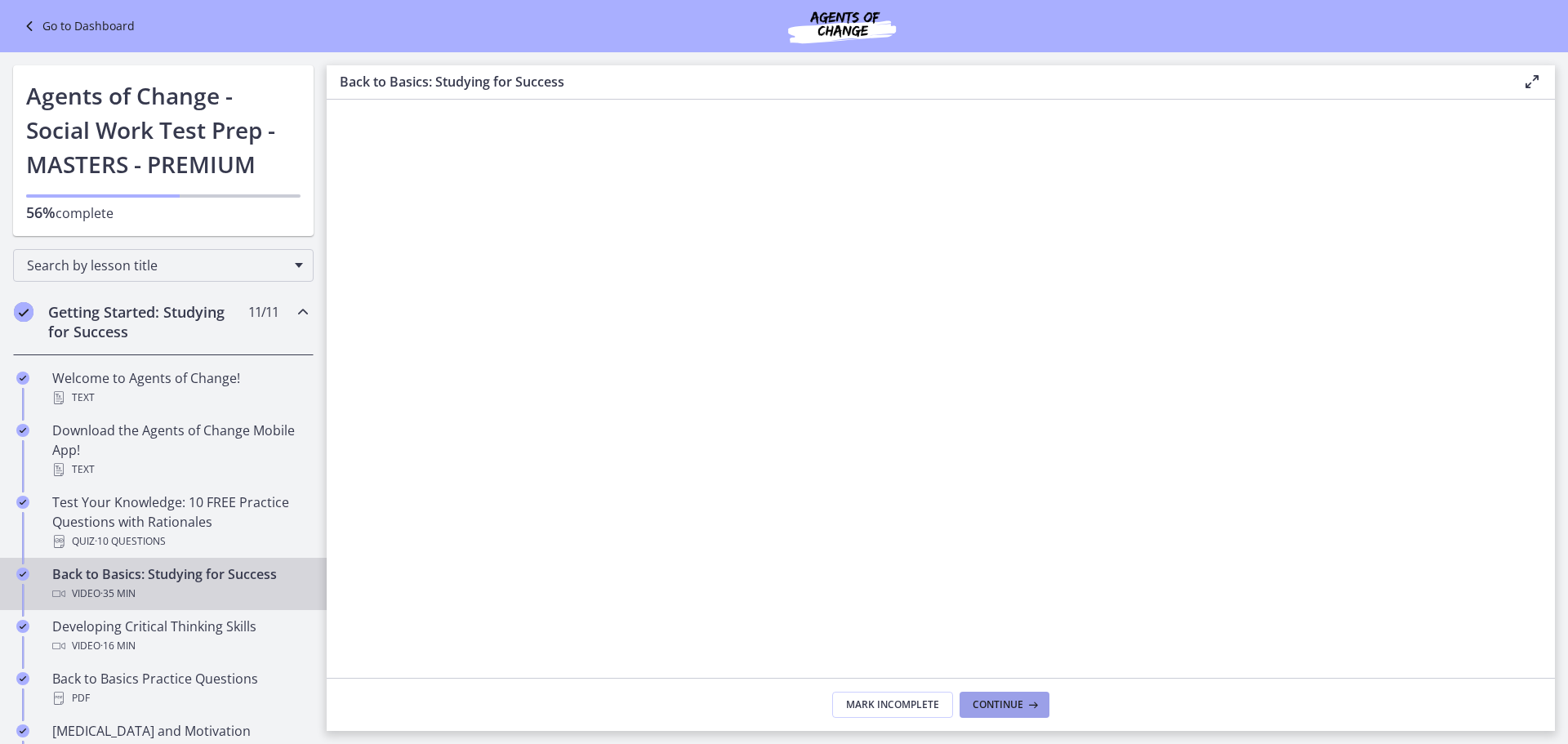
click at [1017, 704] on span "Continue" at bounding box center [998, 705] width 51 height 13
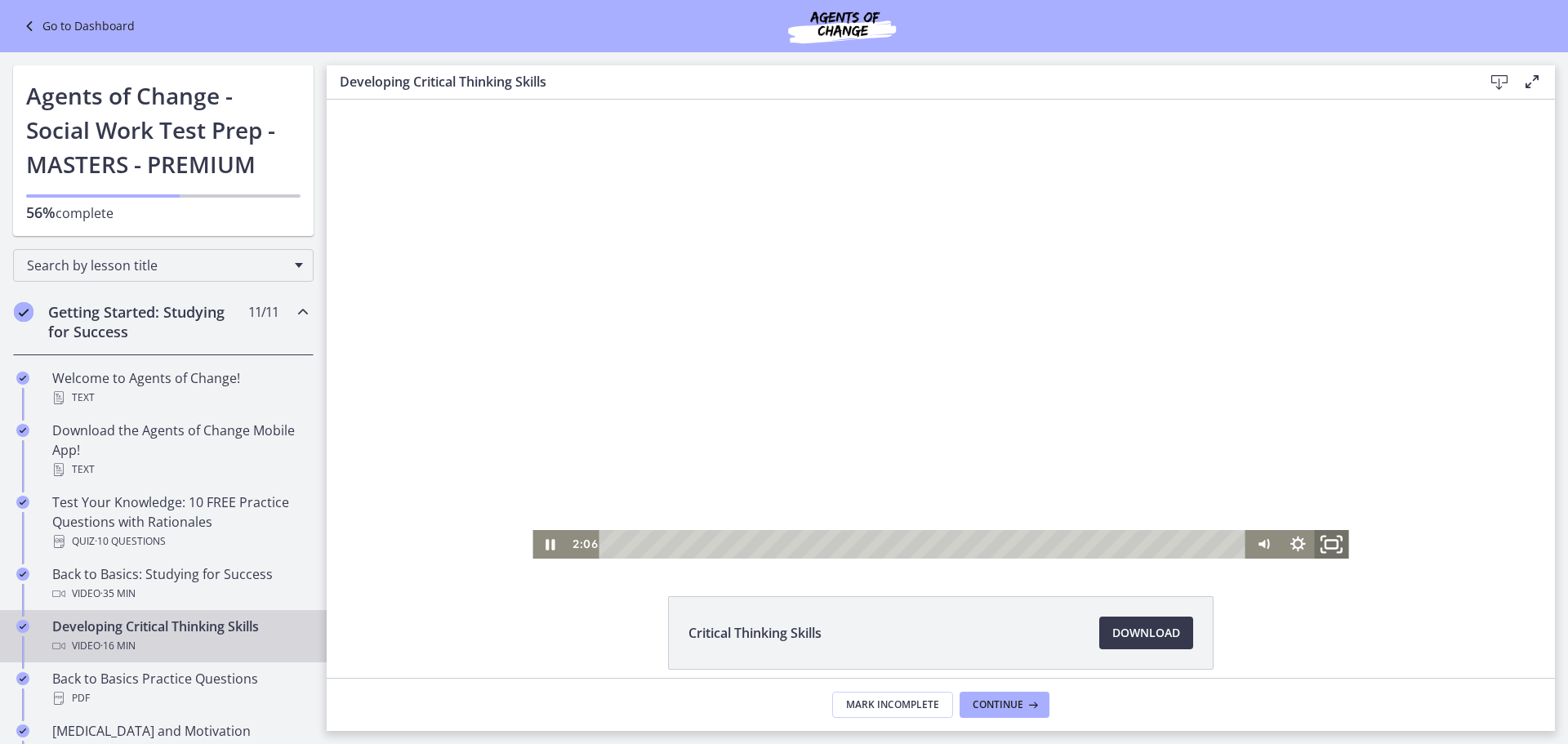
click at [1325, 541] on rect "Fullscreen" at bounding box center [1331, 544] width 12 height 8
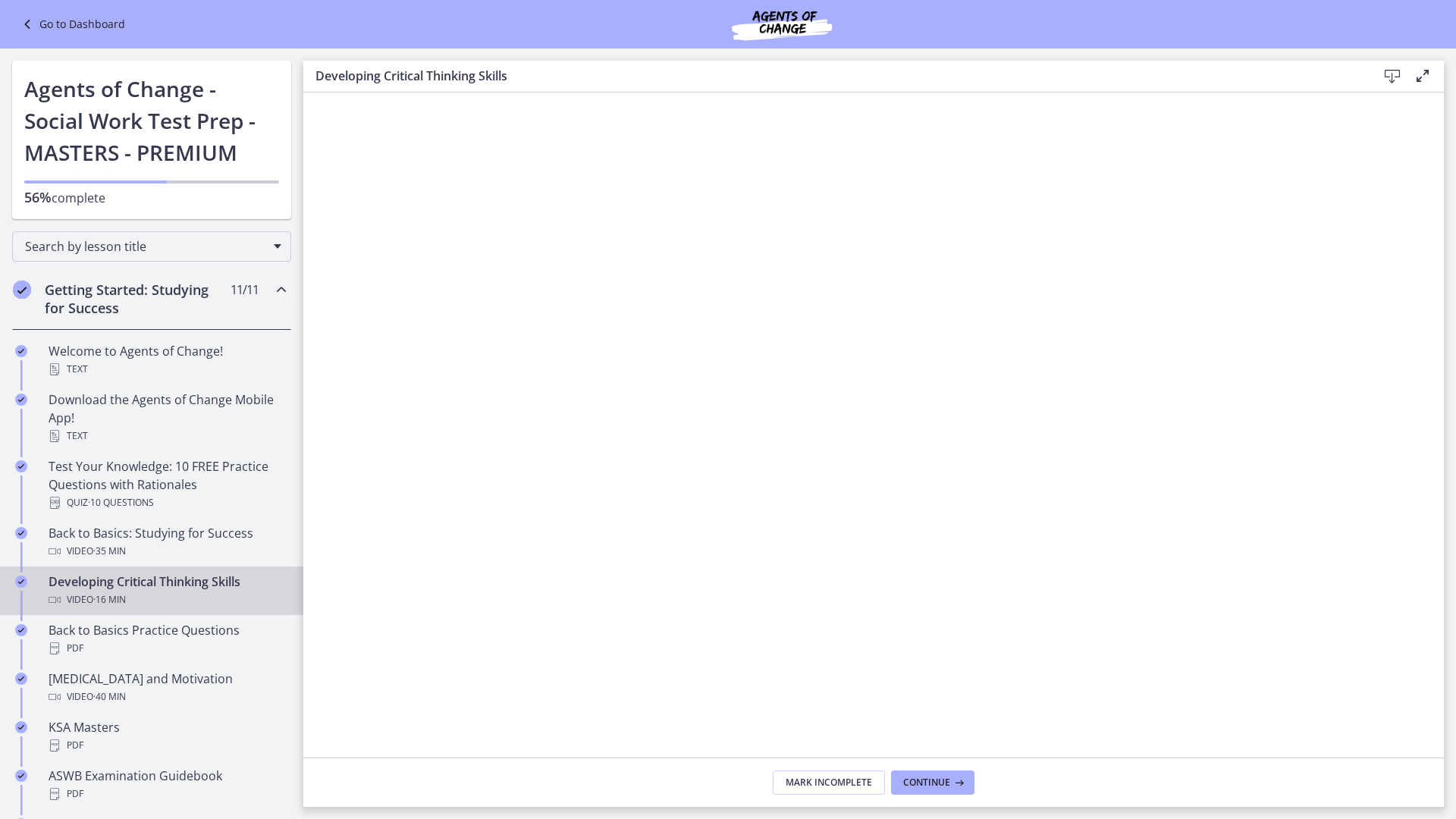
click at [1064, 616] on div at bounding box center [873, 501] width 1141 height 818
click at [1138, 676] on div at bounding box center [873, 501] width 1141 height 818
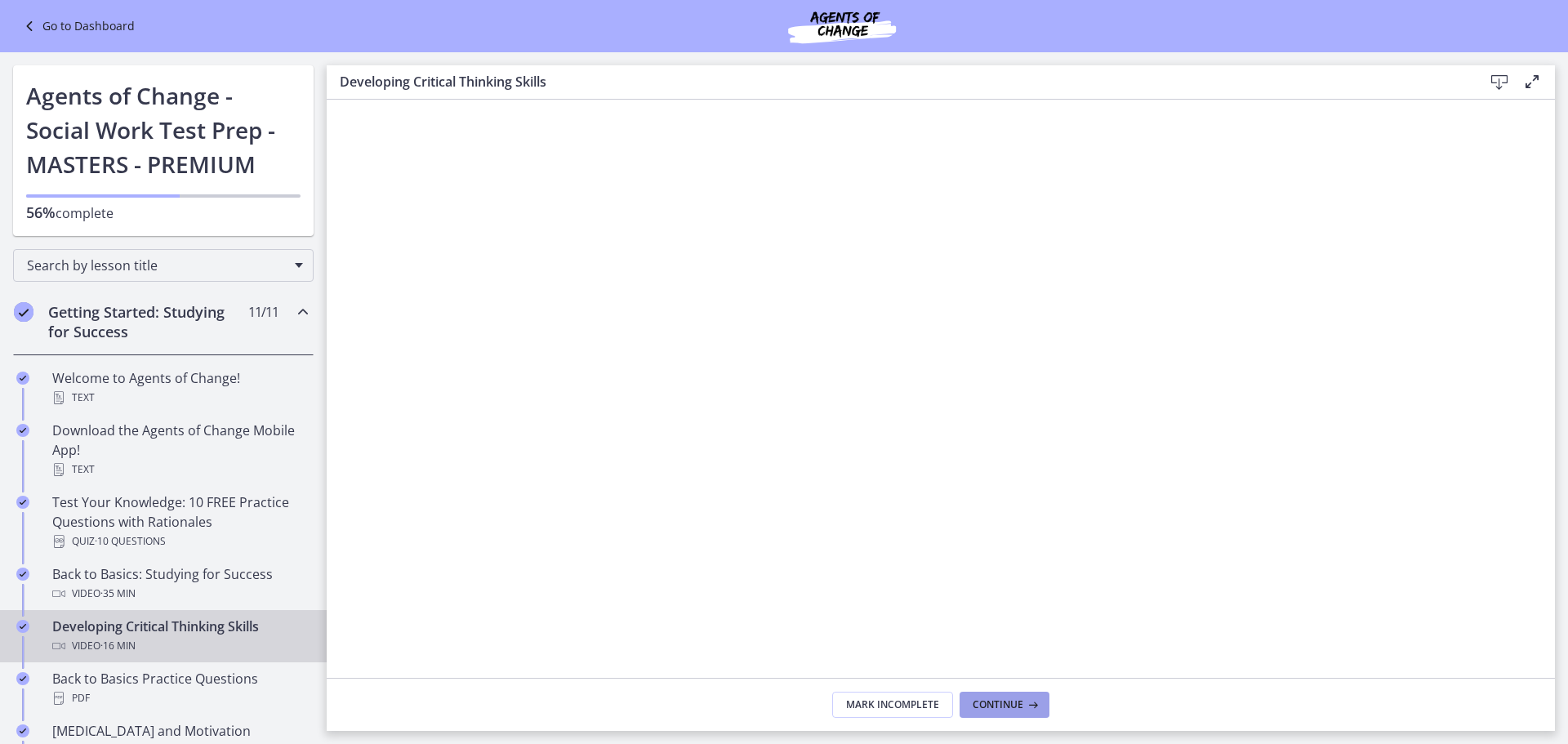
click at [997, 700] on span "Continue" at bounding box center [998, 705] width 51 height 13
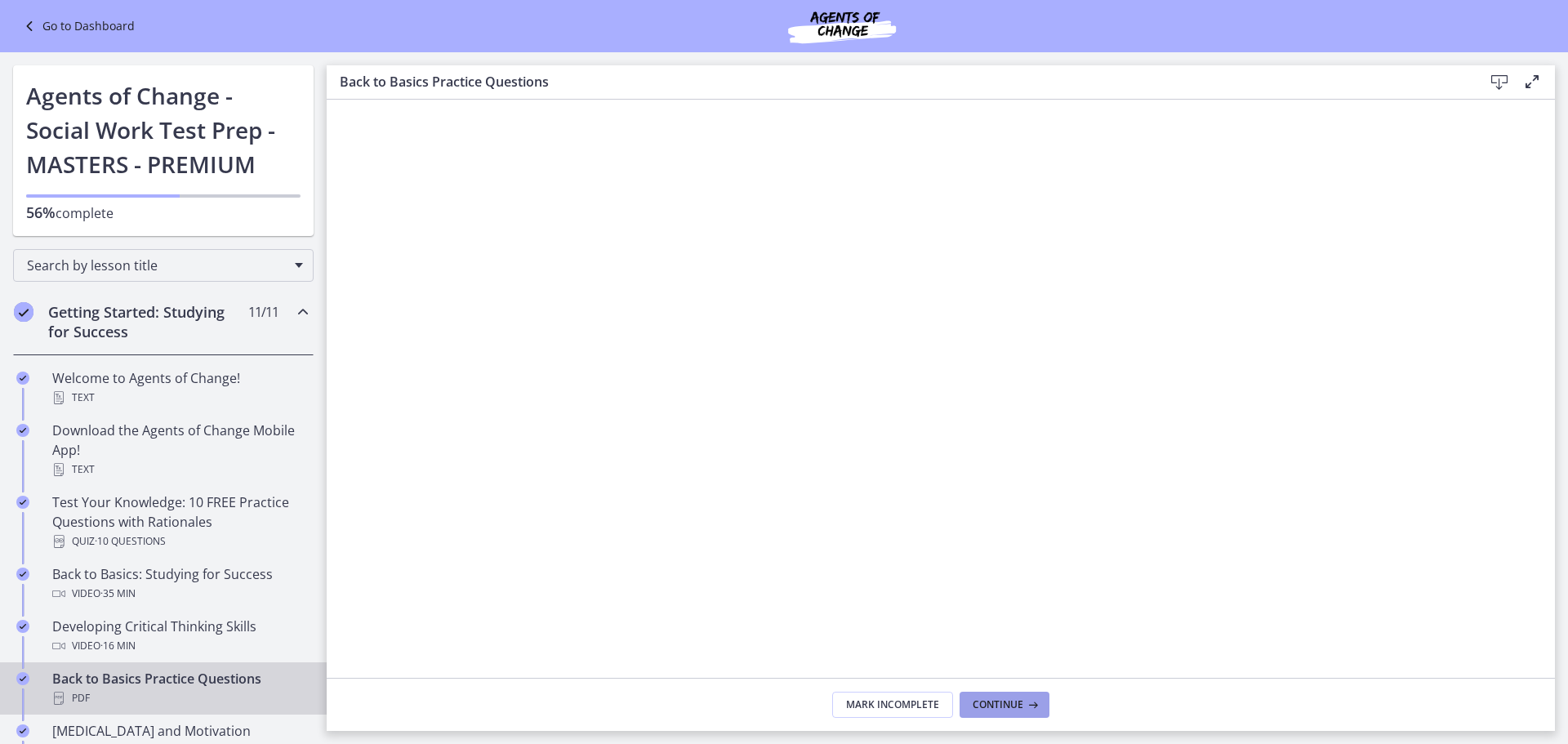
click at [1000, 694] on button "Continue" at bounding box center [1004, 705] width 90 height 26
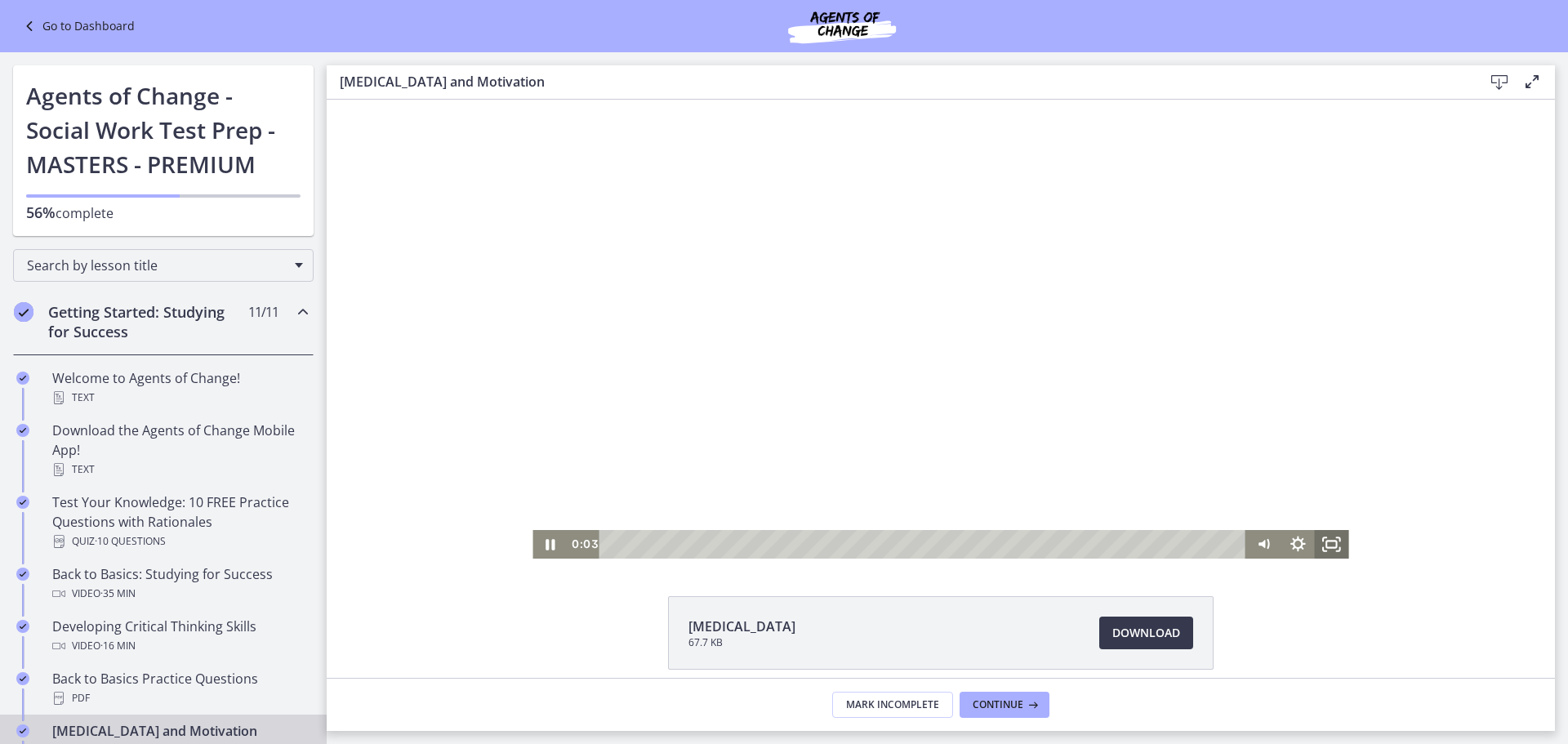
click at [1330, 549] on icon "Fullscreen" at bounding box center [1331, 544] width 34 height 29
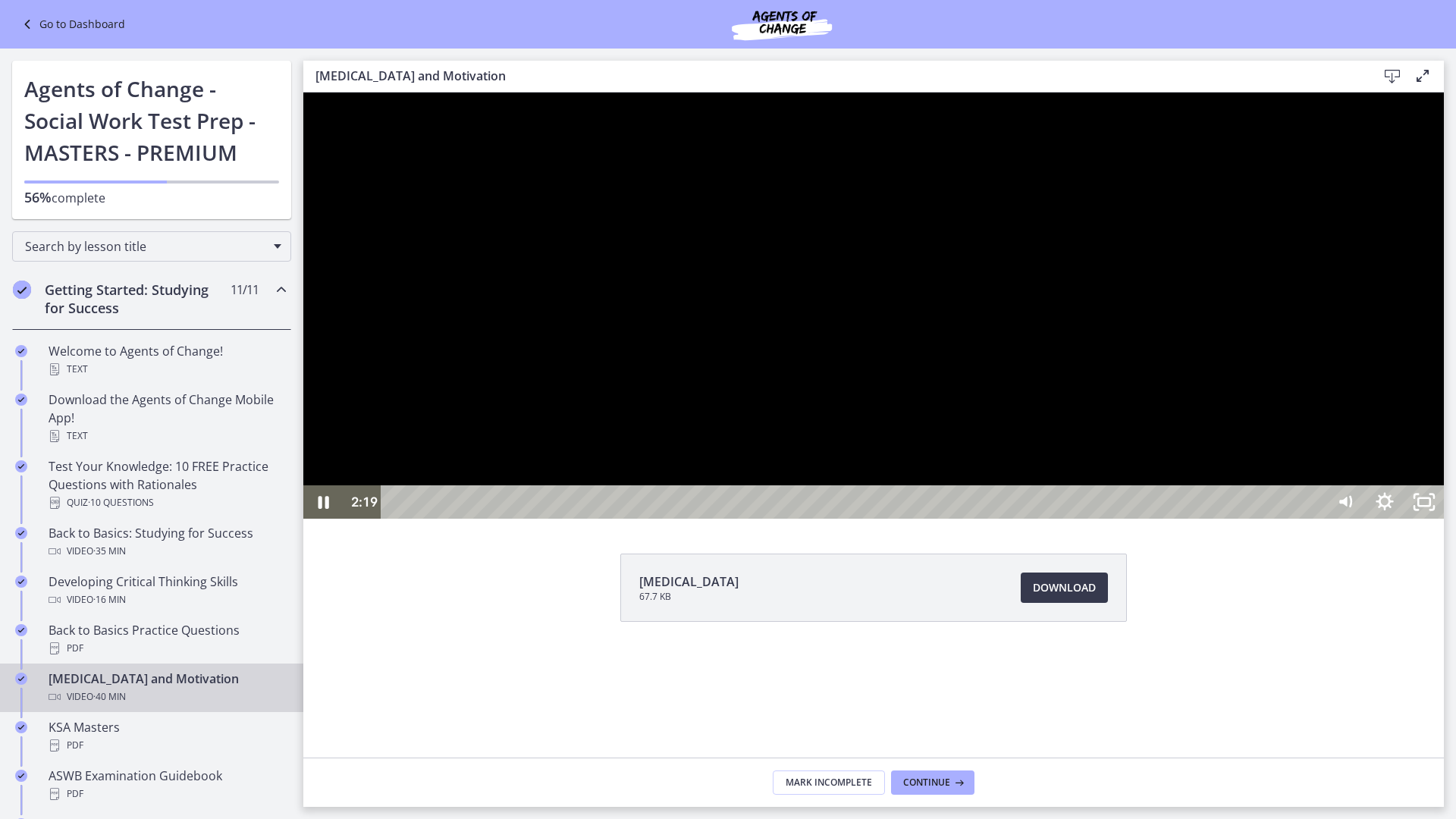
click at [828, 391] on div at bounding box center [873, 306] width 1141 height 427
click at [1047, 518] on div at bounding box center [873, 305] width 1141 height 427
